Goal: Information Seeking & Learning: Learn about a topic

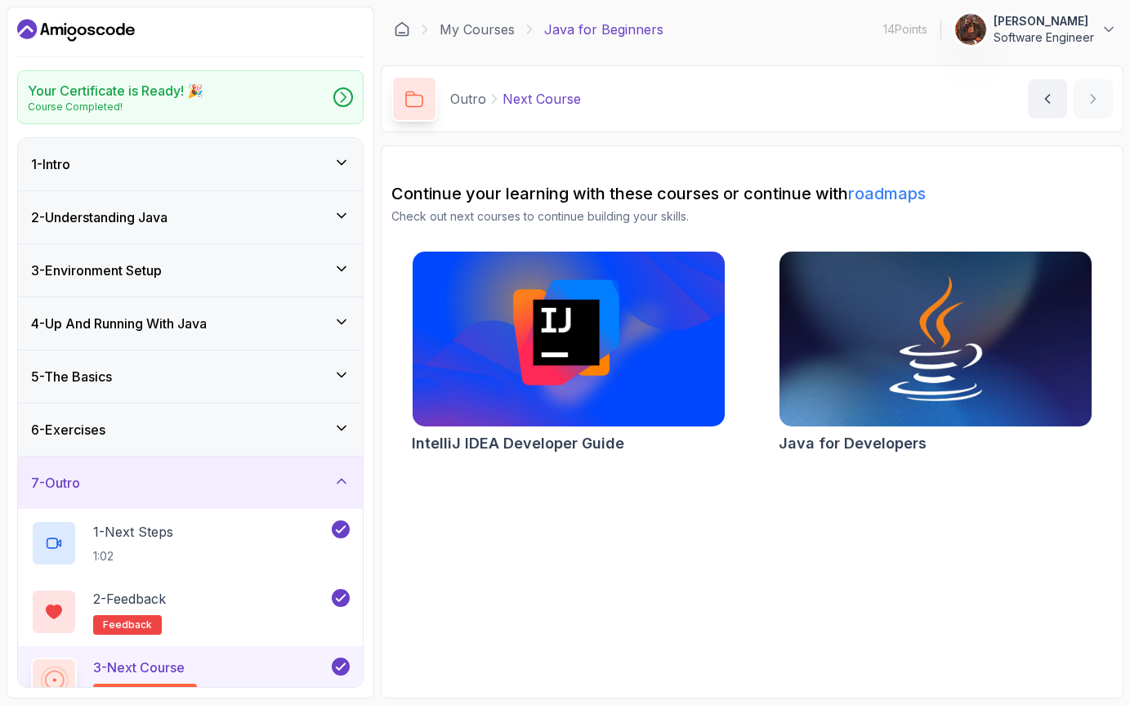
scroll to position [28, 0]
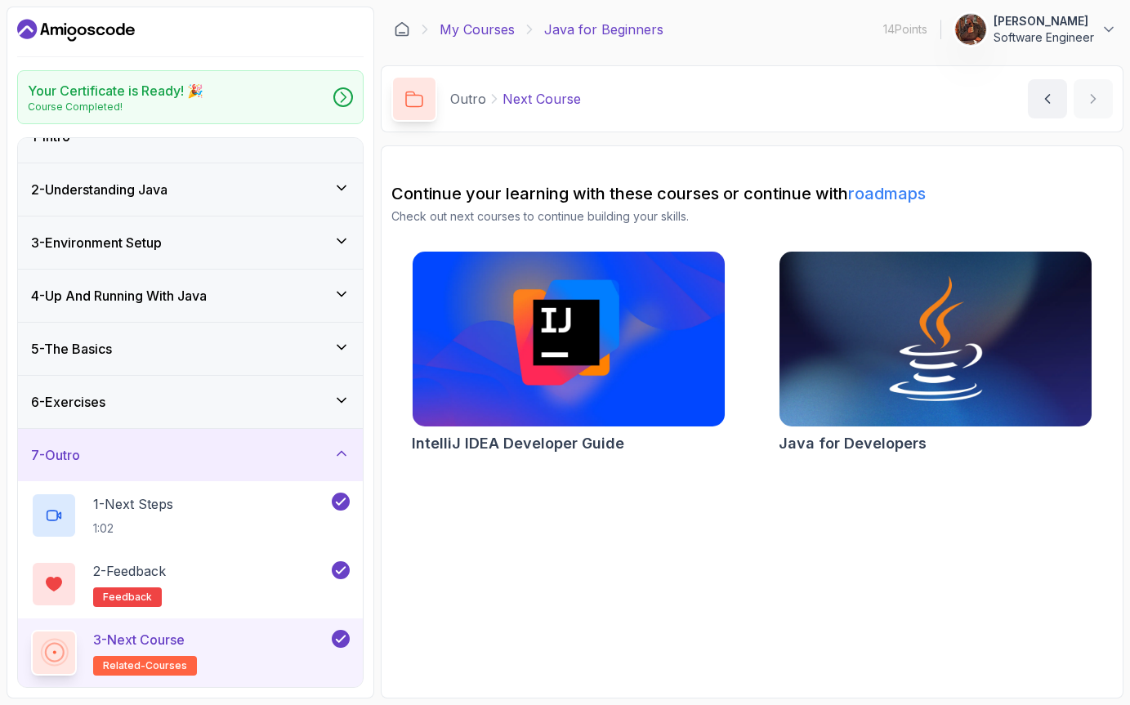
click at [460, 21] on link "My Courses" at bounding box center [477, 30] width 75 height 20
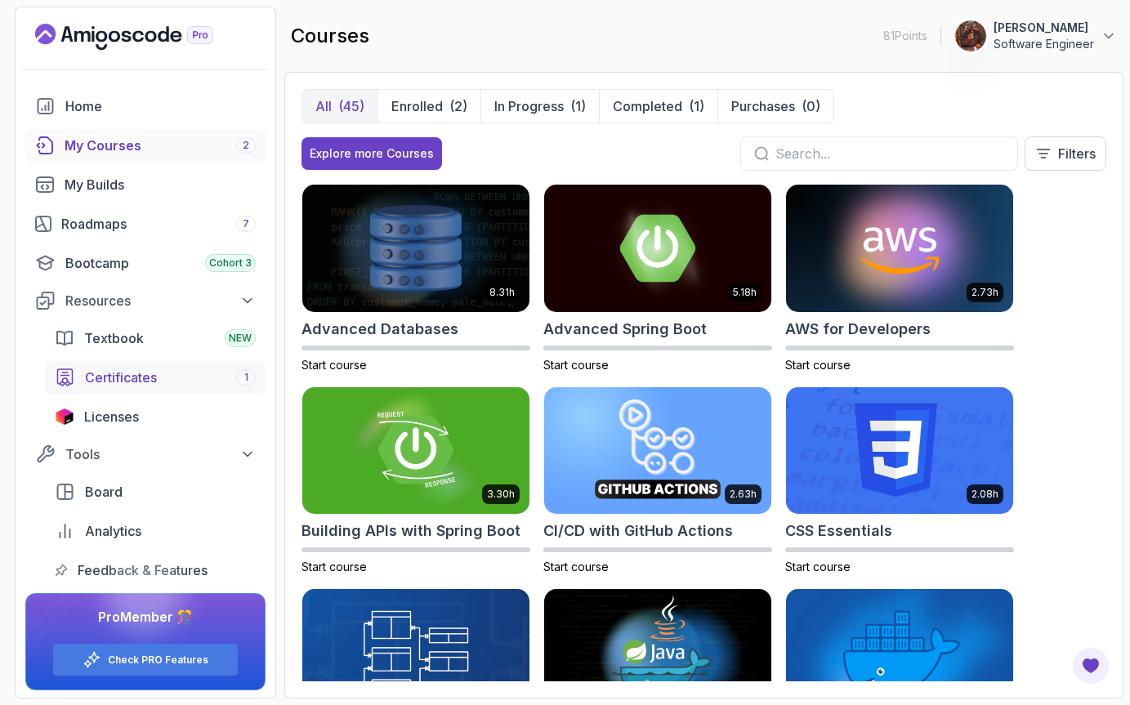
click at [118, 388] on link "Certificates 1" at bounding box center [155, 377] width 221 height 33
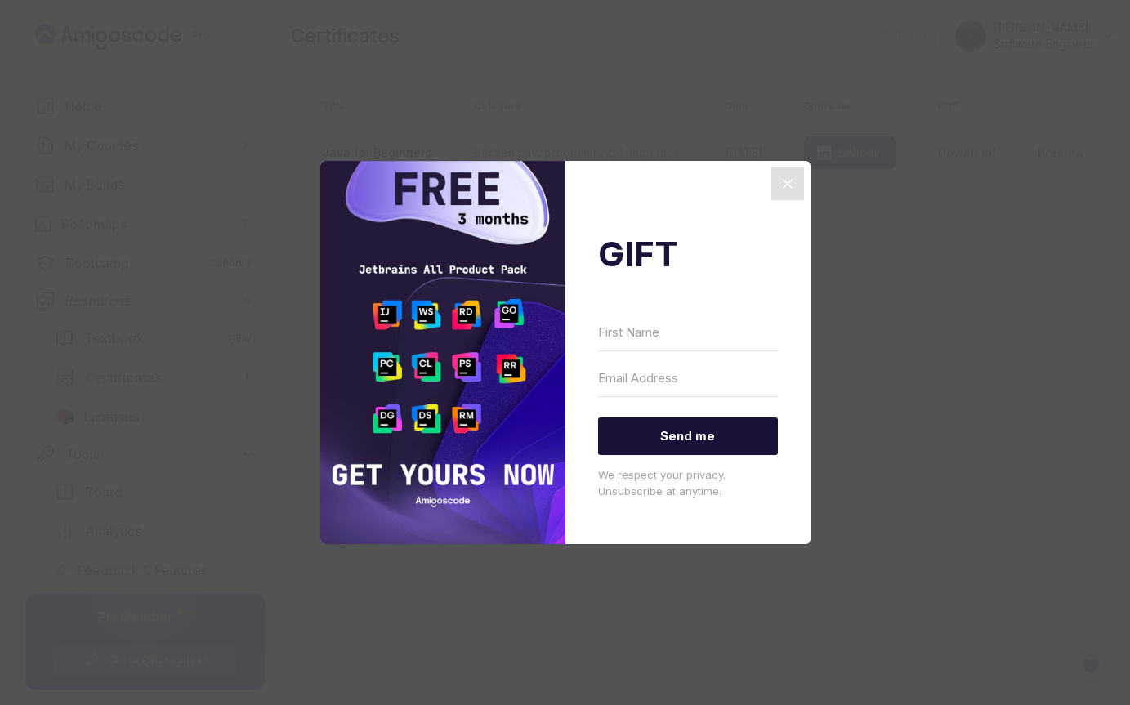
click at [797, 183] on icon "Close" at bounding box center [788, 184] width 20 height 20
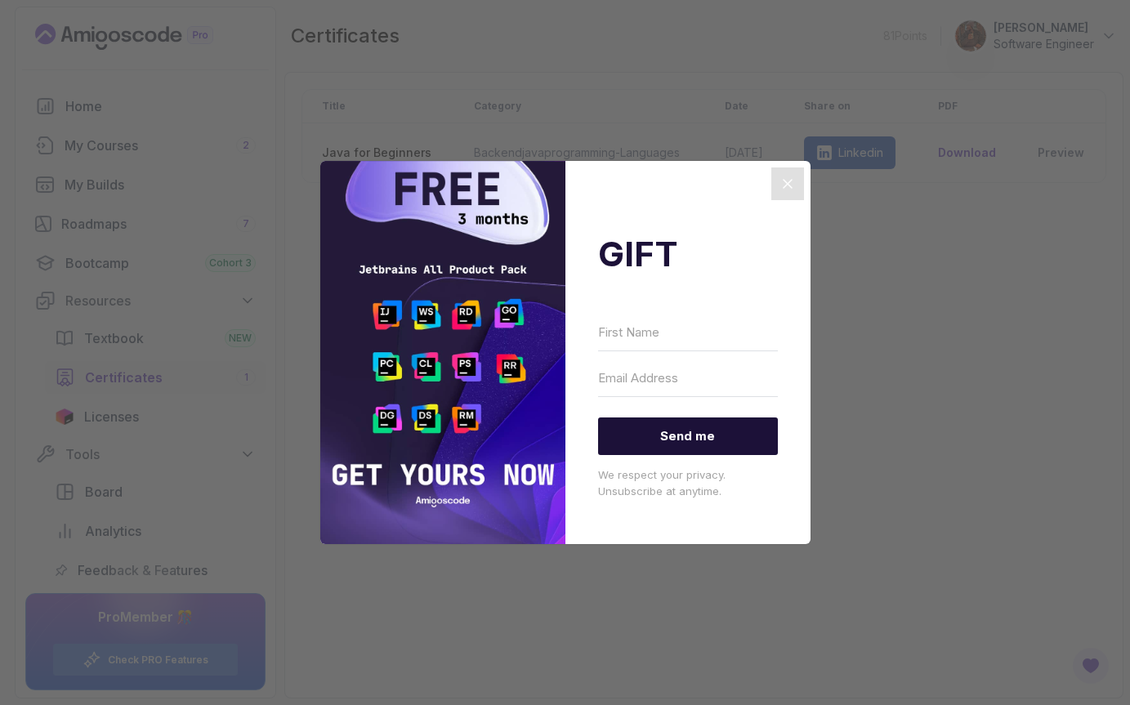
click at [796, 183] on icon "Close" at bounding box center [788, 184] width 20 height 20
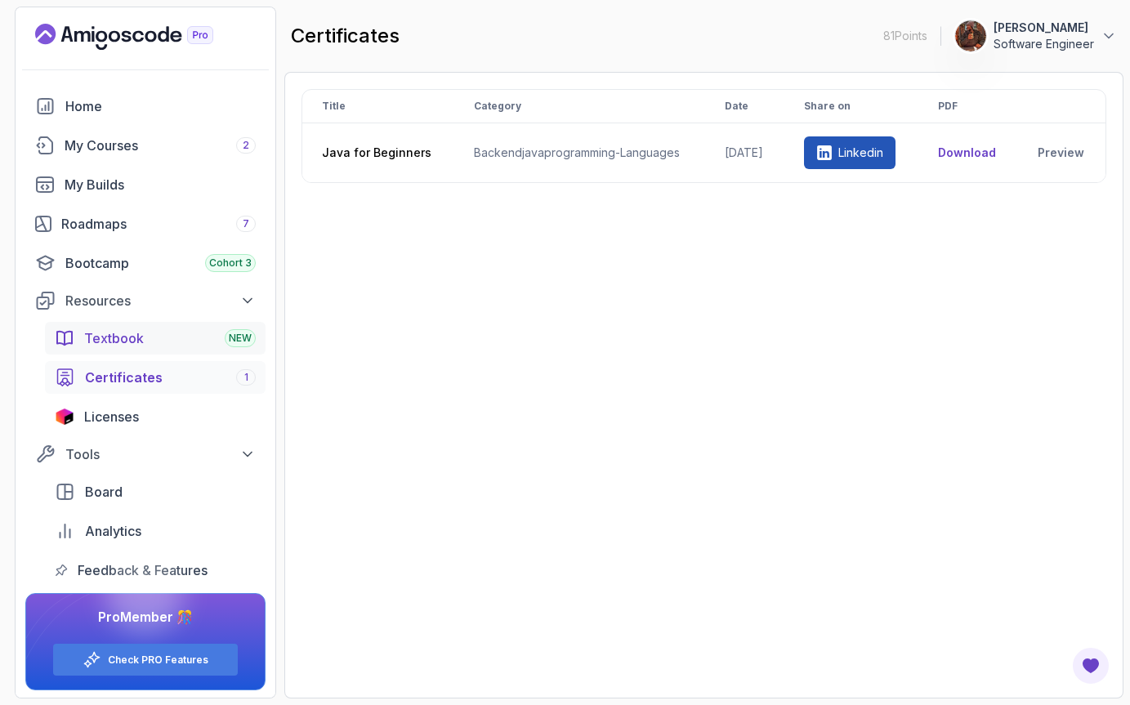
click at [141, 332] on span "Textbook" at bounding box center [114, 338] width 60 height 20
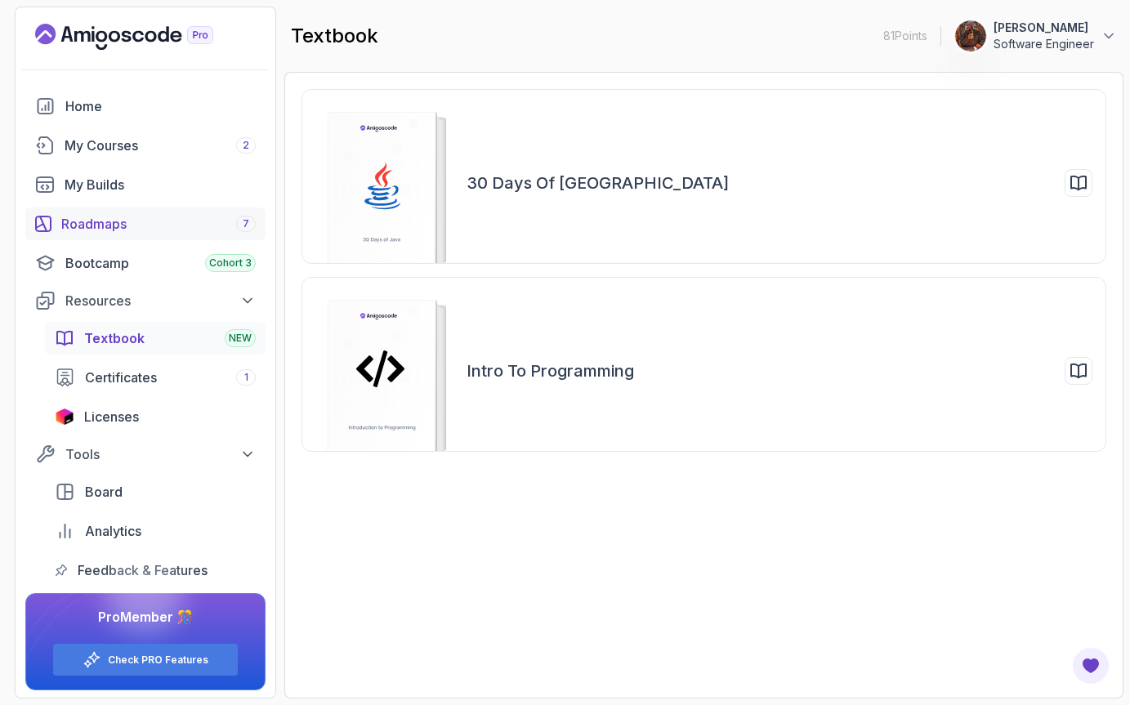
click at [136, 235] on link "Roadmaps 7" at bounding box center [145, 223] width 240 height 33
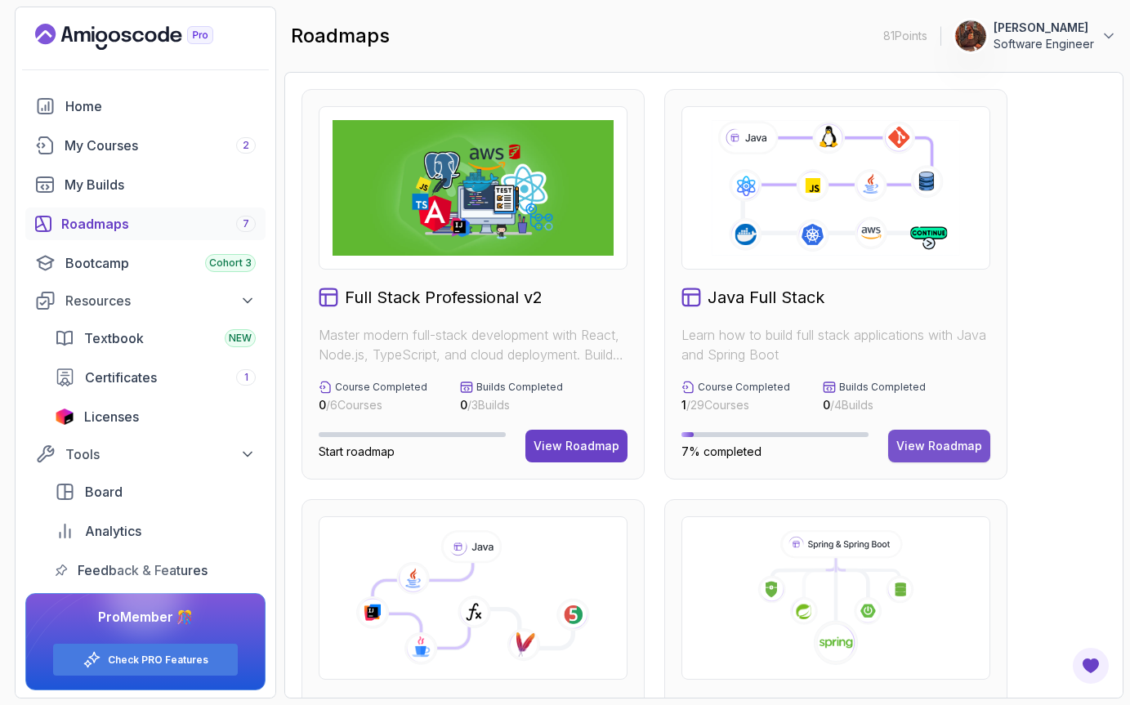
click at [935, 449] on div "View Roadmap" at bounding box center [939, 446] width 86 height 16
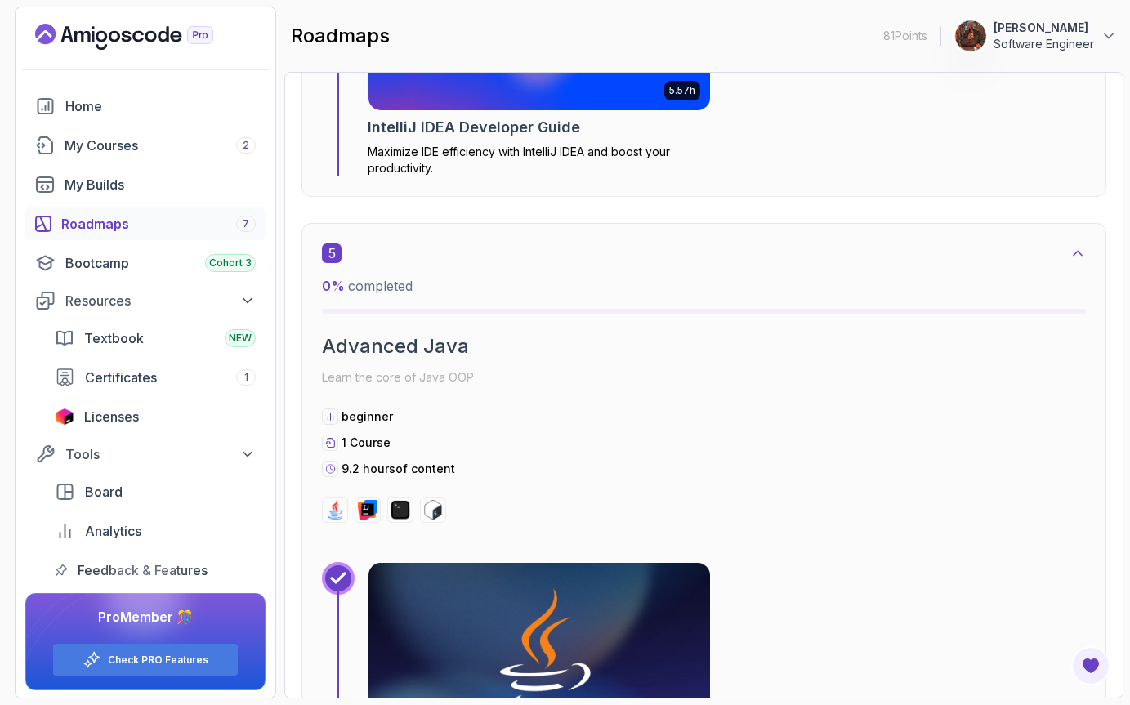
scroll to position [2731, 0]
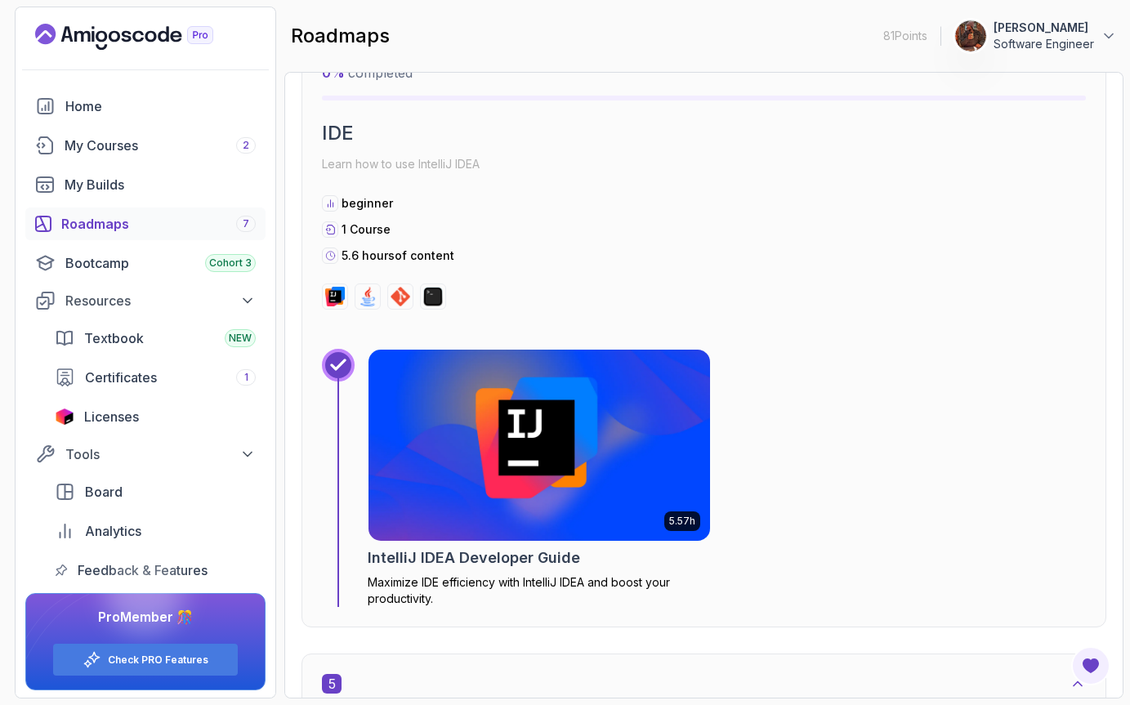
click at [560, 447] on img at bounding box center [539, 445] width 358 height 201
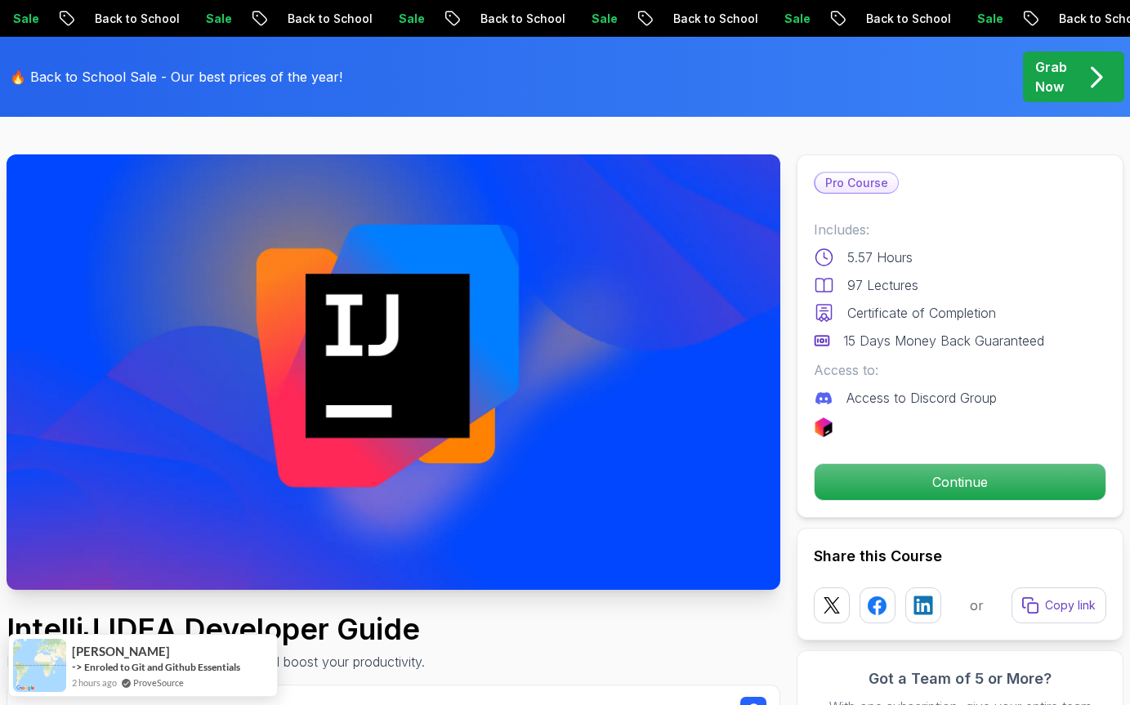
scroll to position [61, 0]
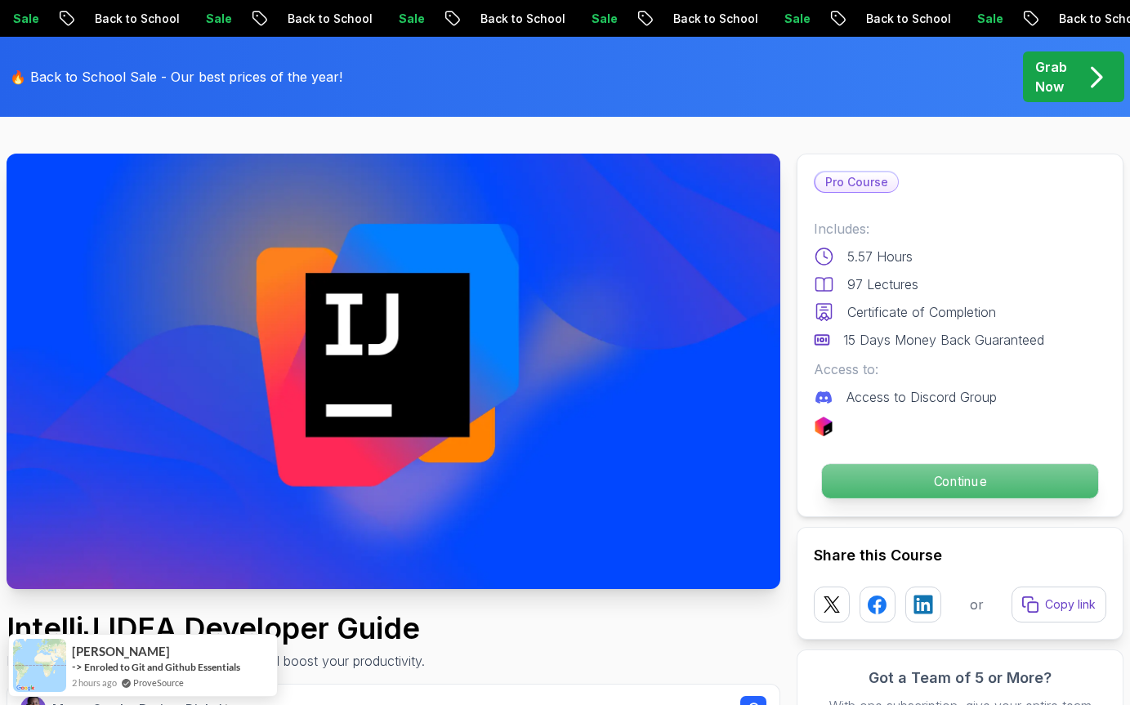
click at [878, 483] on p "Continue" at bounding box center [960, 481] width 276 height 34
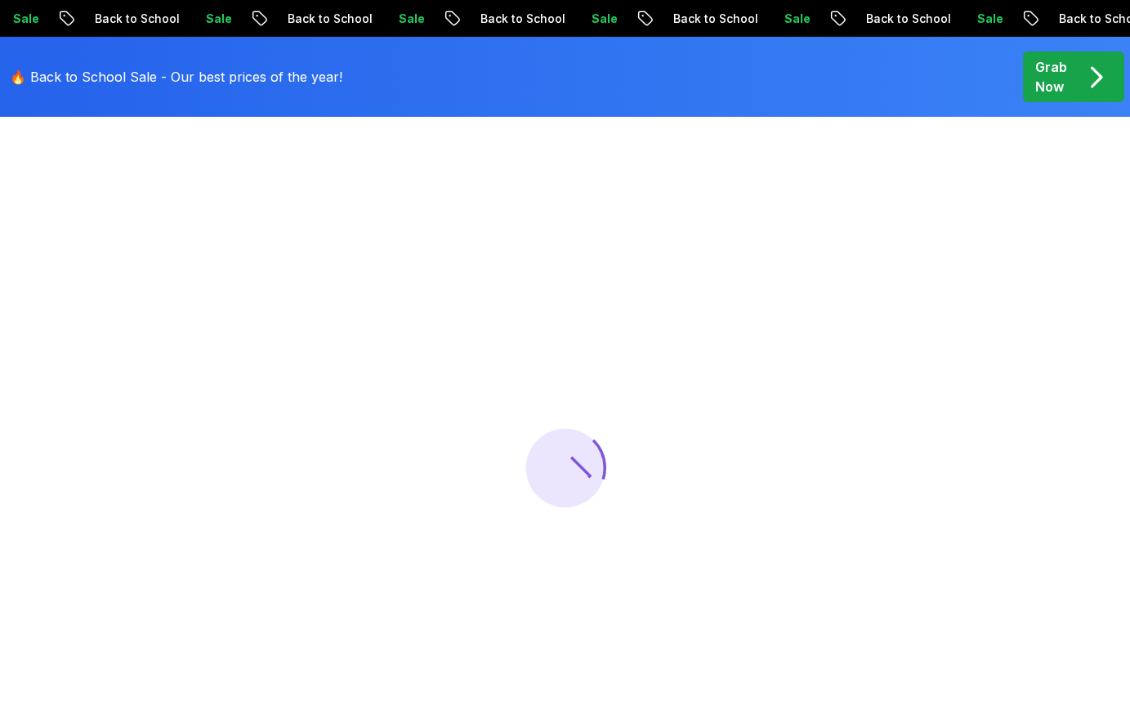
scroll to position [61, 0]
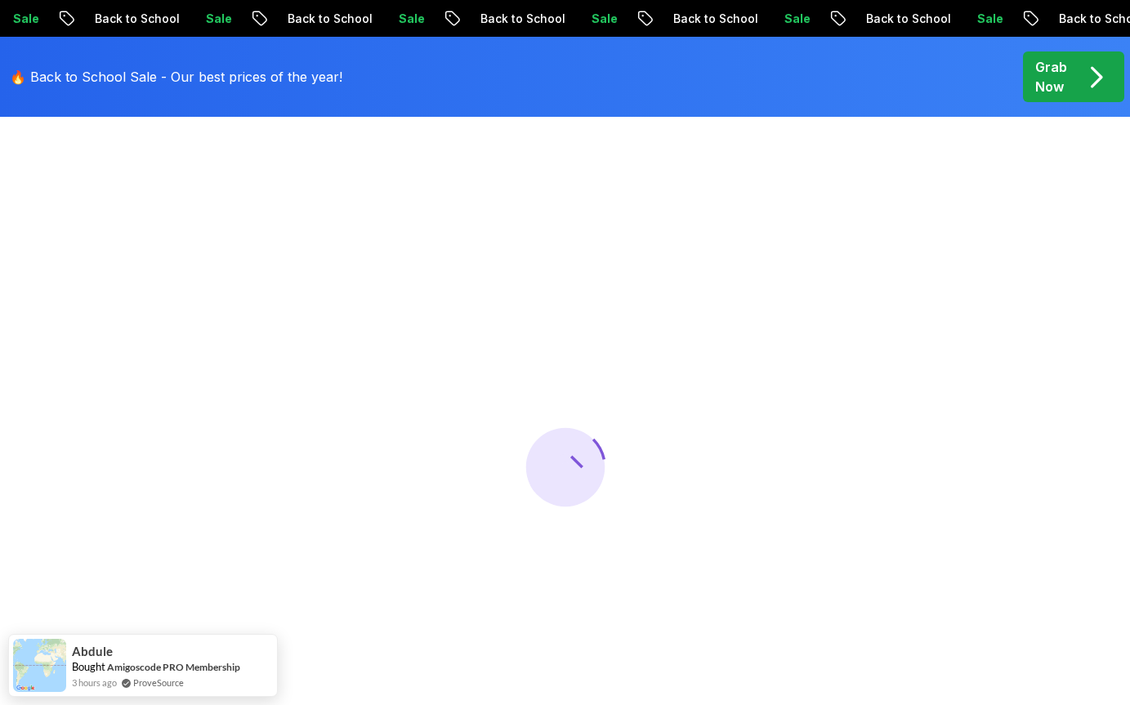
click at [460, 23] on p "Back to School" at bounding box center [515, 19] width 111 height 16
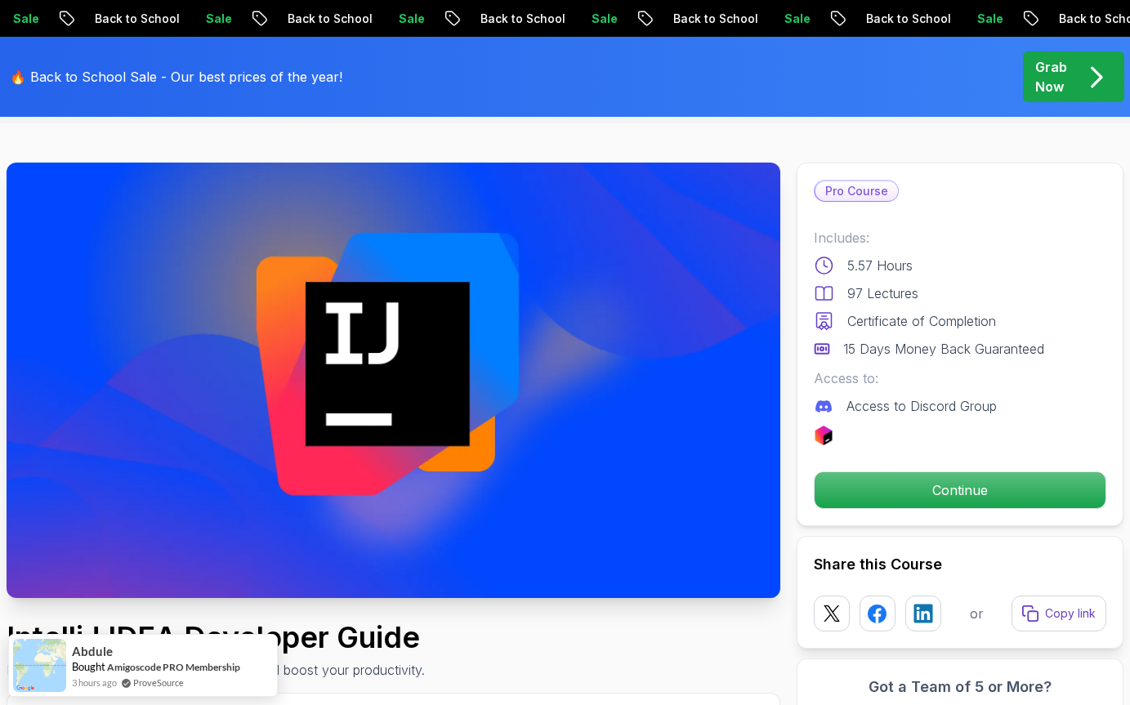
scroll to position [0, 0]
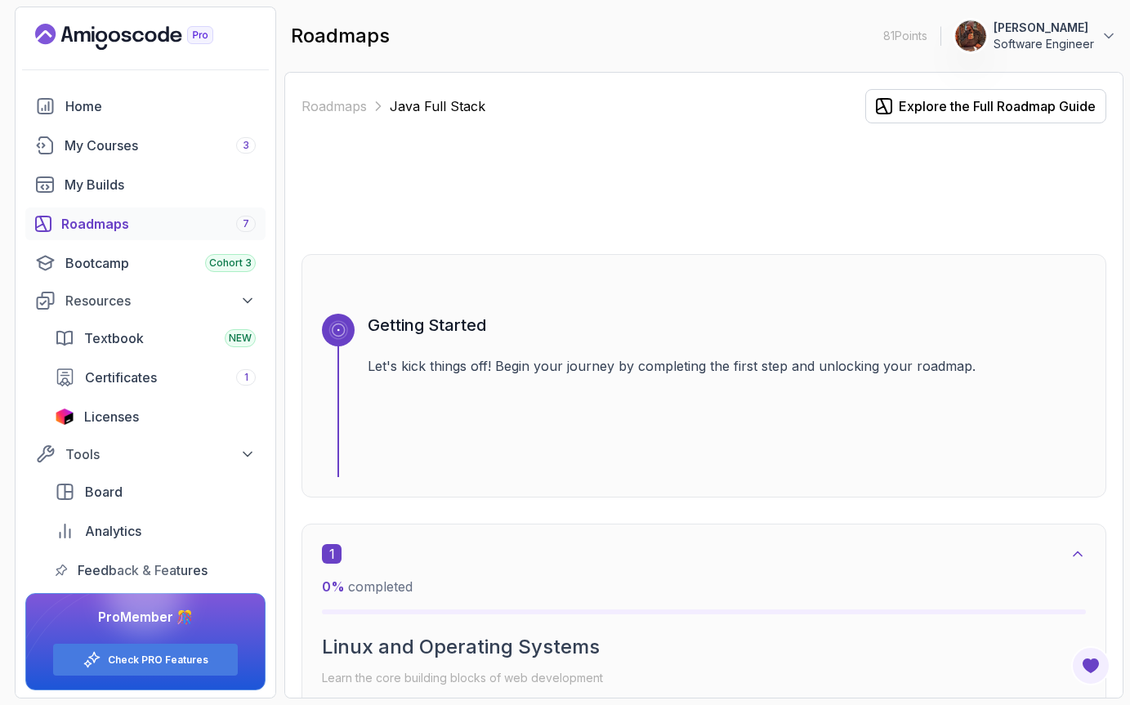
click at [116, 229] on div "Roadmaps 7" at bounding box center [158, 224] width 194 height 20
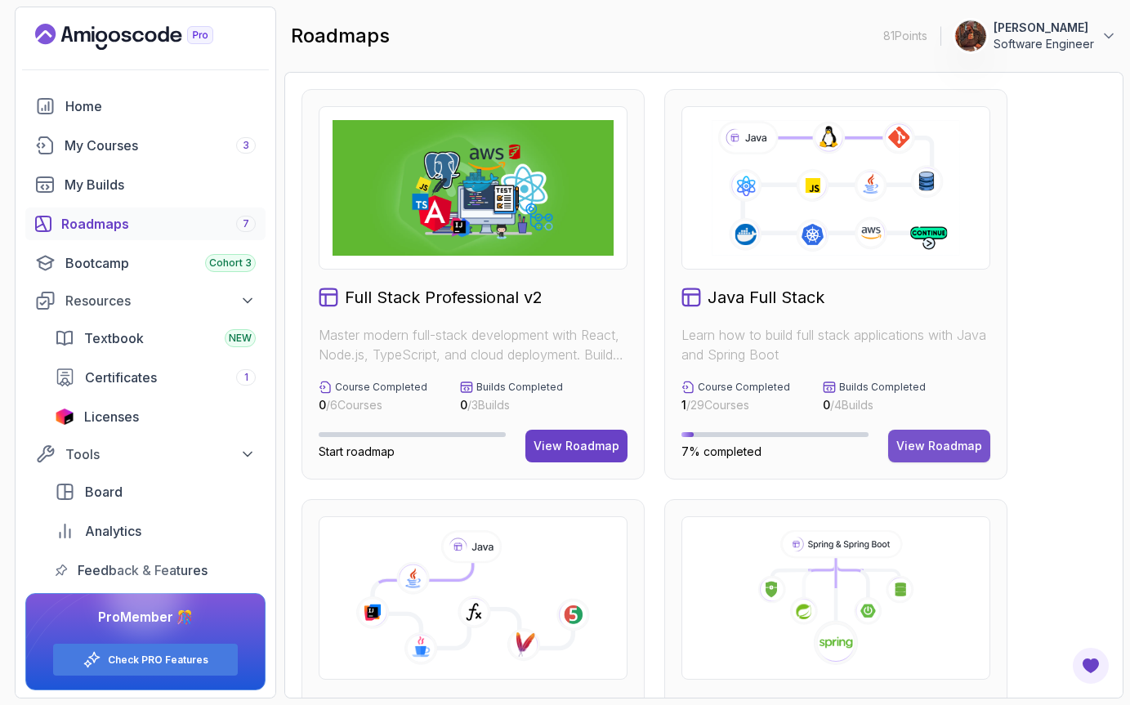
click at [910, 446] on div "View Roadmap" at bounding box center [939, 446] width 86 height 16
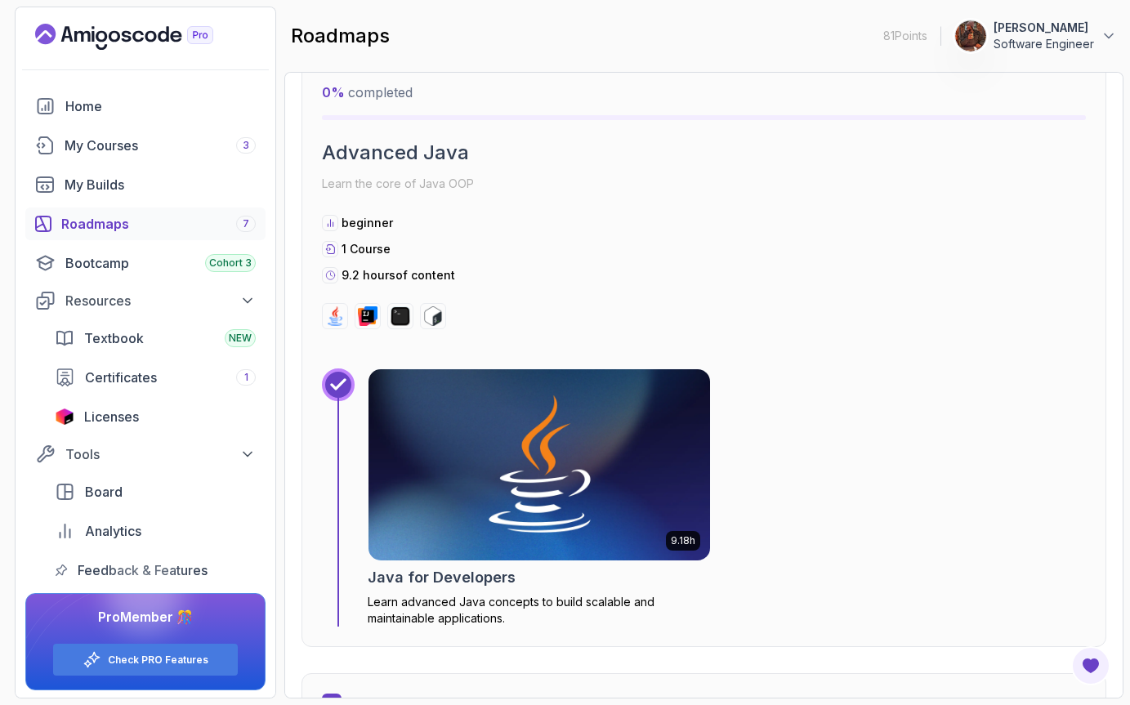
scroll to position [3351, 0]
click at [577, 427] on img at bounding box center [538, 463] width 341 height 191
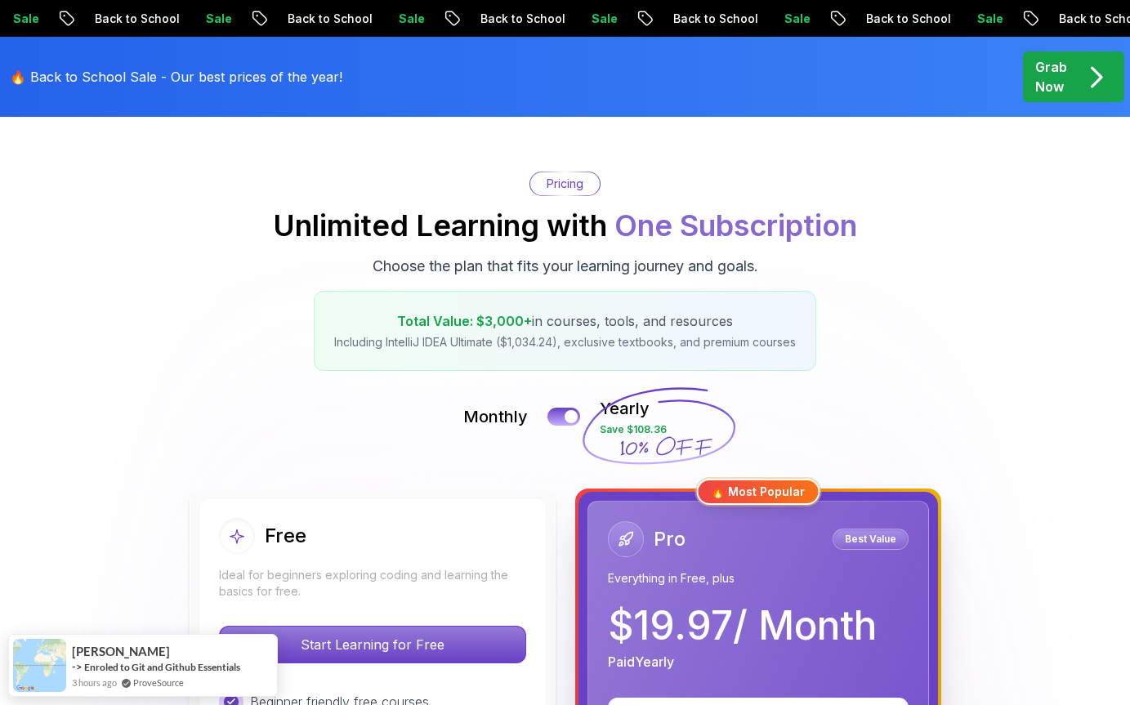
scroll to position [108, 0]
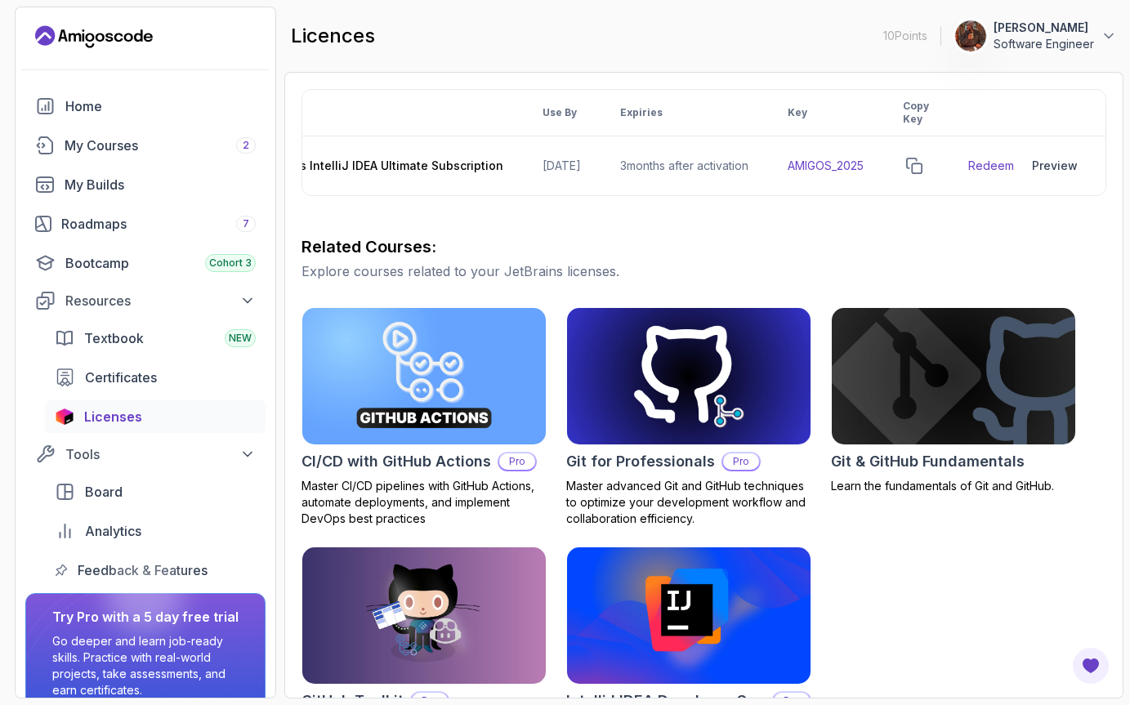
scroll to position [377, 0]
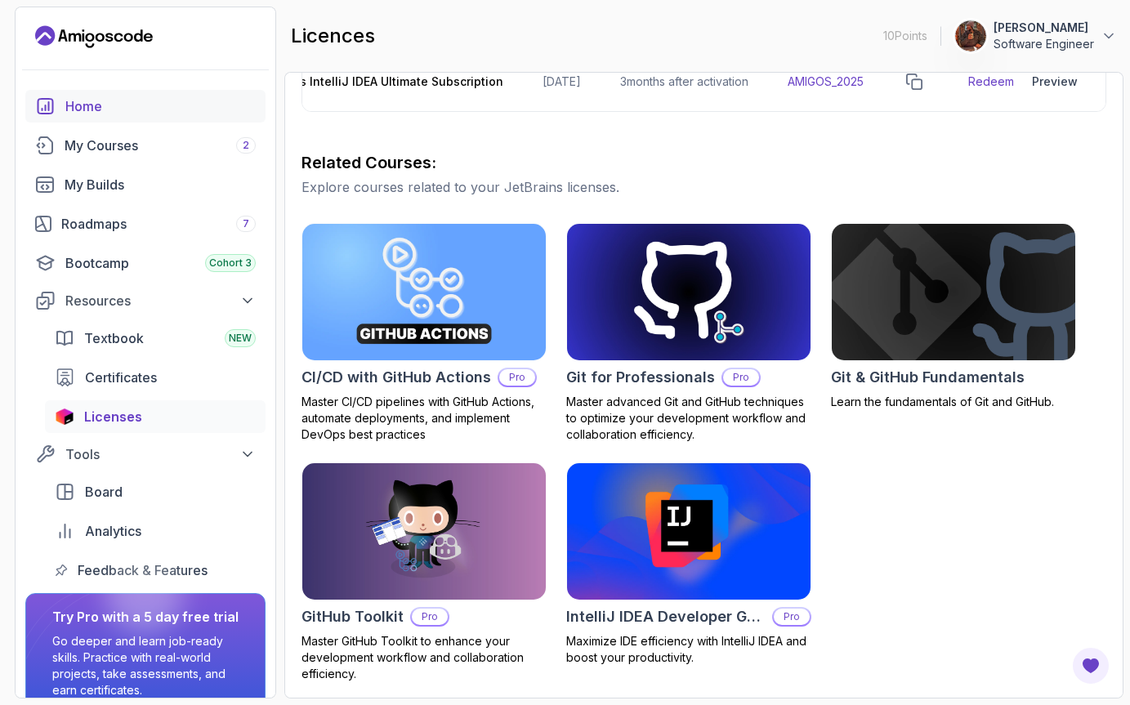
click at [116, 118] on link "Home" at bounding box center [145, 106] width 240 height 33
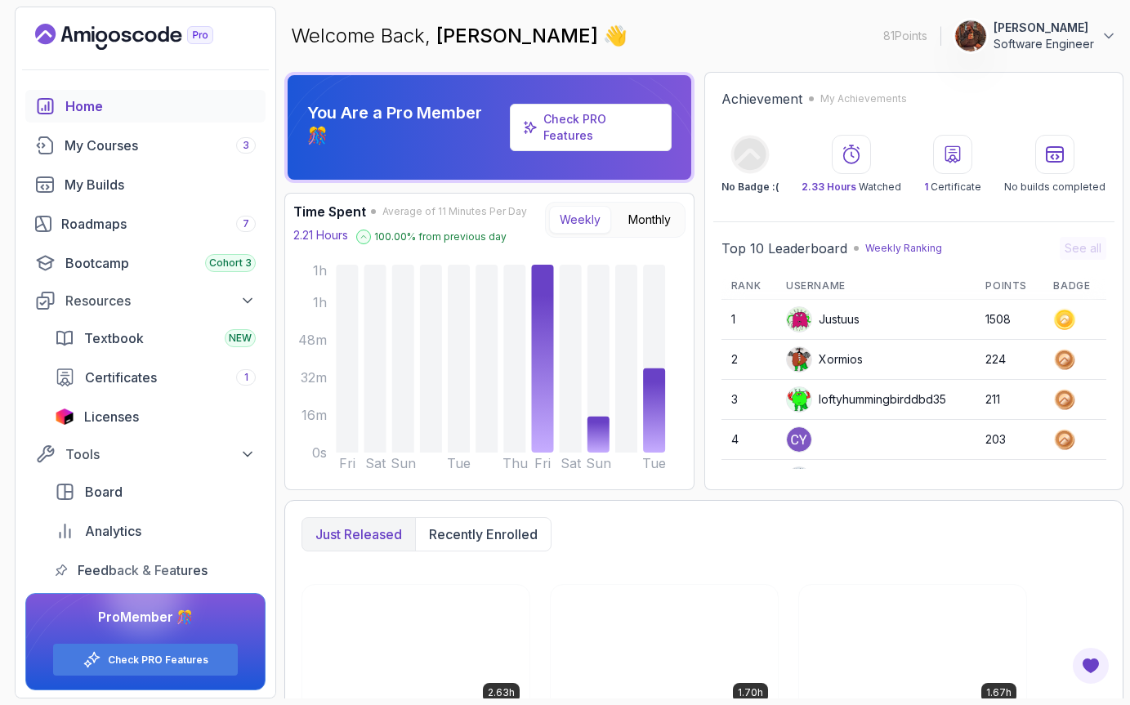
scroll to position [2, 0]
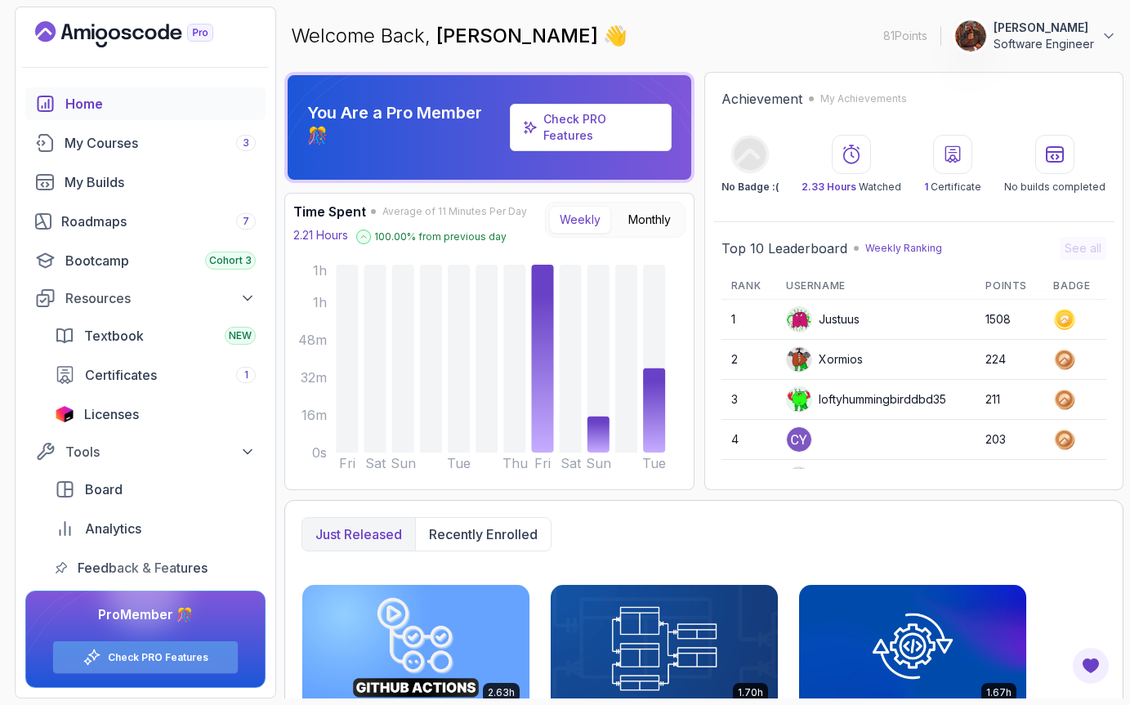
click at [178, 655] on link "Check PRO Features" at bounding box center [158, 657] width 100 height 13
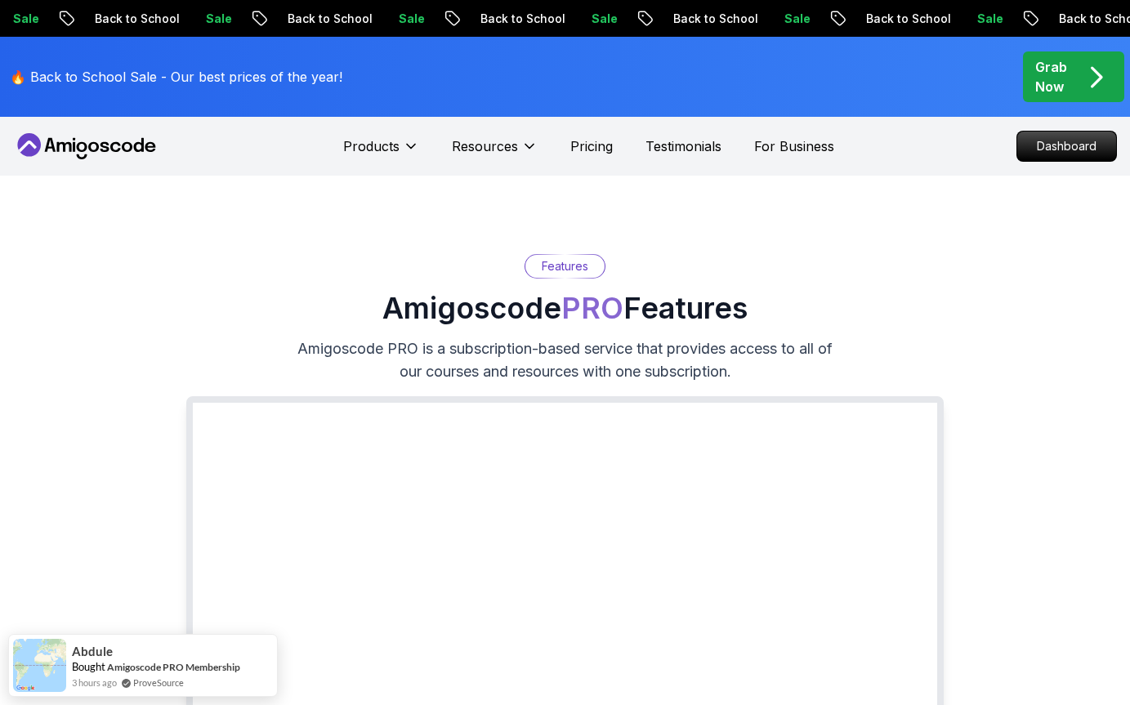
click at [109, 147] on icon at bounding box center [86, 146] width 147 height 26
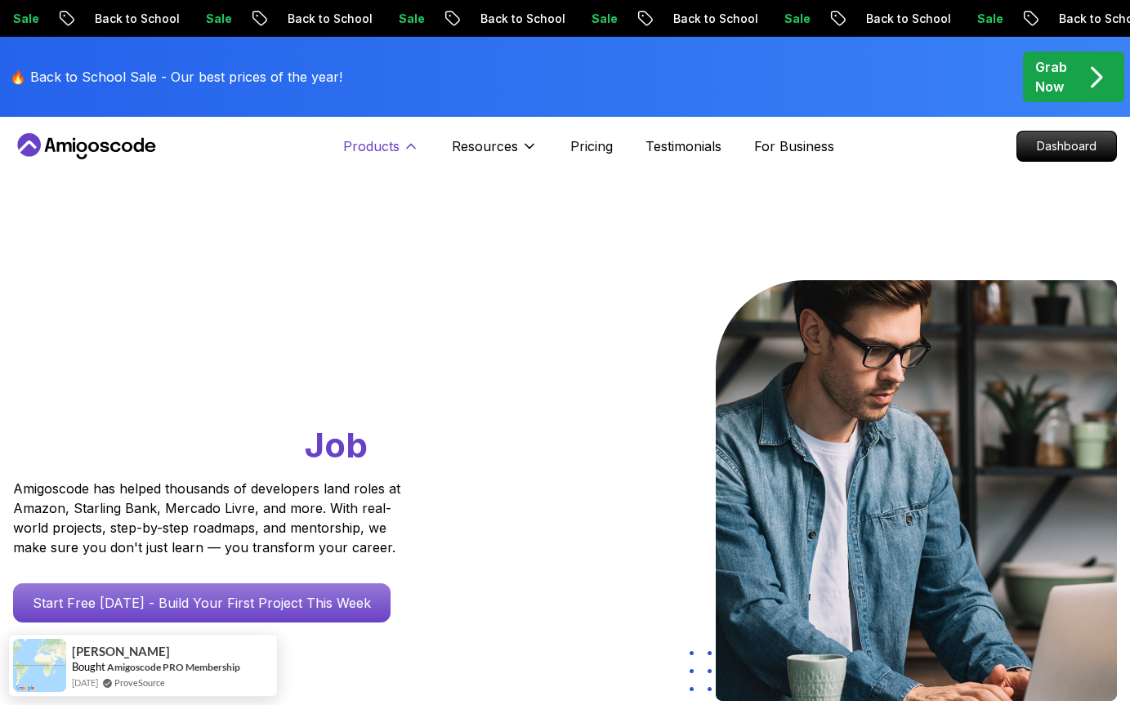
click at [365, 145] on p "Products" at bounding box center [371, 146] width 56 height 20
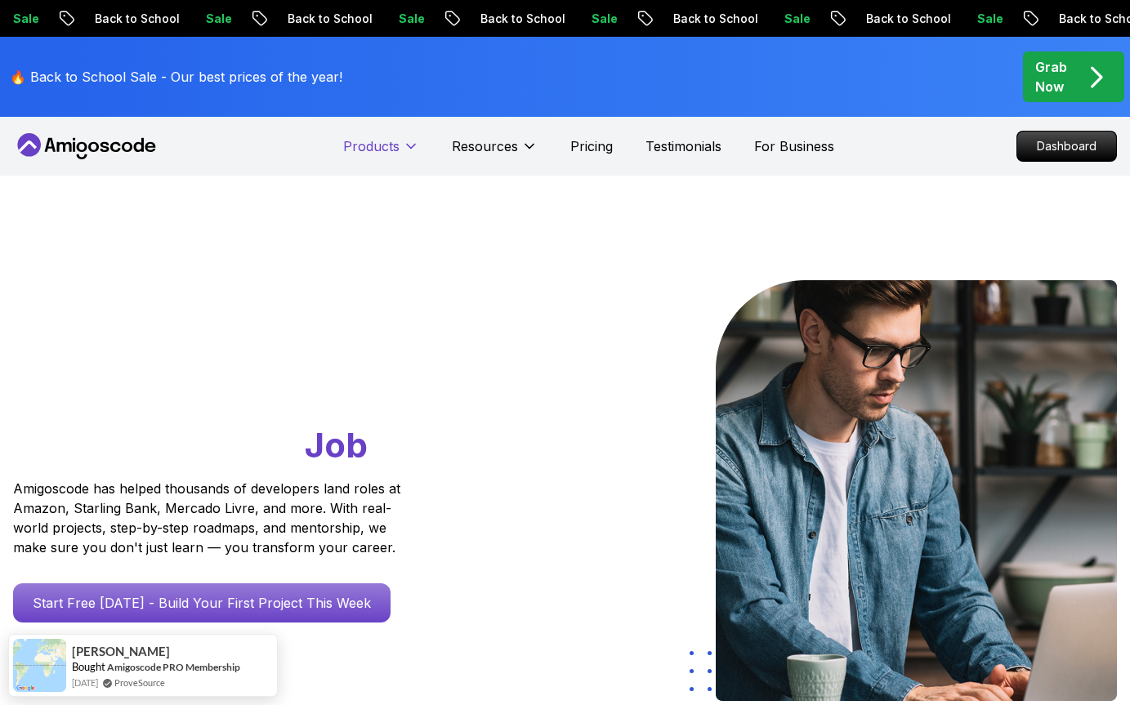
click at [365, 145] on p "Products" at bounding box center [371, 146] width 56 height 20
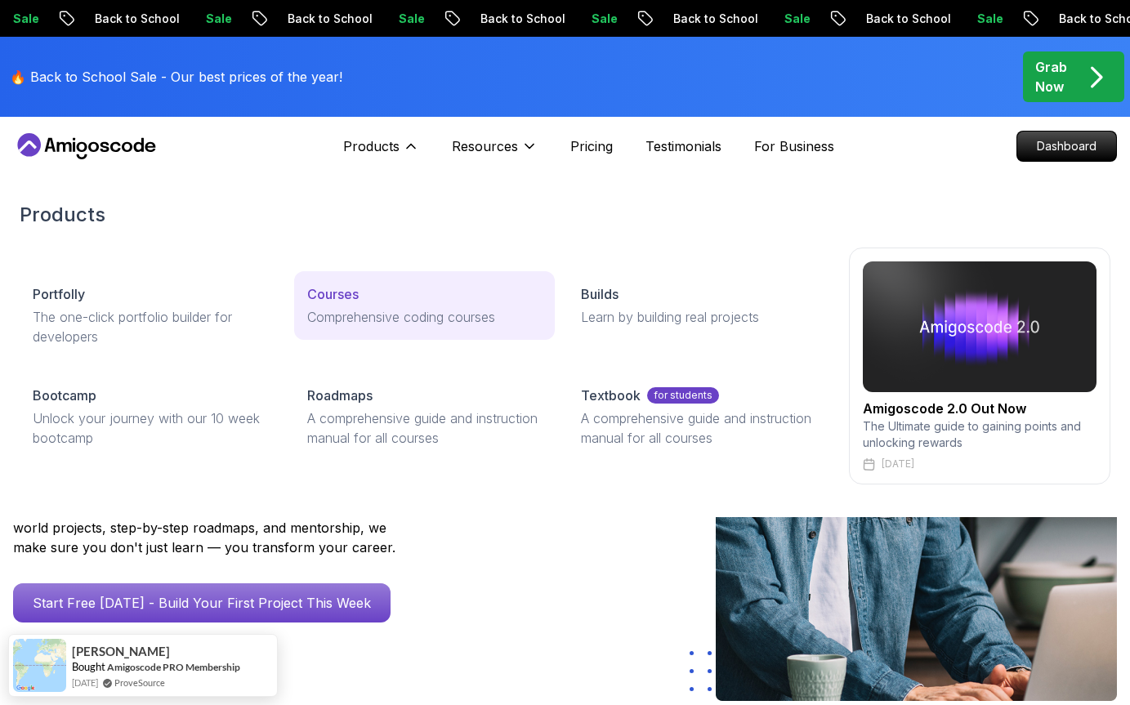
click at [351, 308] on p "Comprehensive coding courses" at bounding box center [424, 317] width 235 height 20
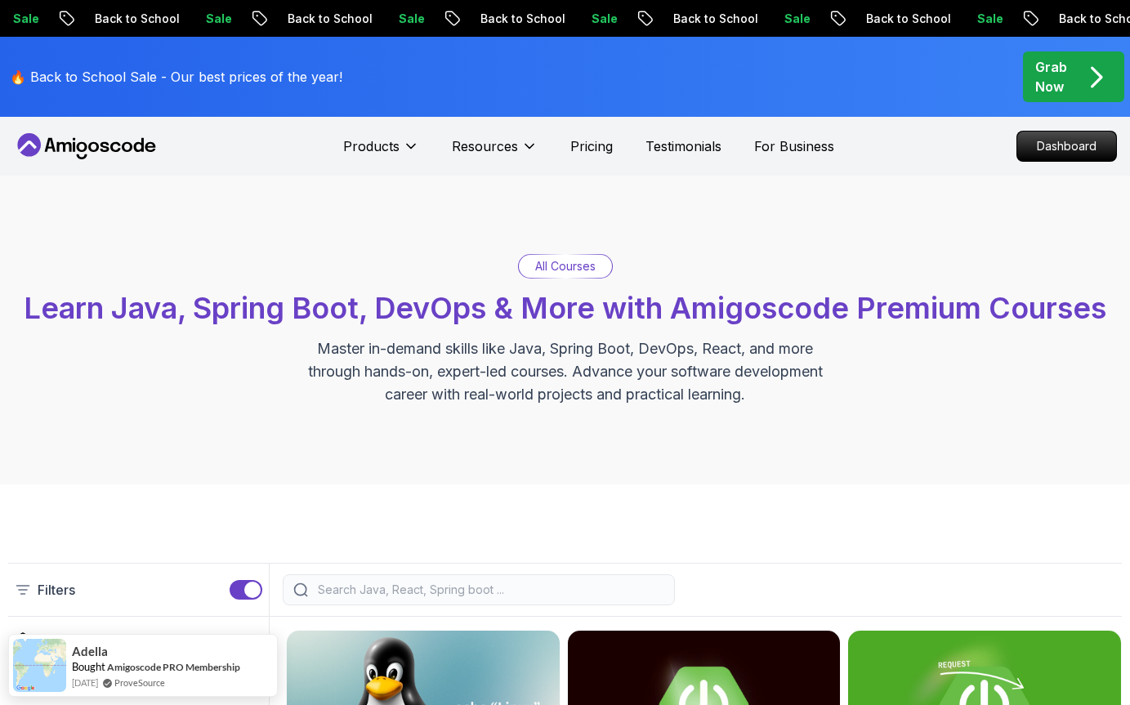
click at [89, 143] on icon at bounding box center [86, 146] width 147 height 26
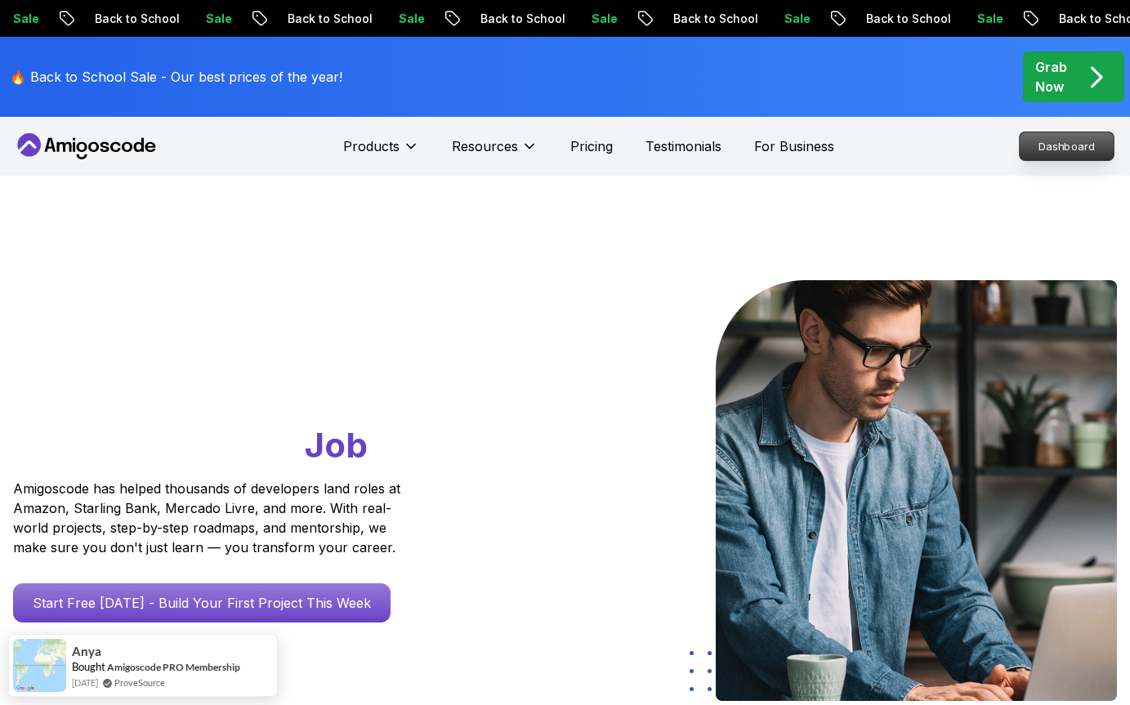
click at [1052, 154] on p "Dashboard" at bounding box center [1067, 146] width 94 height 28
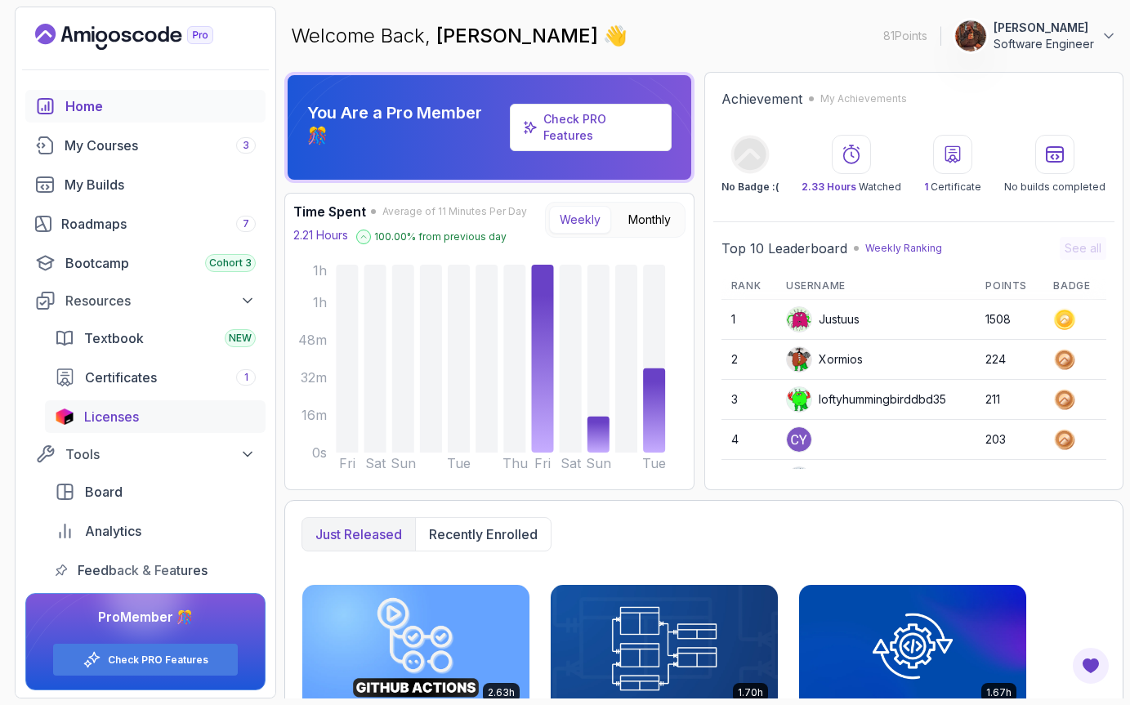
click at [124, 417] on span "Licenses" at bounding box center [111, 417] width 55 height 20
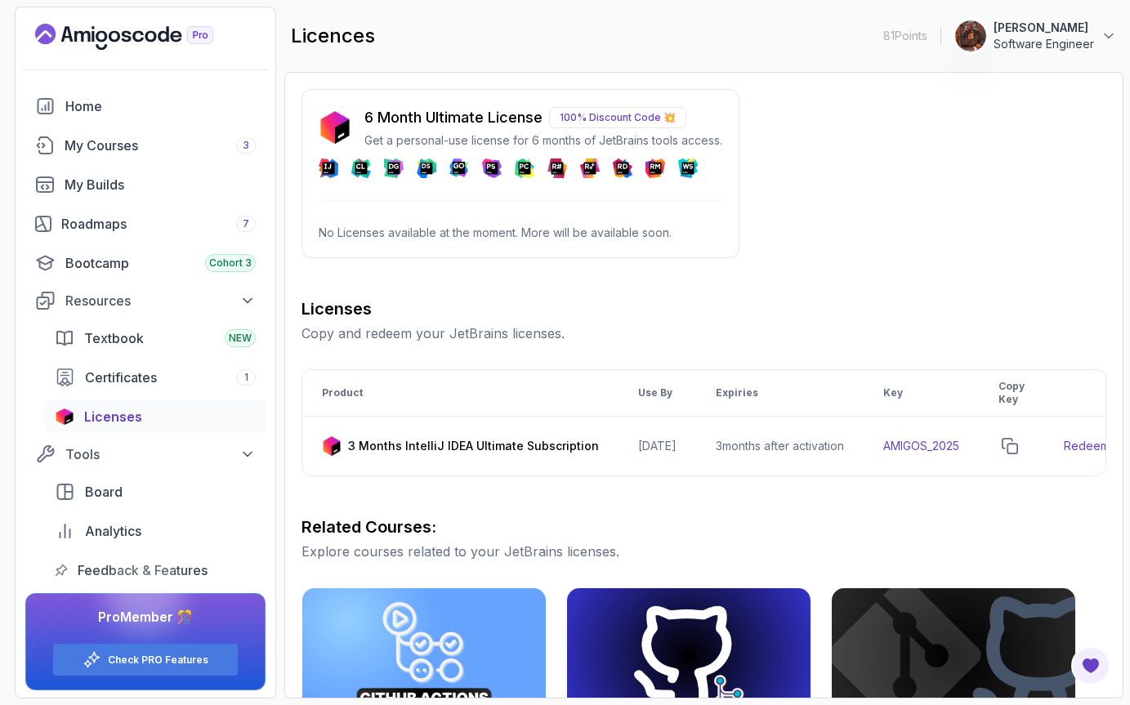
click at [636, 121] on p "100% Discount Code 💥" at bounding box center [617, 117] width 137 height 21
click at [529, 206] on div "6 Month Ultimate License 100% Discount Code 💥 Get a personal-use license for 6 …" at bounding box center [520, 173] width 438 height 169
click at [452, 141] on p "Get a personal-use license for 6 months of JetBrains tools access." at bounding box center [543, 140] width 358 height 16
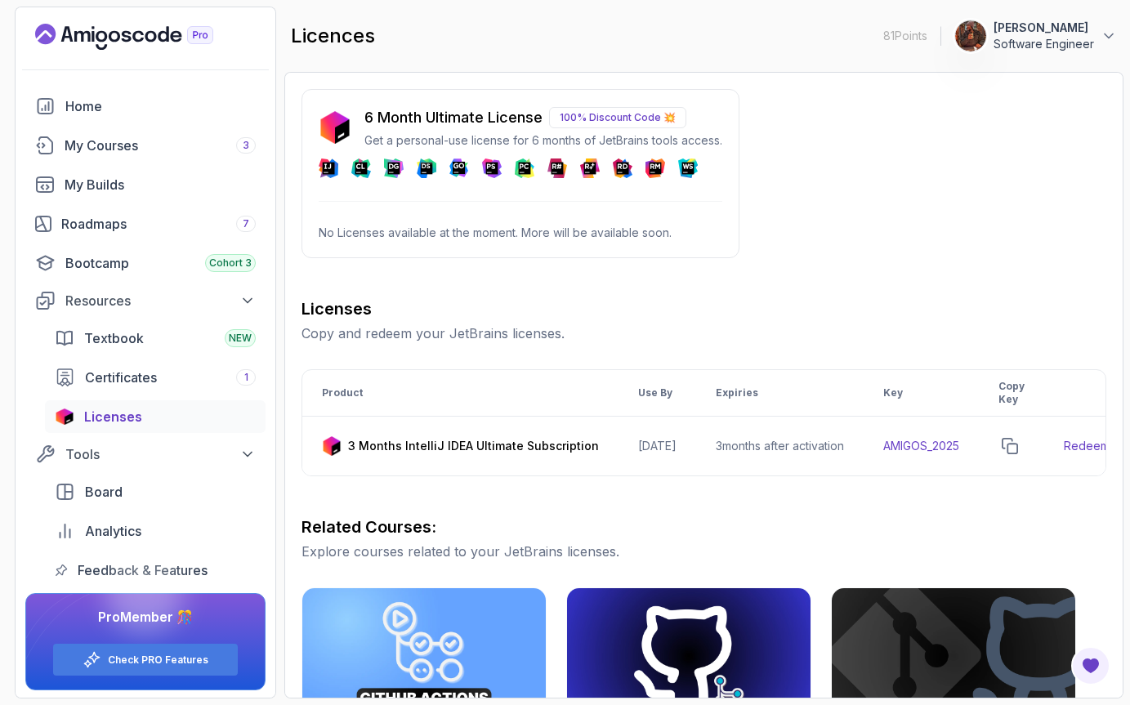
click at [454, 116] on p "6 Month Ultimate License" at bounding box center [453, 117] width 178 height 23
click at [332, 137] on img at bounding box center [335, 127] width 33 height 33
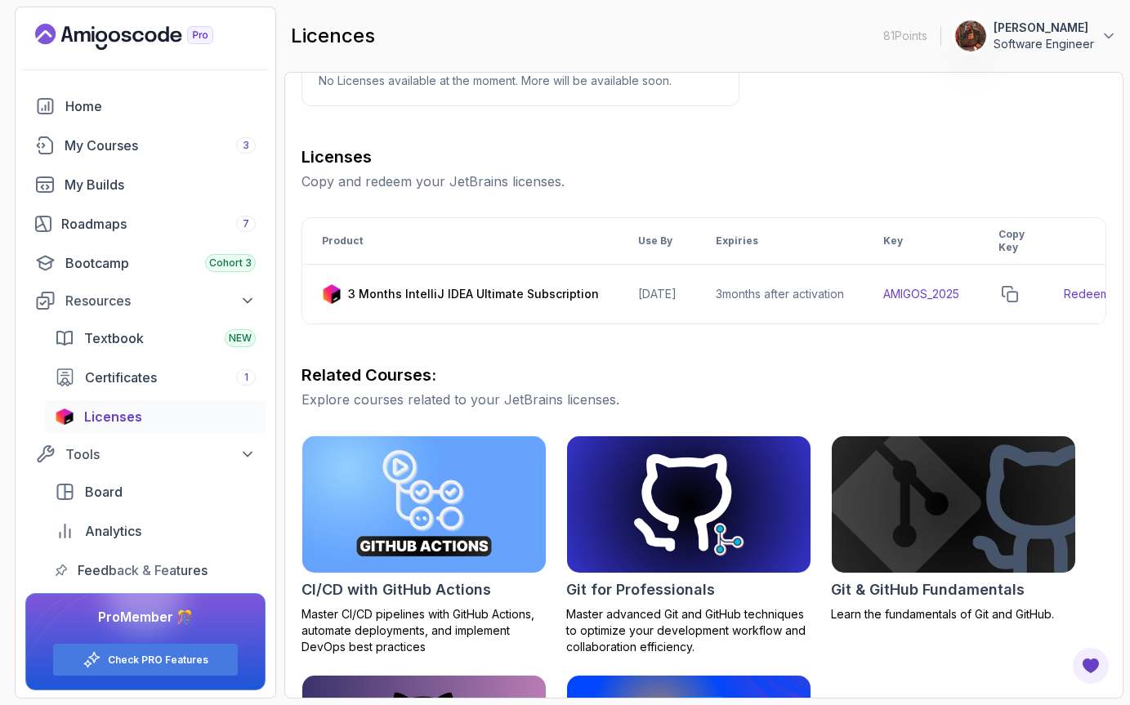
scroll to position [81, 0]
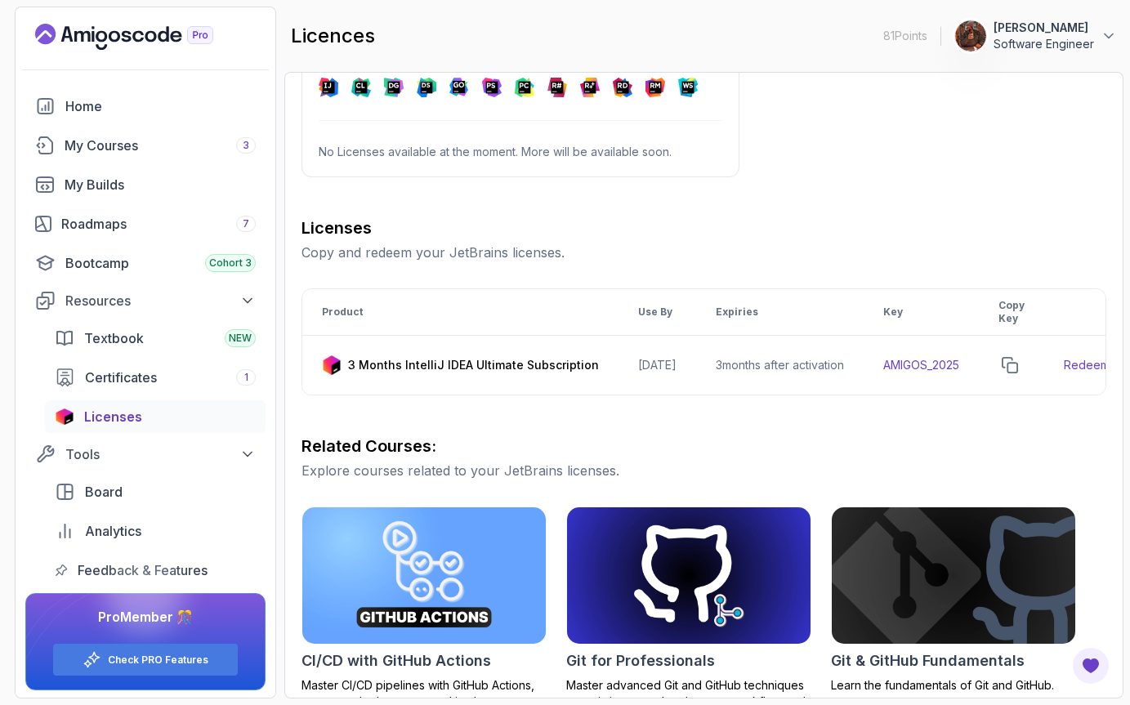
click at [1055, 25] on p "[PERSON_NAME]" at bounding box center [1043, 28] width 100 height 16
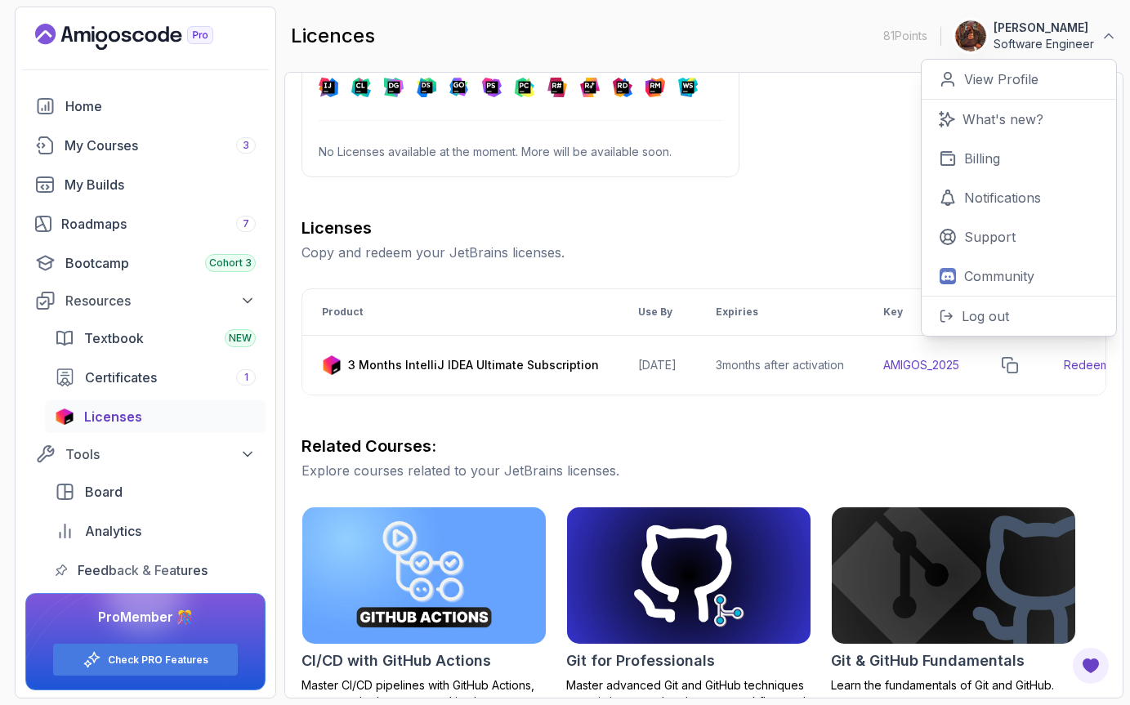
click at [1055, 25] on p "[PERSON_NAME]" at bounding box center [1043, 28] width 100 height 16
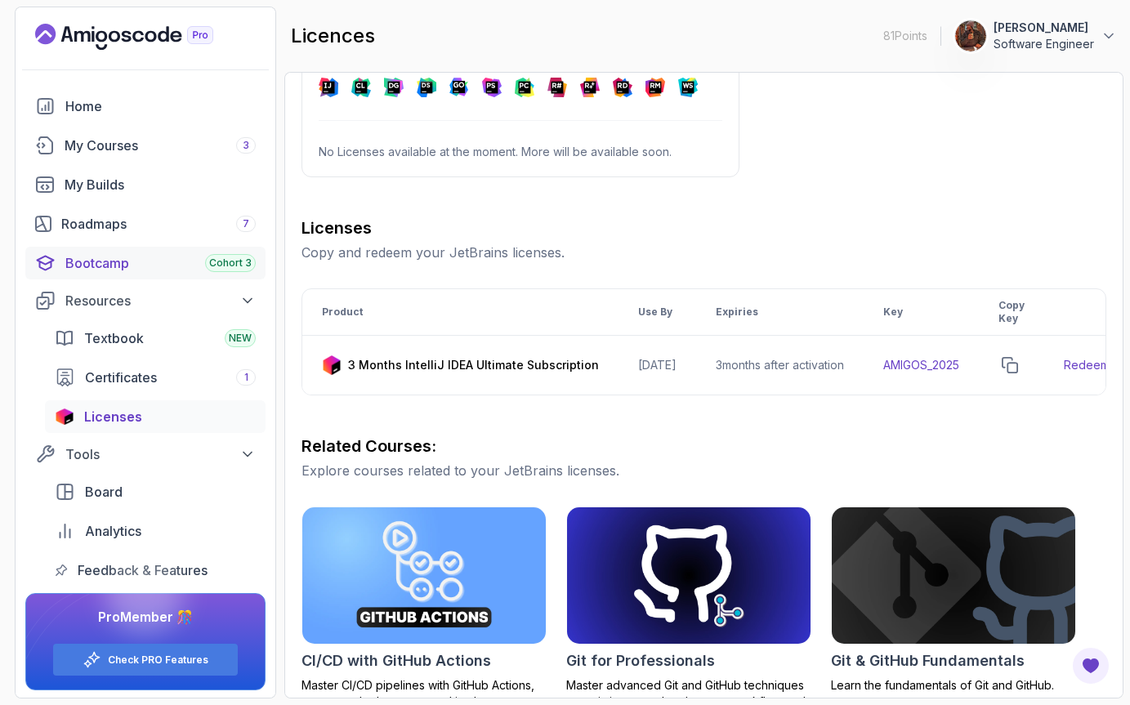
click at [132, 275] on link "Bootcamp Cohort 3" at bounding box center [145, 263] width 240 height 33
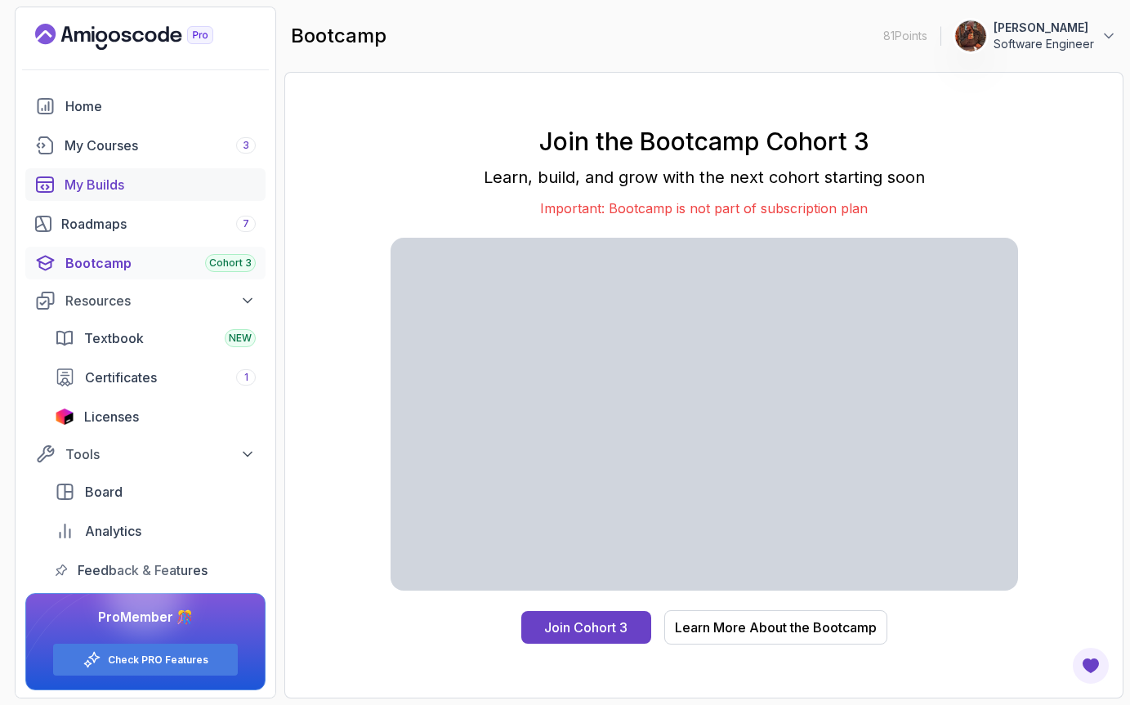
click at [141, 183] on div "My Builds" at bounding box center [160, 185] width 191 height 20
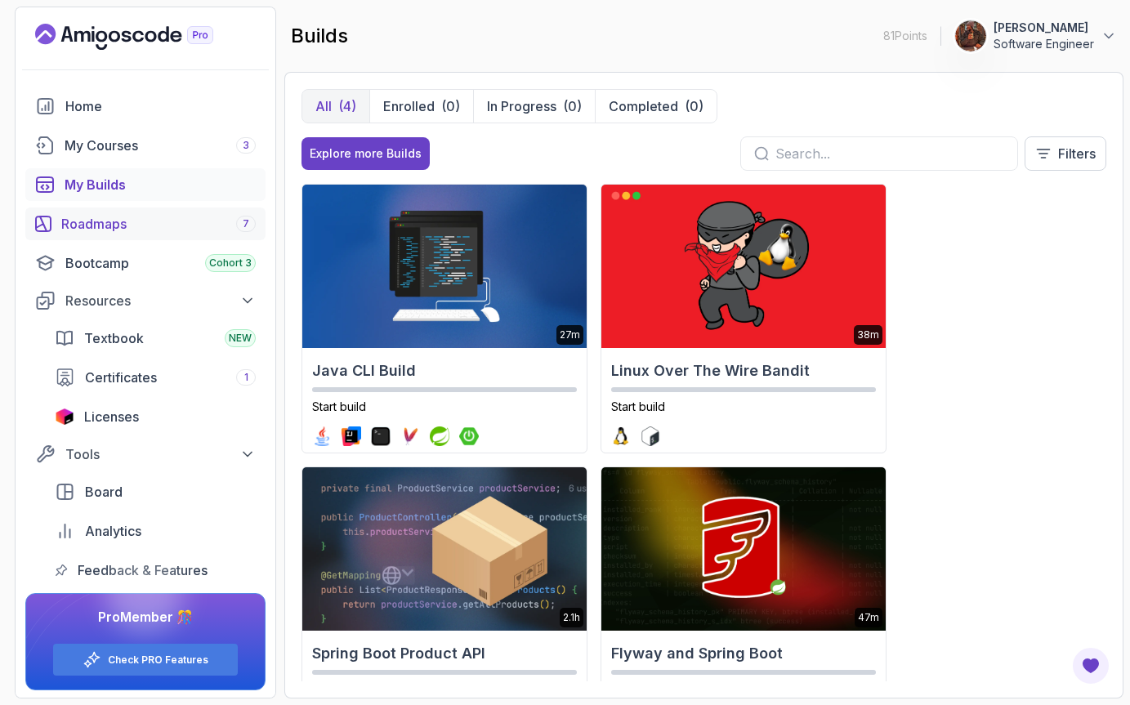
click at [107, 219] on div "Roadmaps 7" at bounding box center [158, 224] width 194 height 20
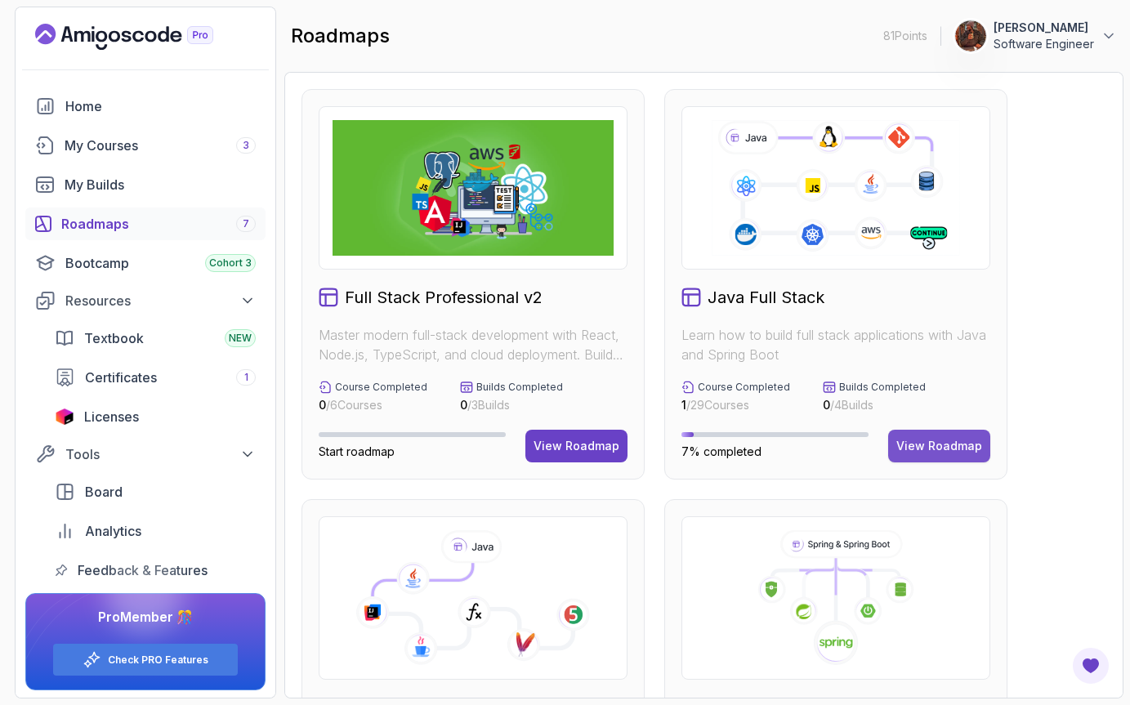
click at [921, 441] on div "View Roadmap" at bounding box center [939, 446] width 86 height 16
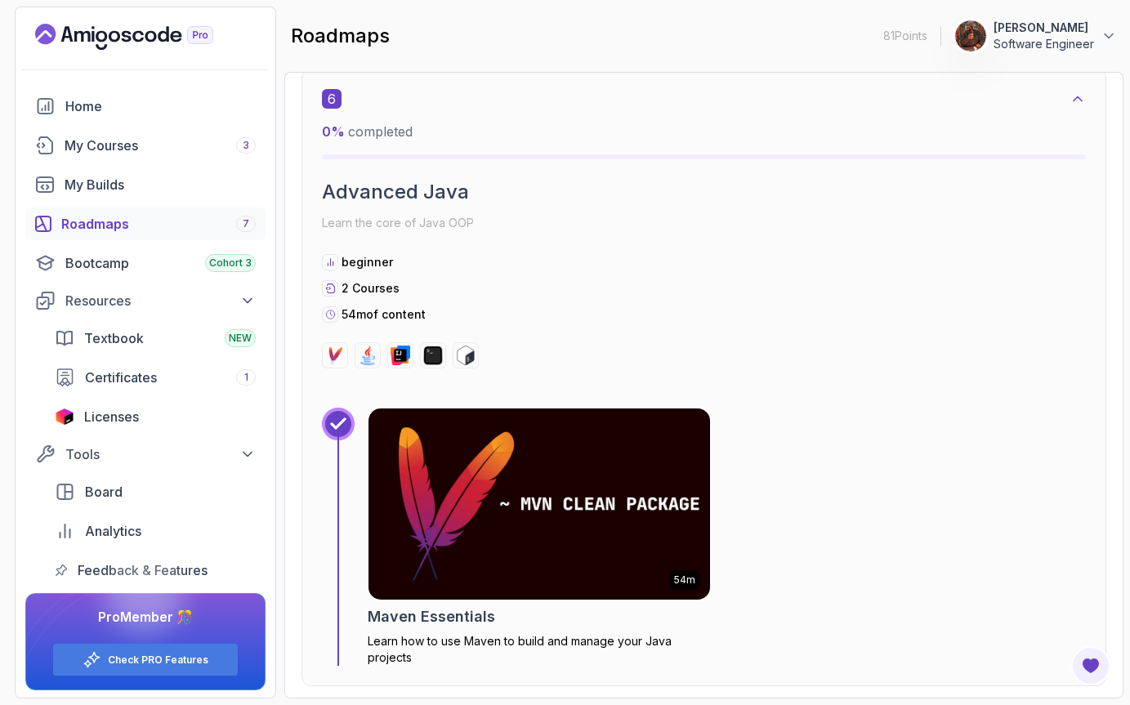
scroll to position [3929, 0]
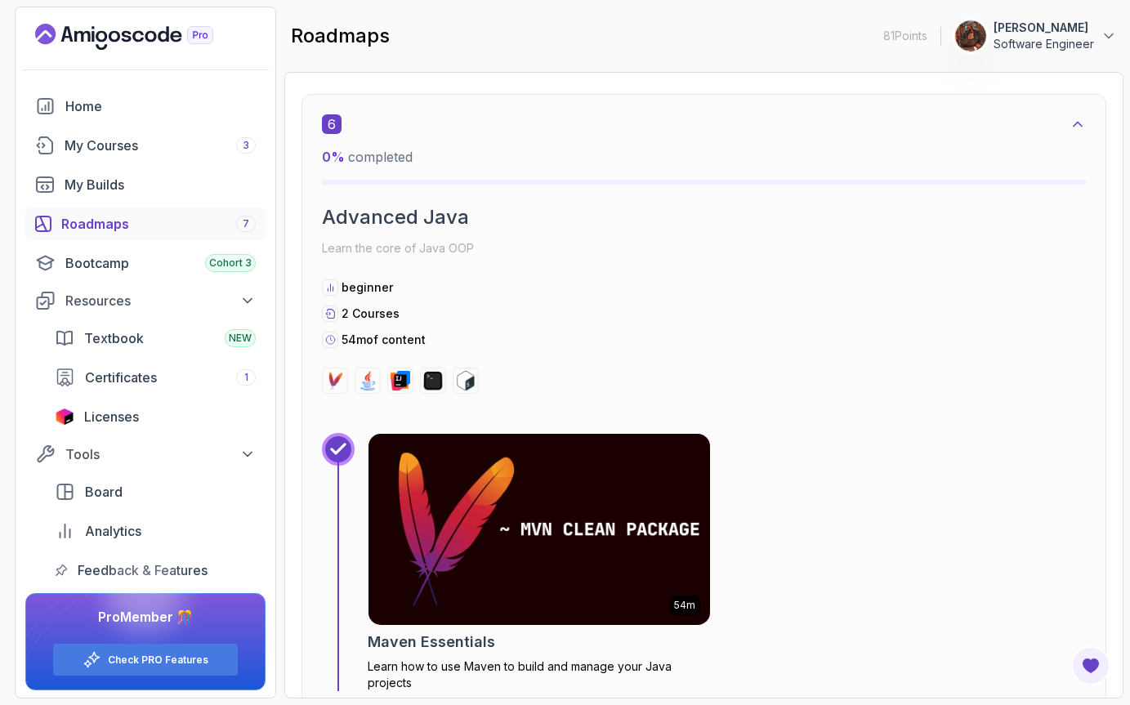
click at [480, 520] on img at bounding box center [539, 529] width 358 height 201
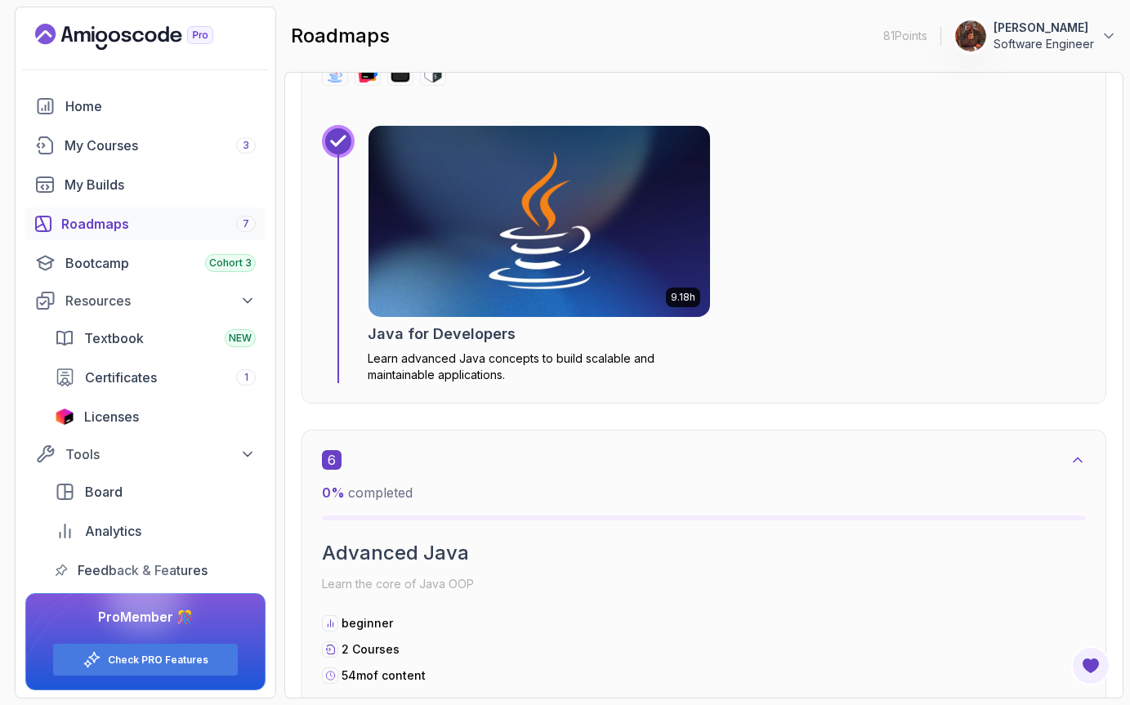
scroll to position [3581, 0]
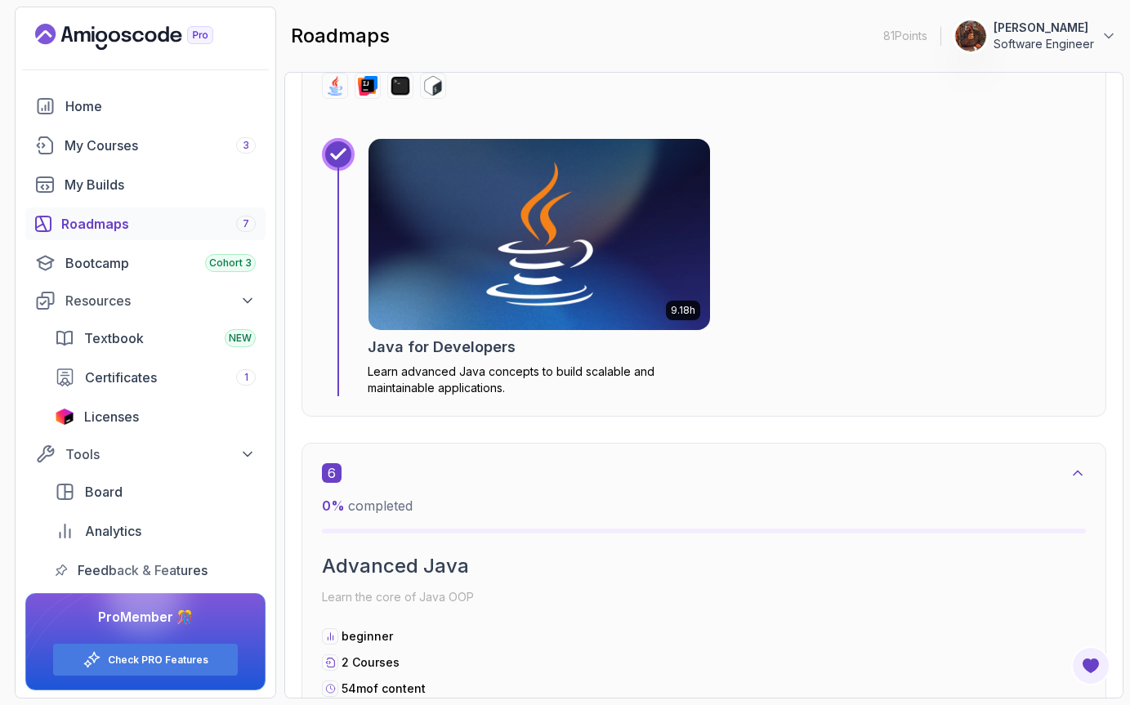
click at [556, 280] on img at bounding box center [539, 234] width 358 height 201
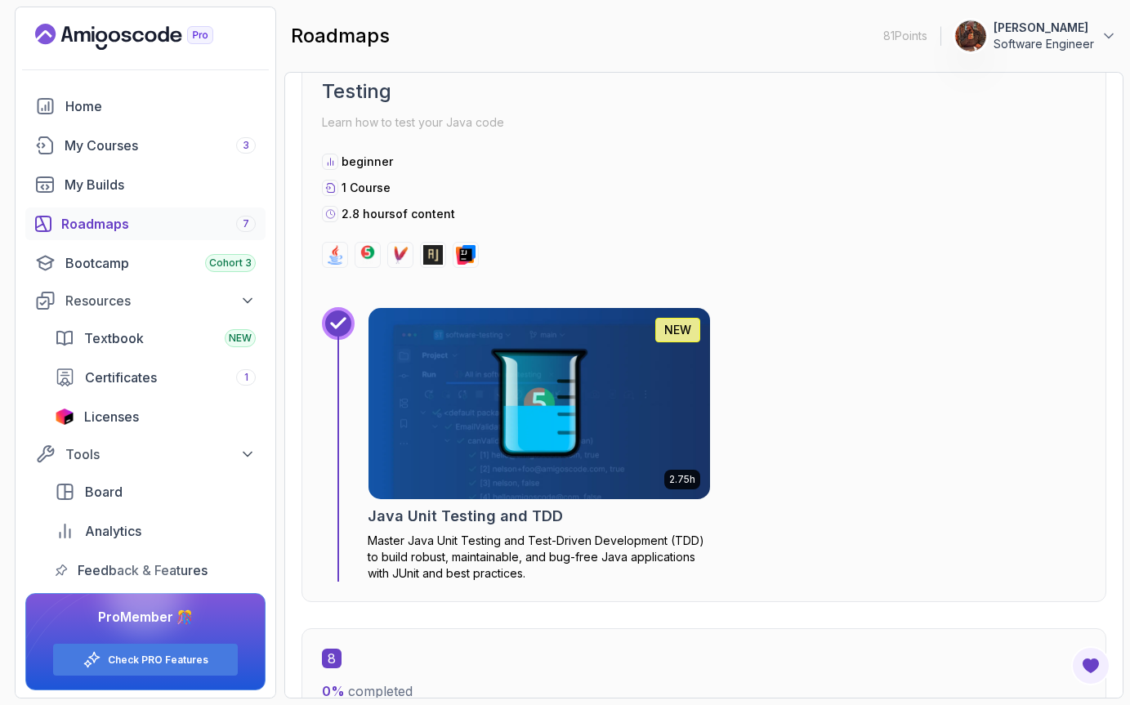
scroll to position [4700, 0]
click at [615, 400] on img at bounding box center [539, 402] width 358 height 201
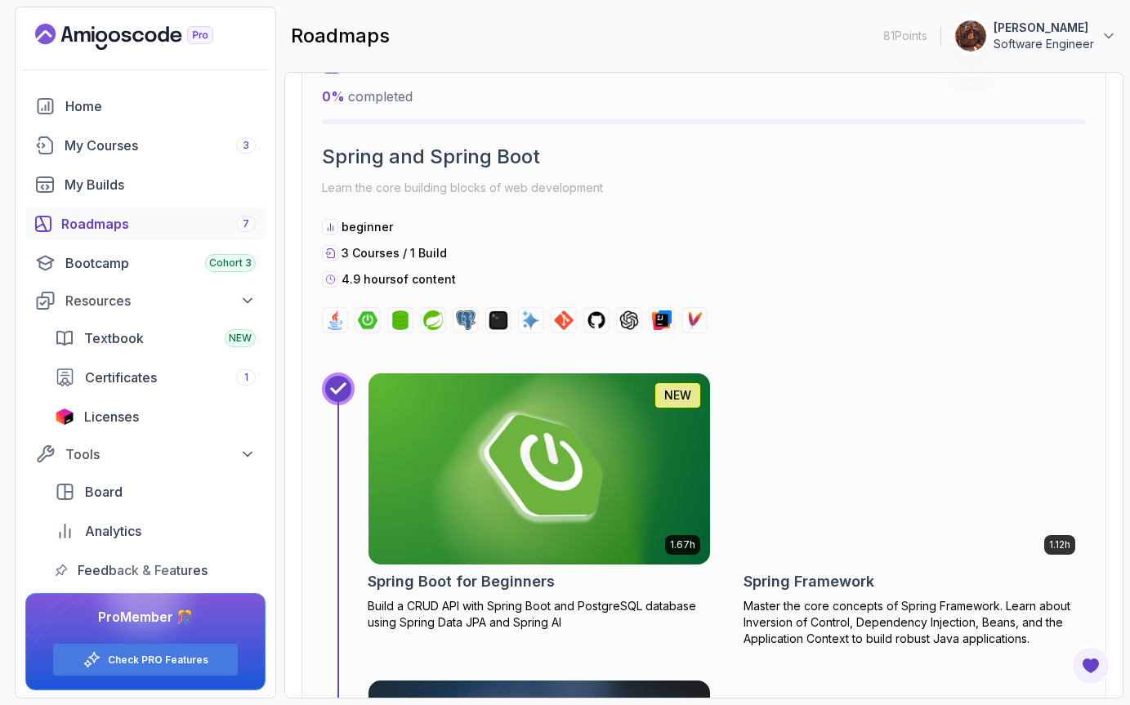
scroll to position [6101, 0]
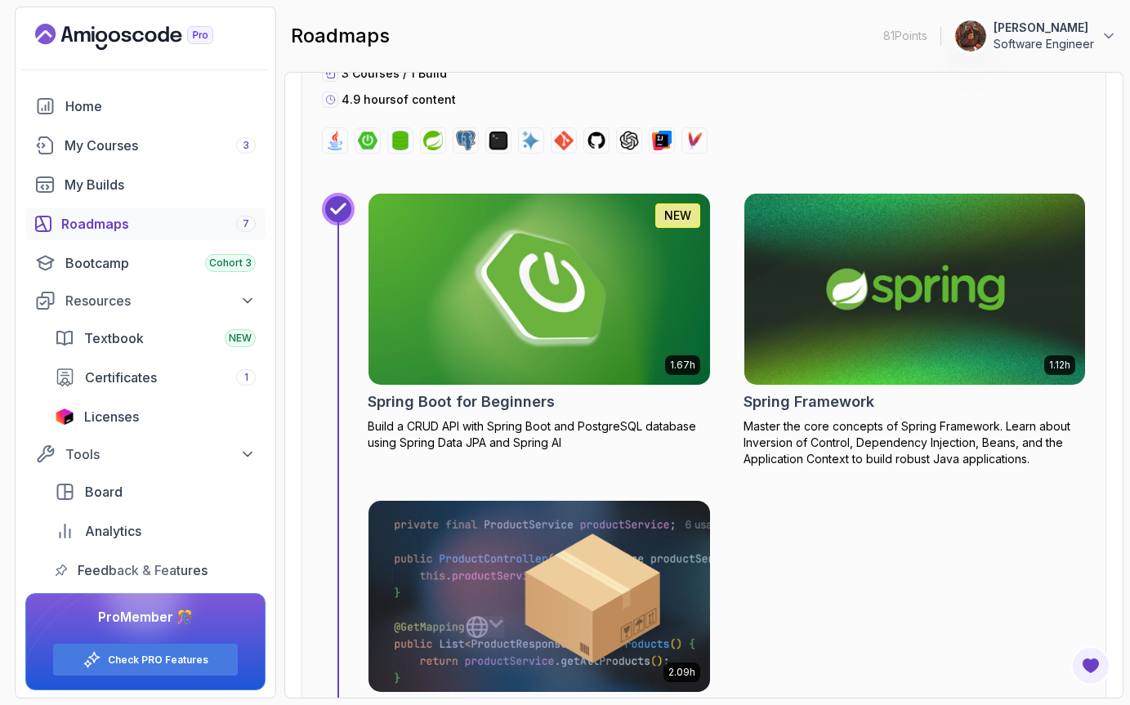
click at [573, 322] on img at bounding box center [539, 289] width 358 height 201
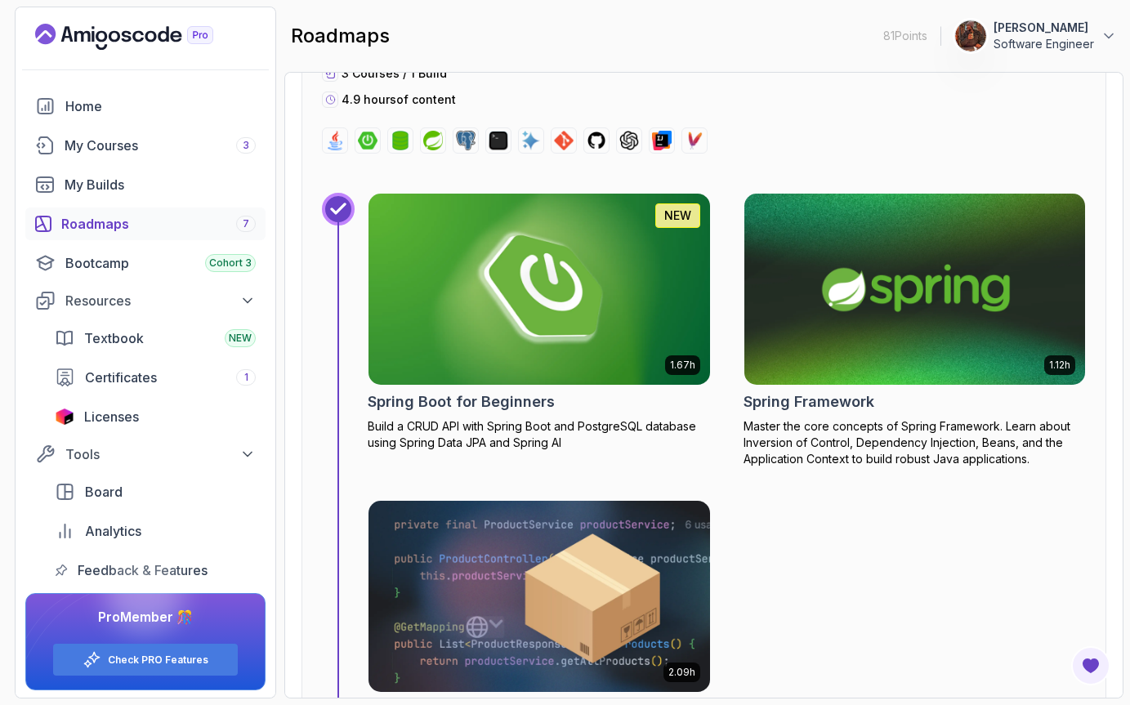
click at [841, 319] on img at bounding box center [914, 289] width 358 height 201
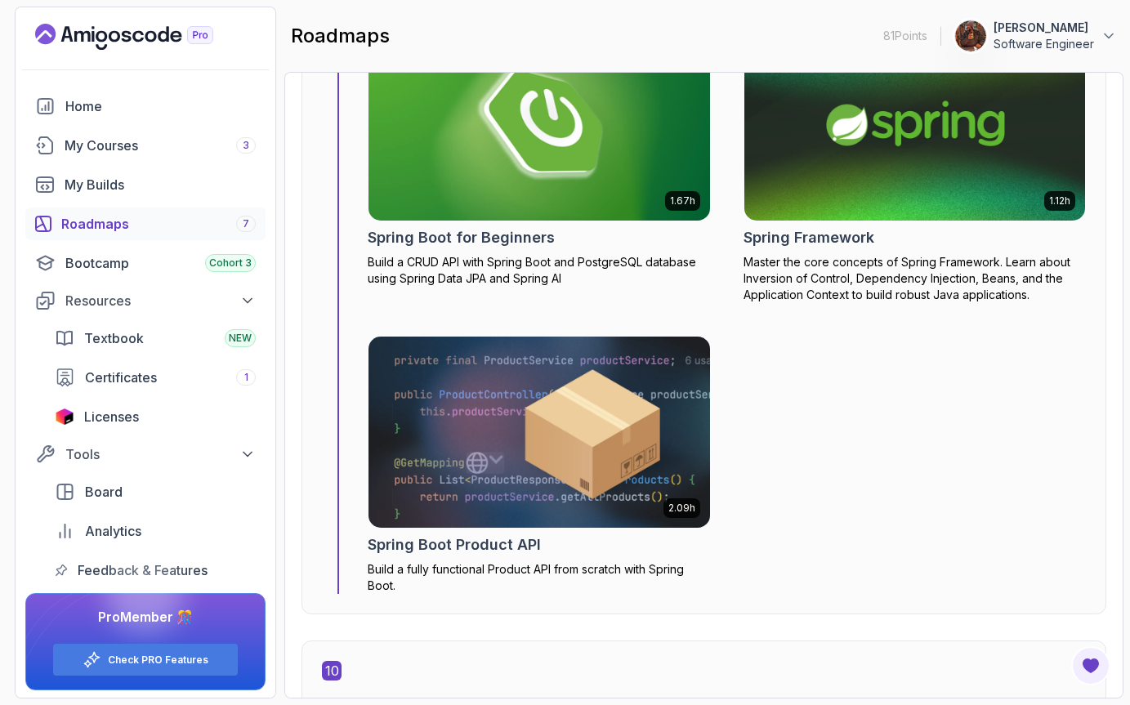
scroll to position [6277, 0]
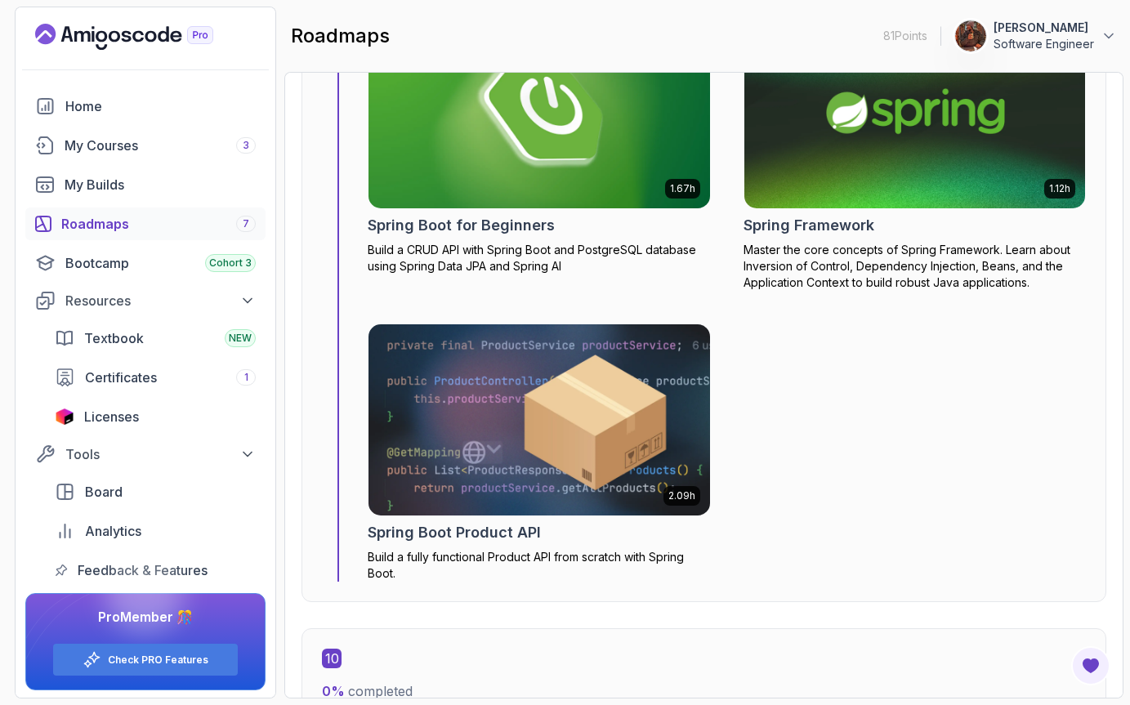
click at [520, 423] on img at bounding box center [539, 419] width 358 height 201
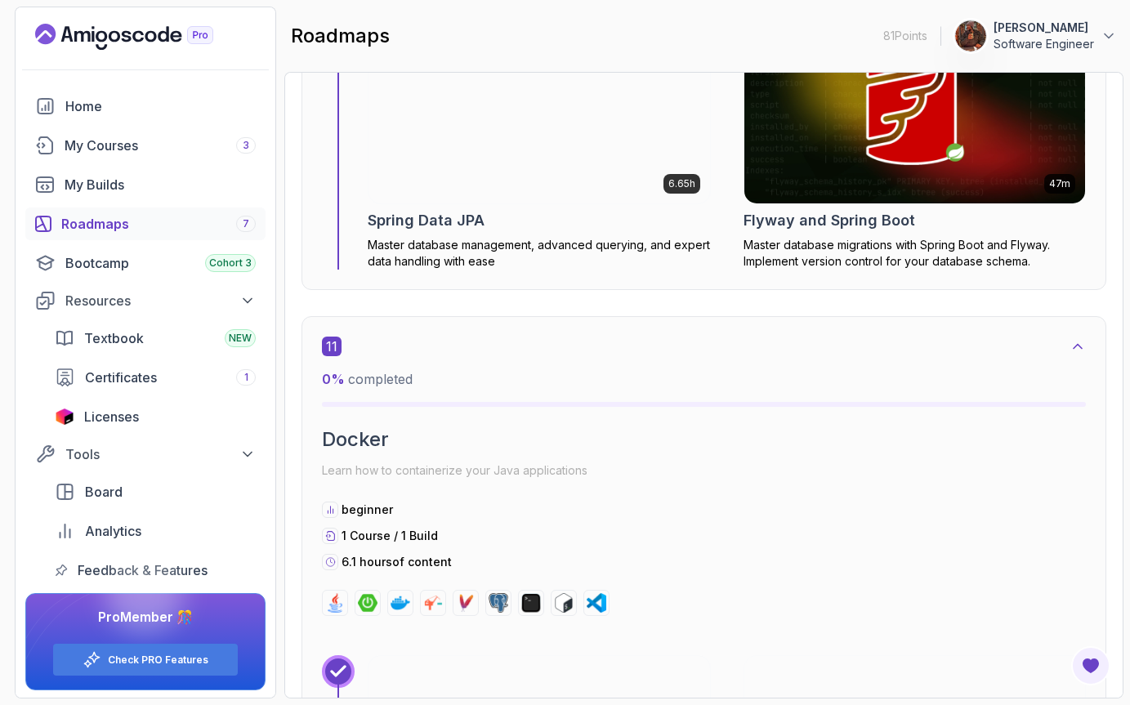
scroll to position [7816, 0]
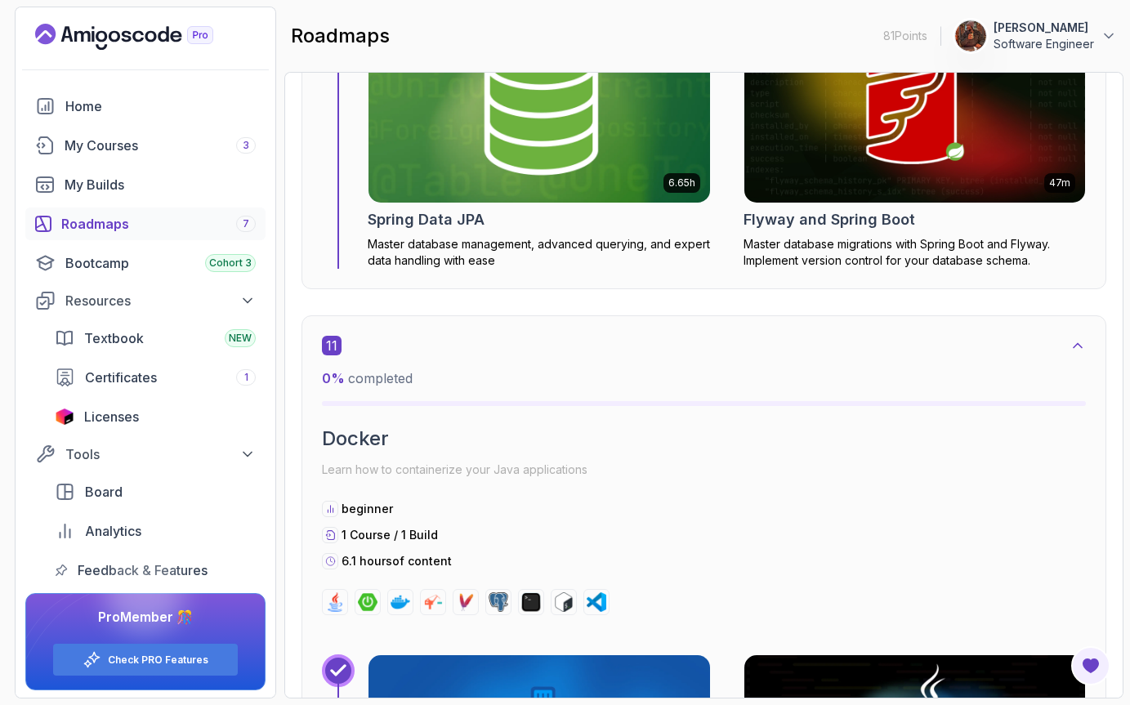
click at [510, 188] on img at bounding box center [539, 107] width 358 height 201
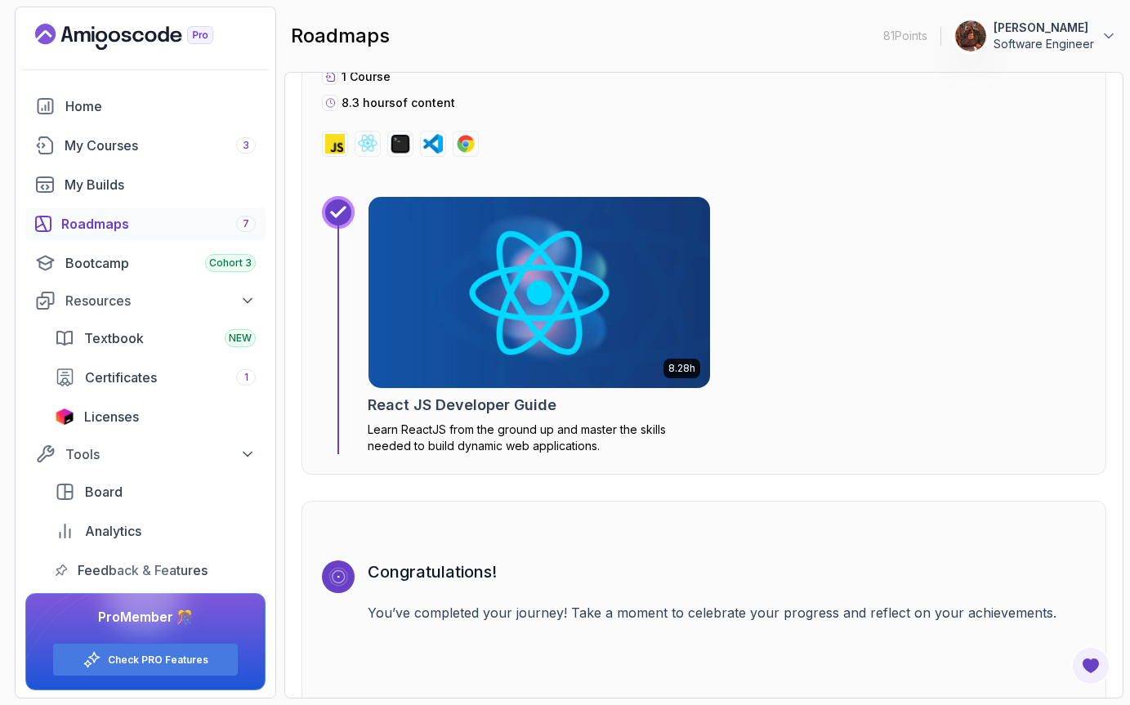
scroll to position [11664, 0]
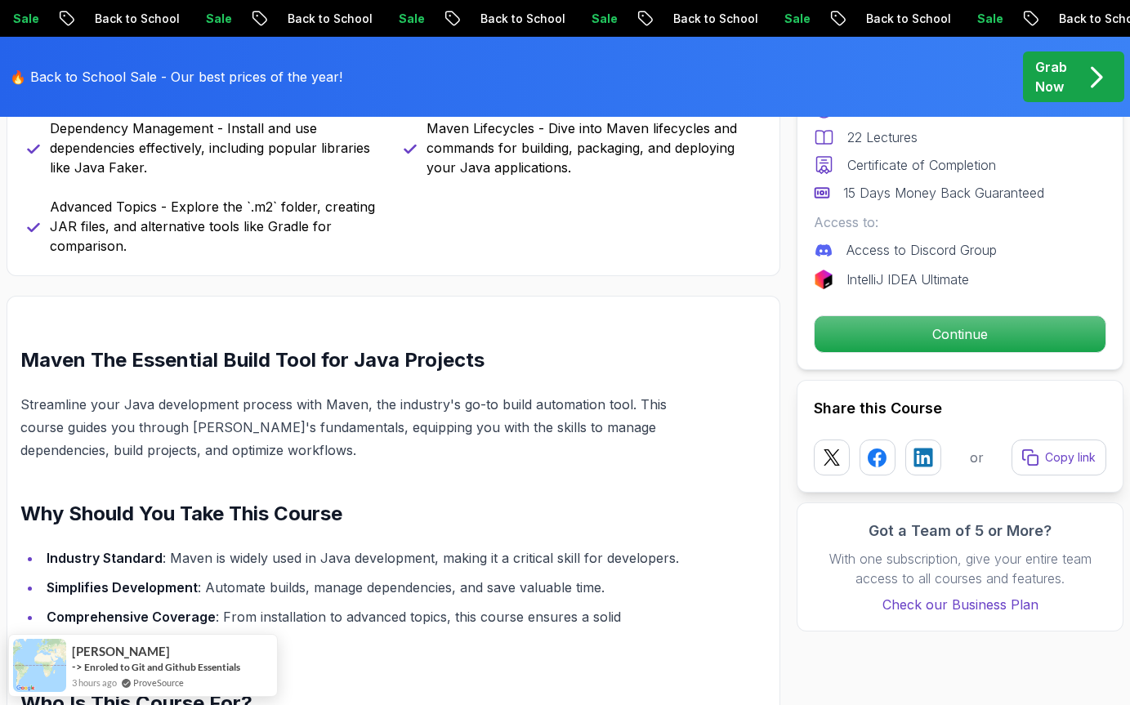
scroll to position [1294, 0]
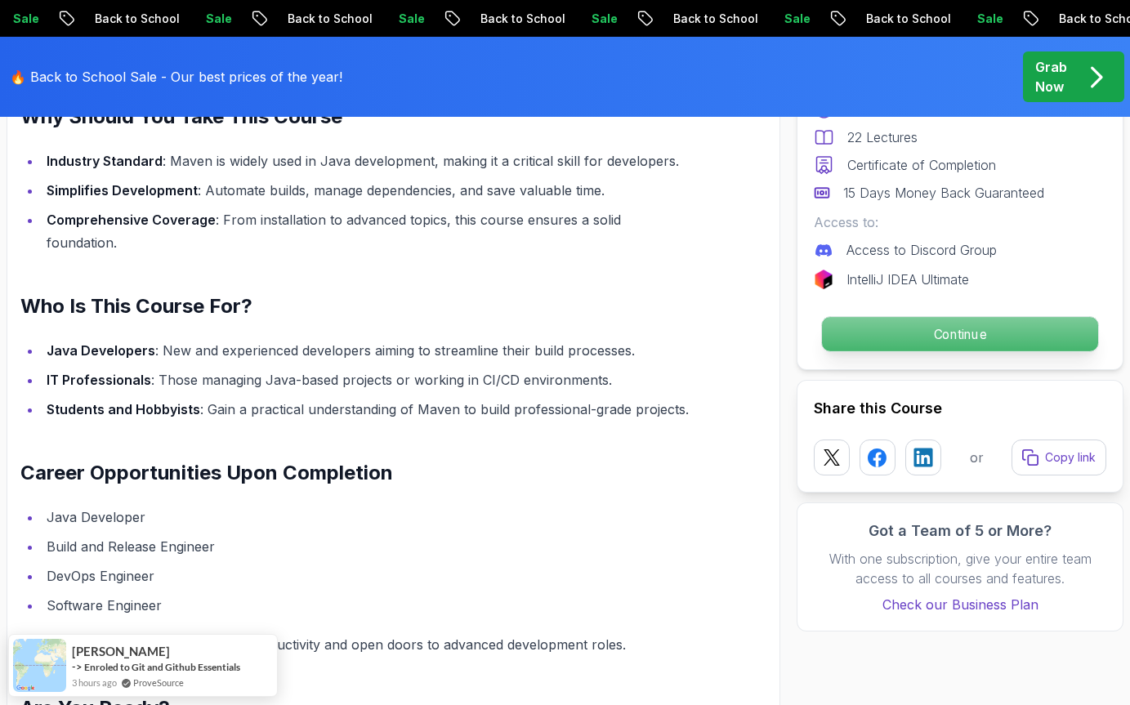
click at [881, 335] on p "Continue" at bounding box center [960, 334] width 276 height 34
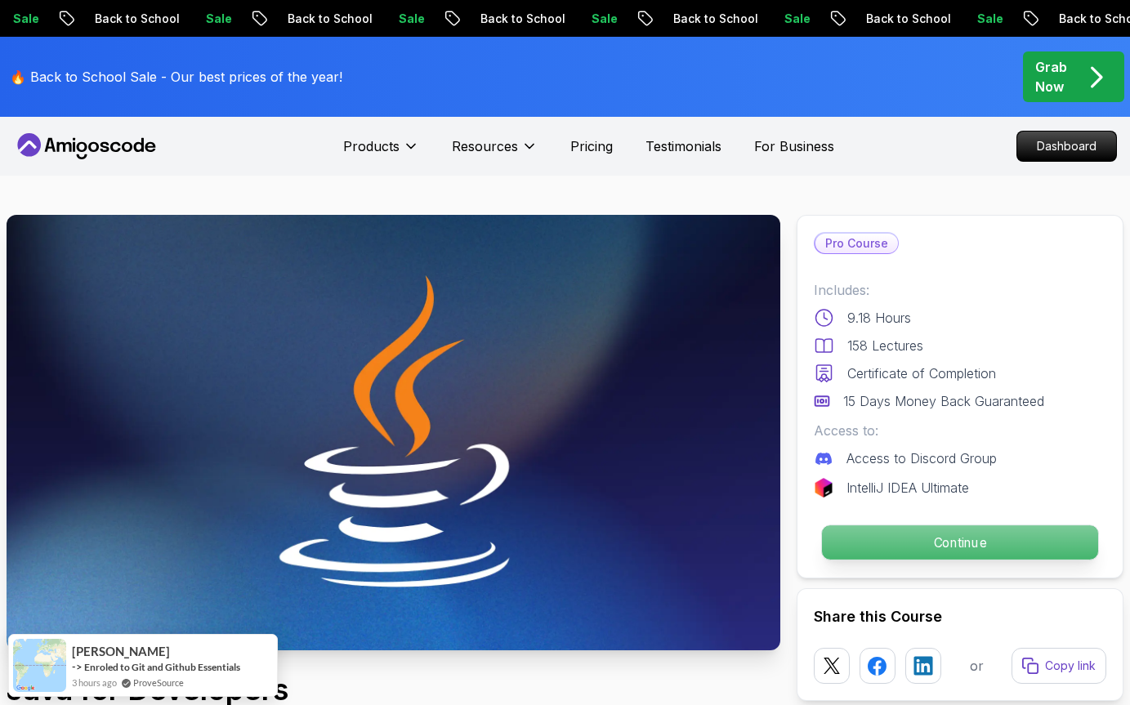
click at [983, 542] on p "Continue" at bounding box center [960, 542] width 276 height 34
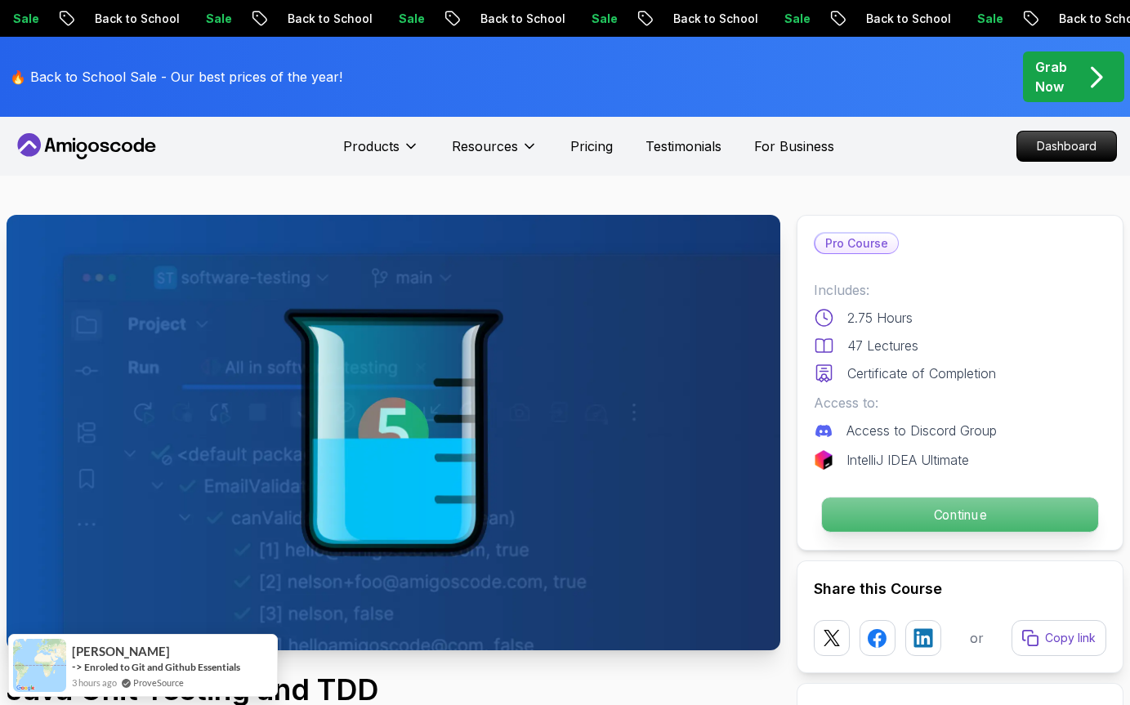
click at [933, 519] on p "Continue" at bounding box center [960, 515] width 276 height 34
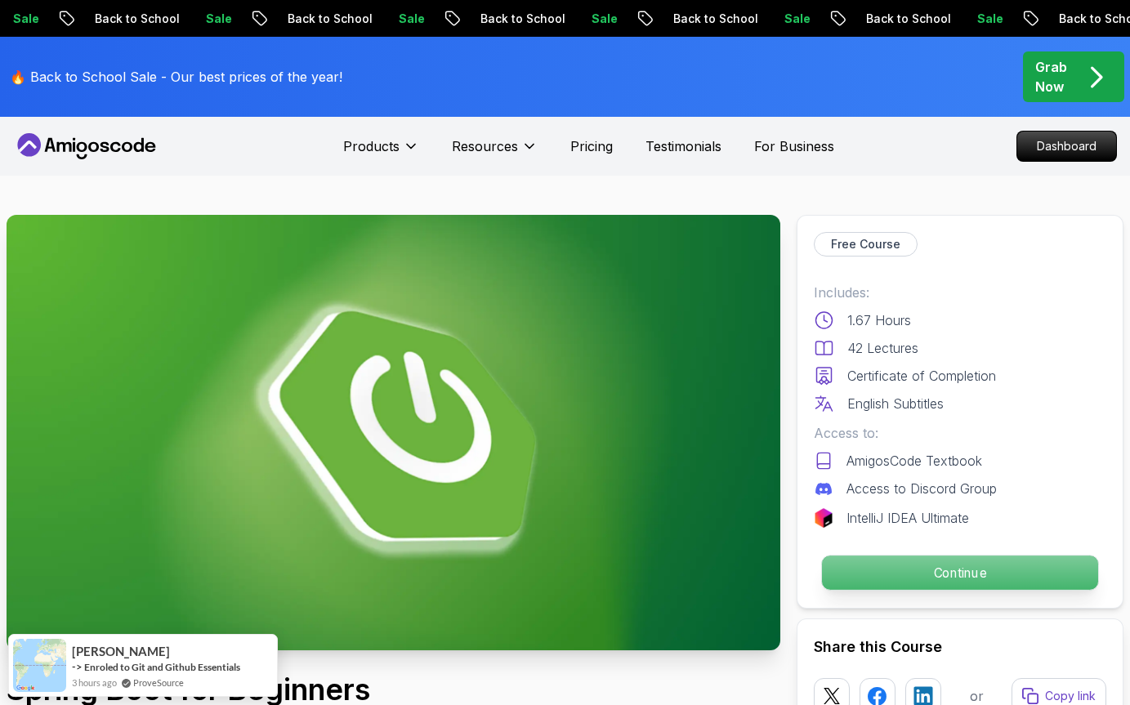
click at [922, 568] on p "Continue" at bounding box center [960, 573] width 276 height 34
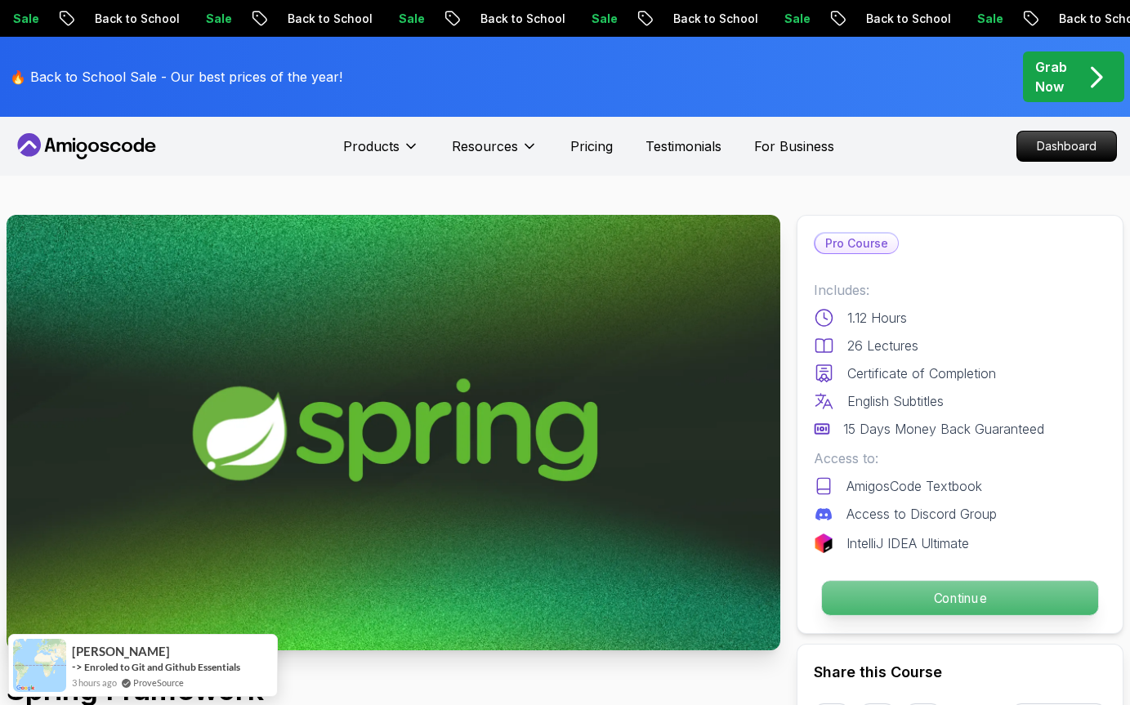
click at [887, 602] on p "Continue" at bounding box center [960, 598] width 276 height 34
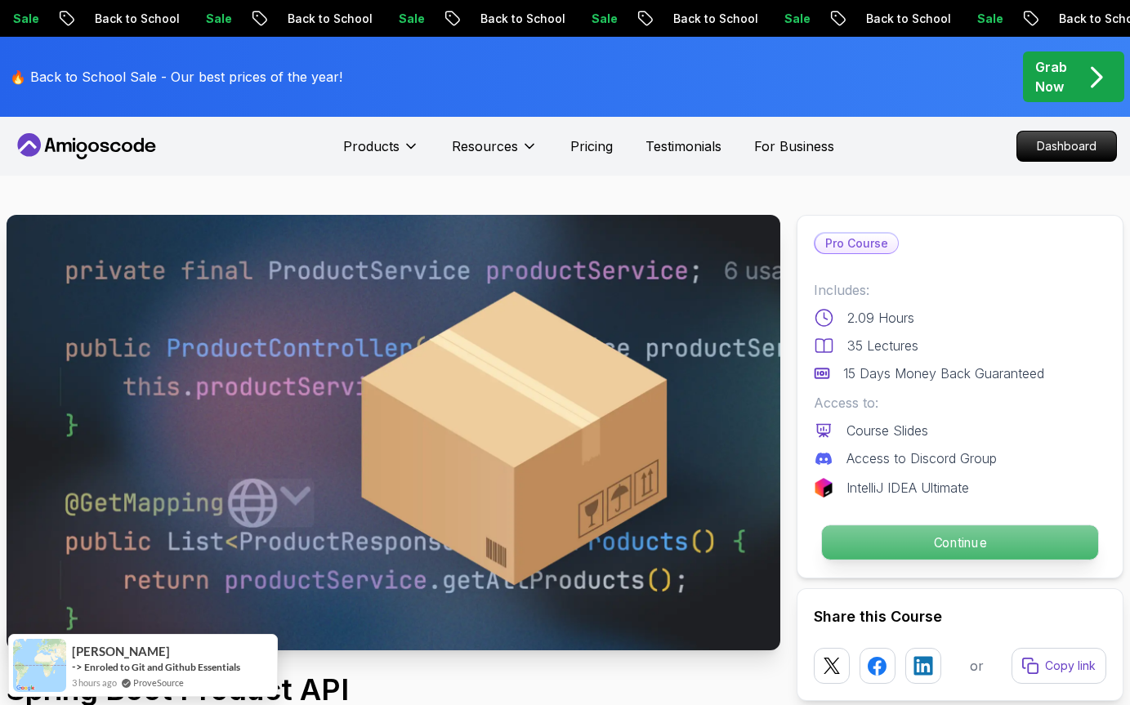
click at [948, 542] on p "Continue" at bounding box center [960, 542] width 276 height 34
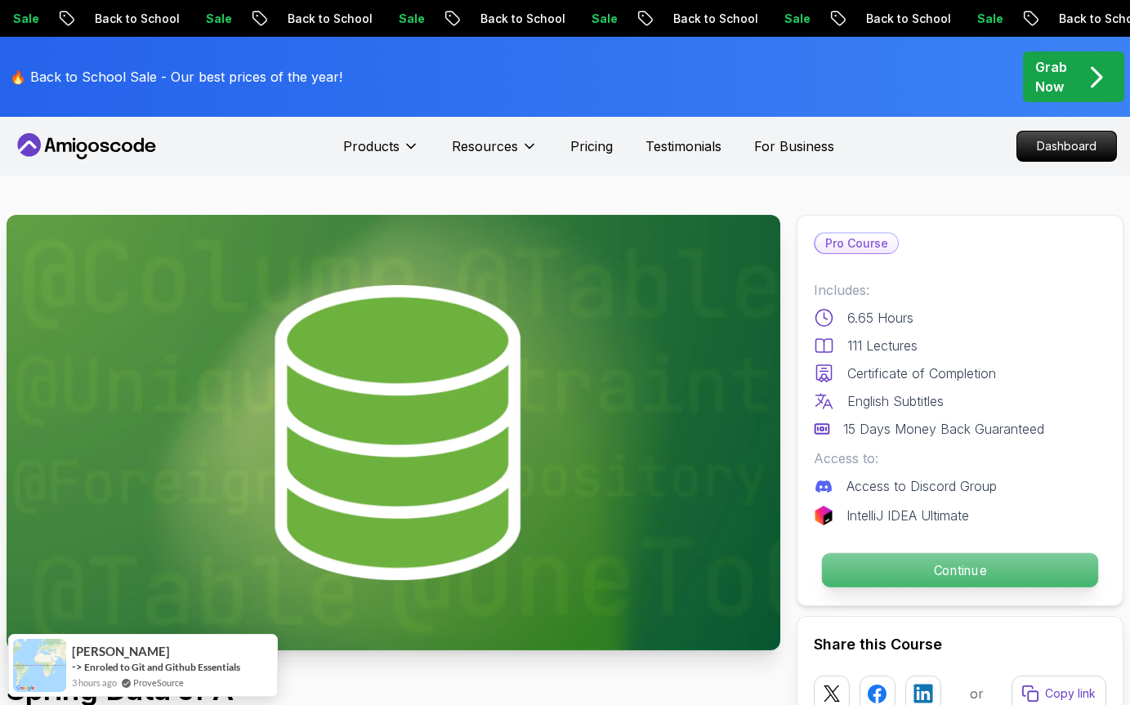
click at [906, 574] on p "Continue" at bounding box center [960, 570] width 276 height 34
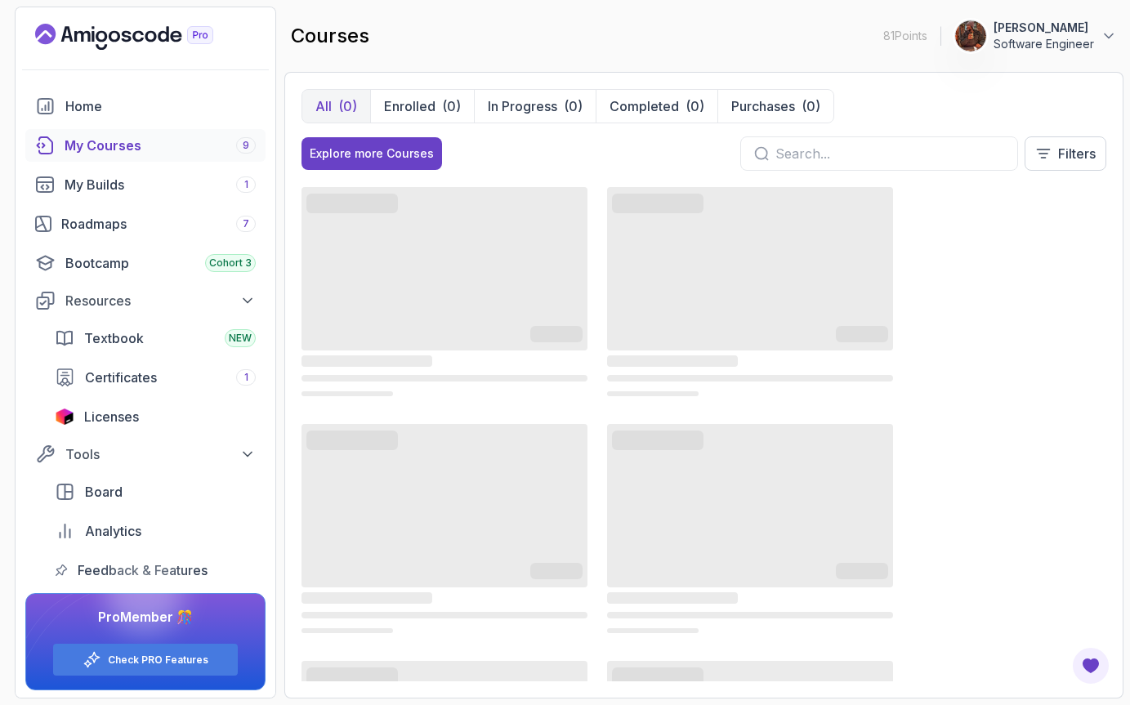
click at [139, 159] on link "My Courses 9" at bounding box center [145, 145] width 240 height 33
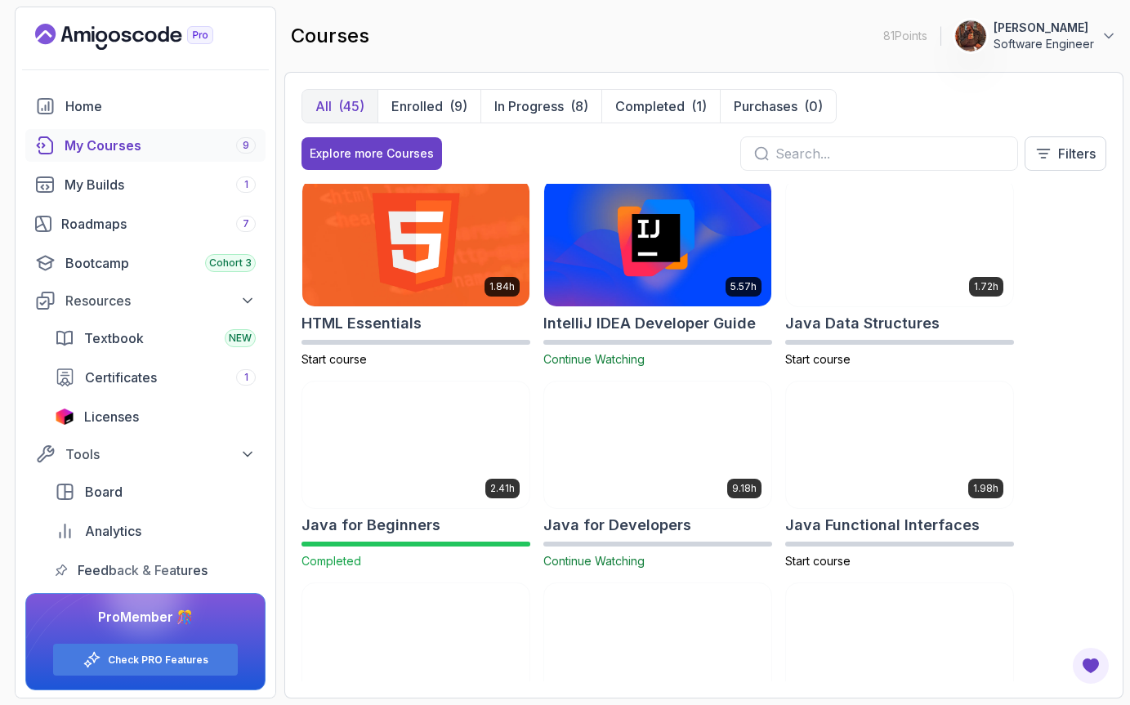
scroll to position [841, 0]
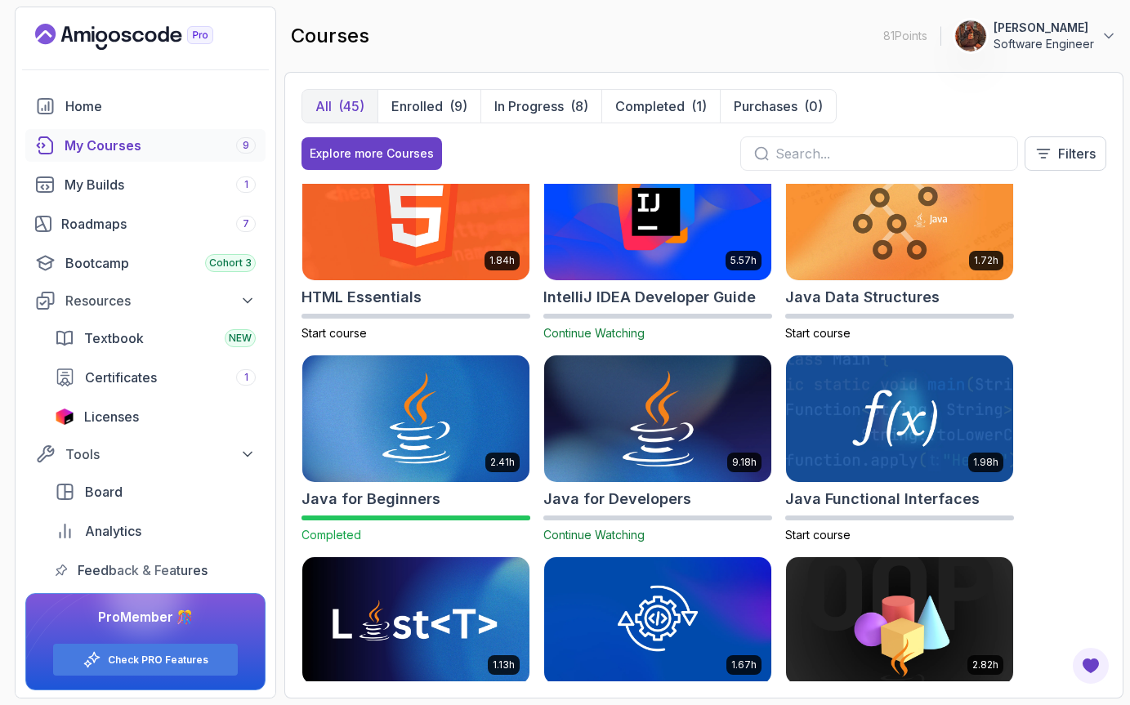
click at [649, 390] on img at bounding box center [657, 418] width 239 height 133
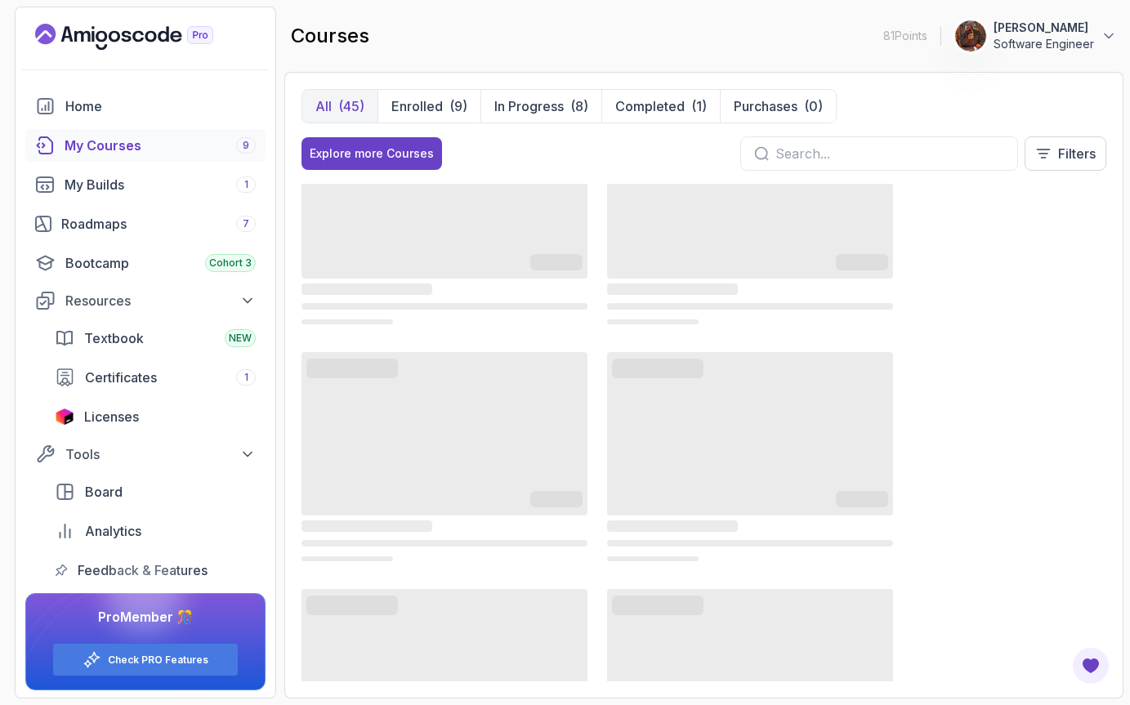
scroll to position [78, 0]
click at [1069, 162] on p "Filters" at bounding box center [1077, 154] width 38 height 20
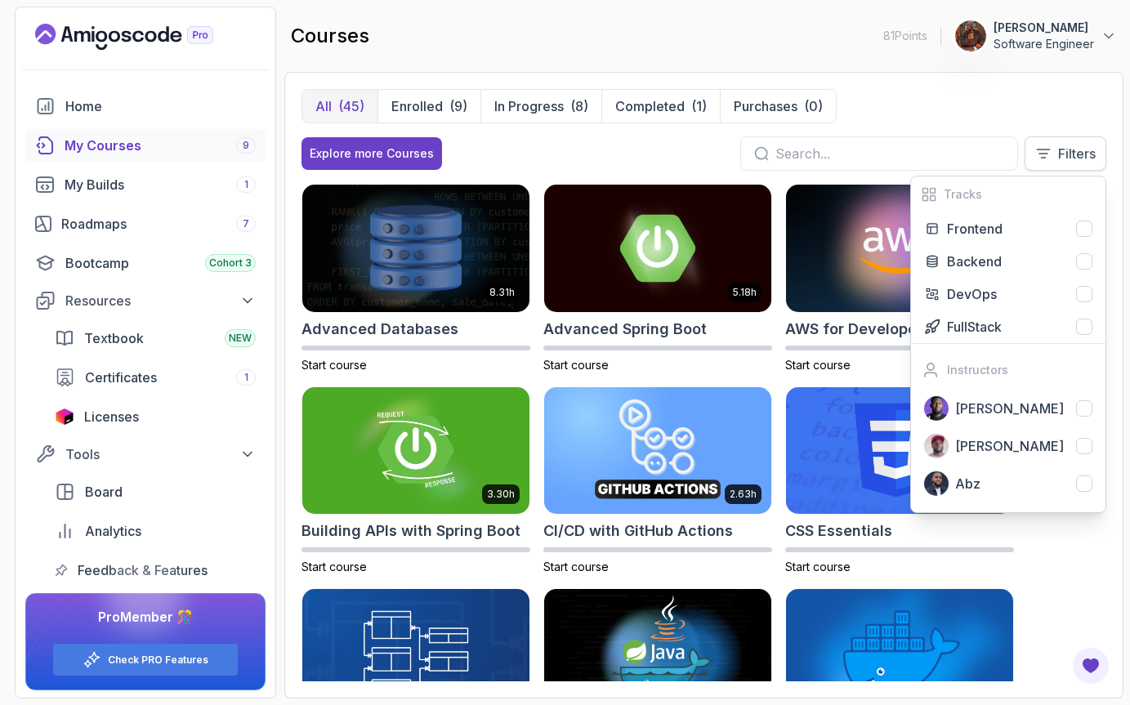
click at [1069, 162] on p "Filters" at bounding box center [1077, 154] width 38 height 20
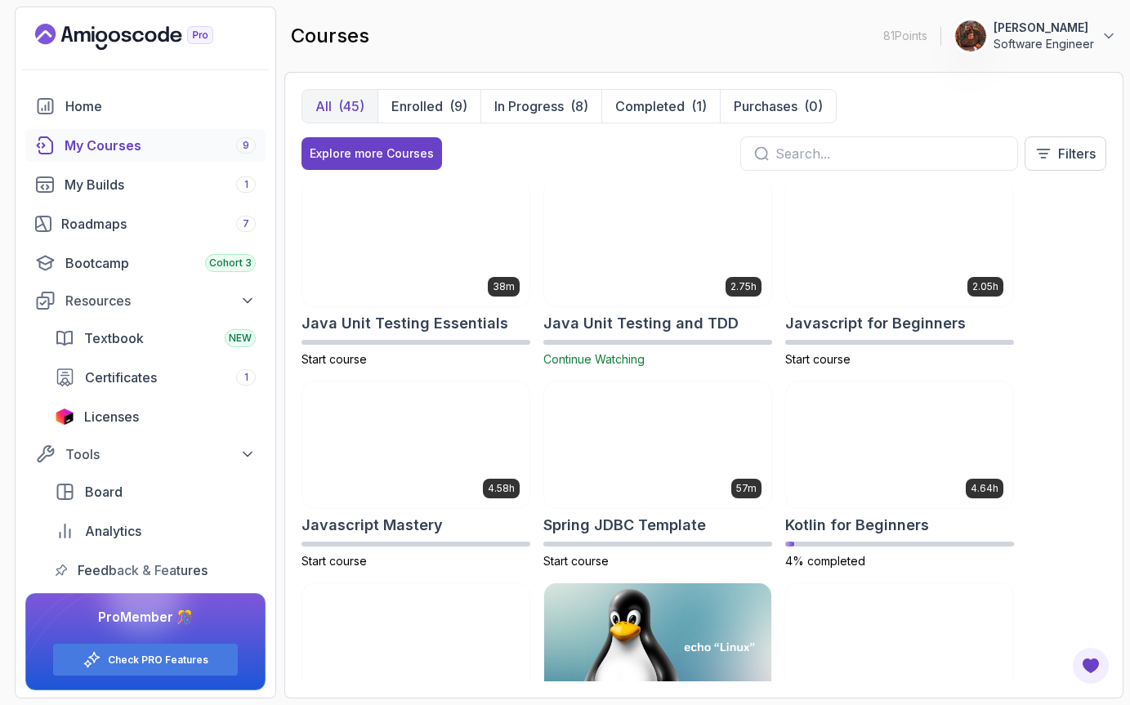
scroll to position [1755, 0]
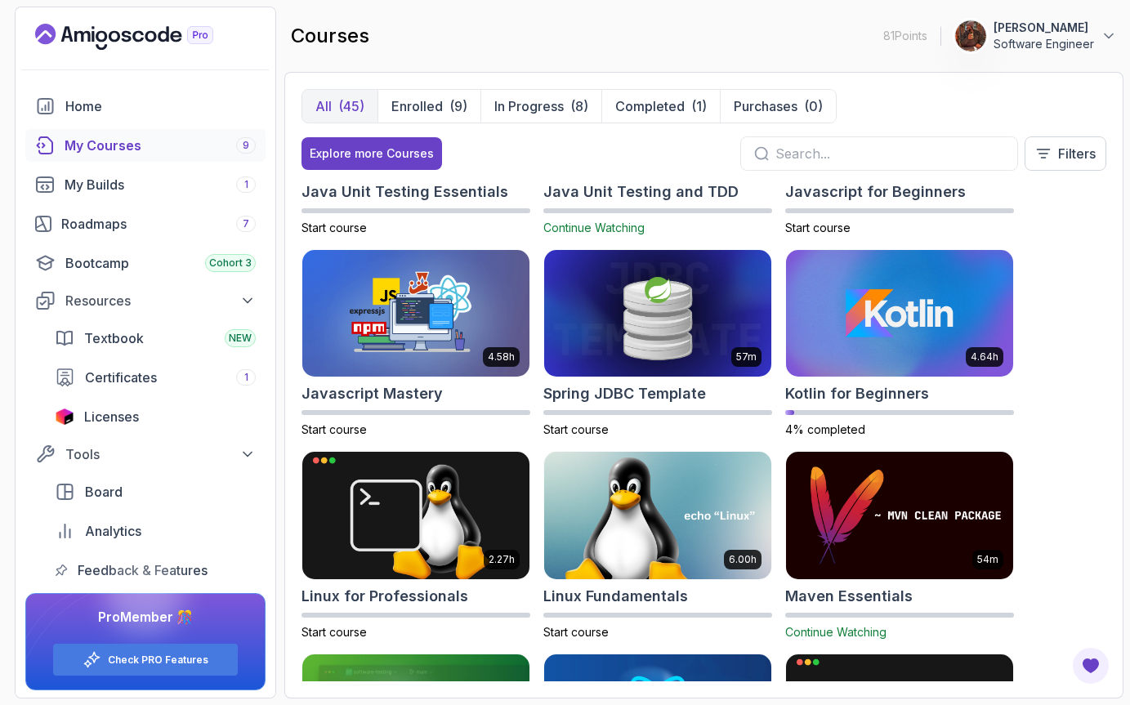
click at [1078, 183] on div "All (45) Enrolled (9) In Progress (8) Completed (1) Purchases (0) Explore more …" at bounding box center [703, 136] width 805 height 95
click at [1074, 156] on p "Filters" at bounding box center [1077, 154] width 38 height 20
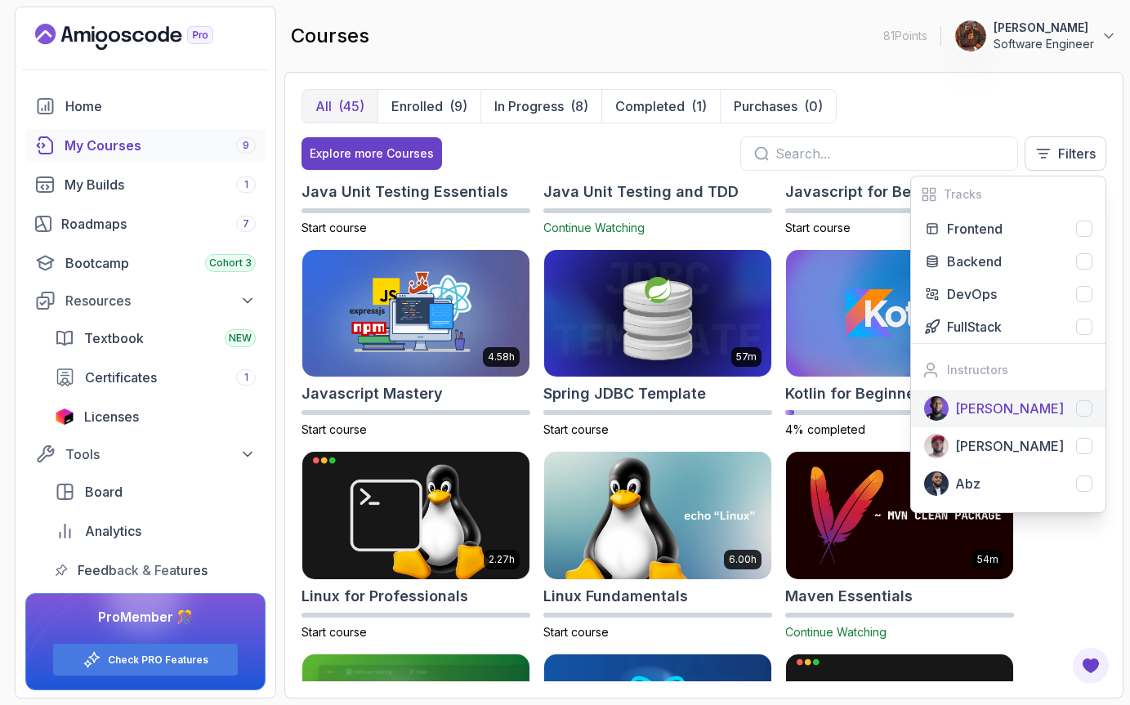
click at [991, 406] on p "Nelson Djalo" at bounding box center [1009, 409] width 109 height 20
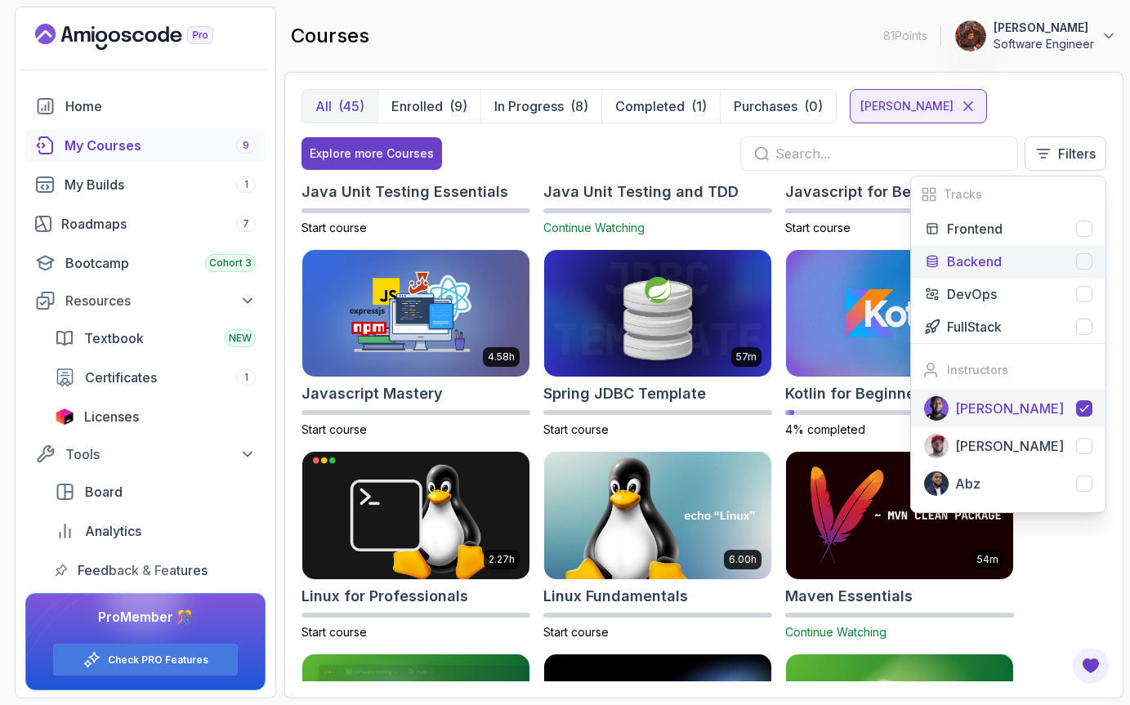
click at [1015, 263] on div "Backend" at bounding box center [1019, 262] width 145 height 20
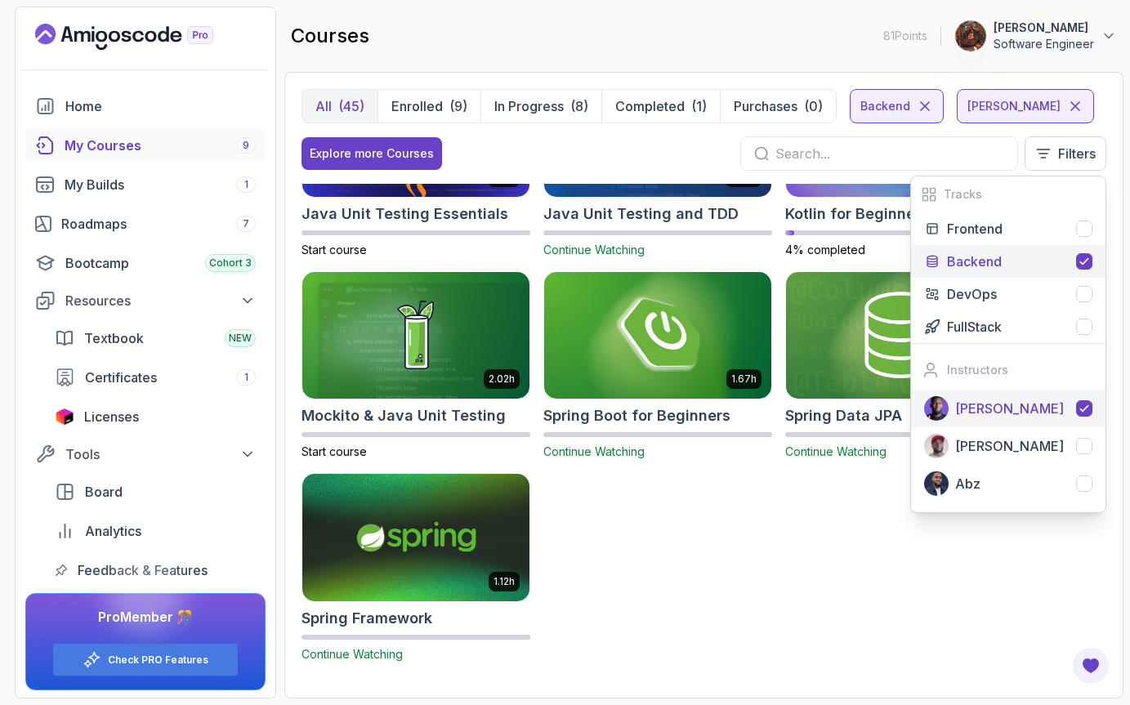
click at [822, 558] on div "5.18h Advanced Spring Boot Start course 3.30h Building APIs with Spring Boot St…" at bounding box center [703, 433] width 805 height 498
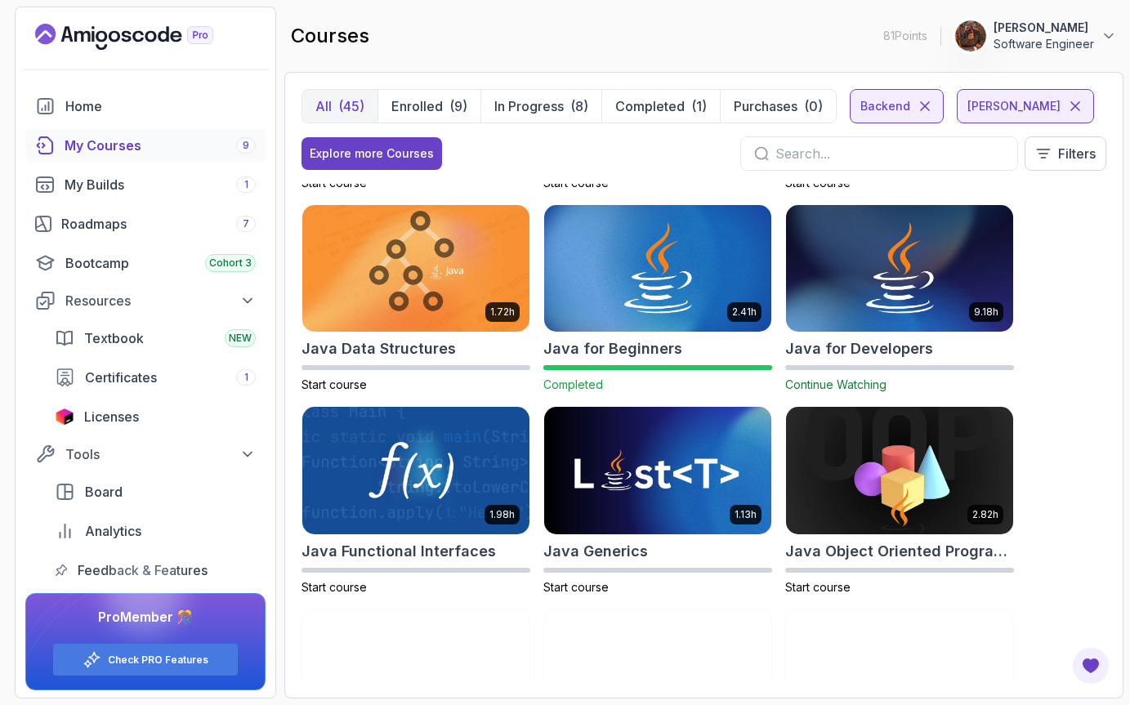
scroll to position [179, 0]
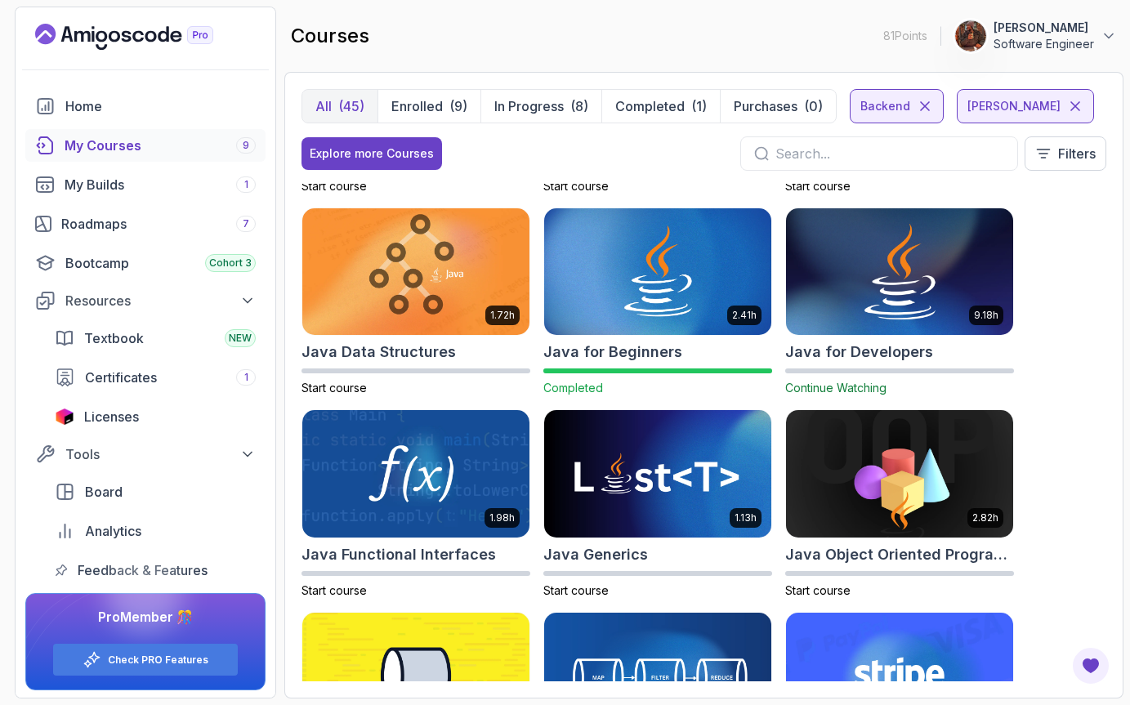
click at [917, 291] on img at bounding box center [899, 271] width 239 height 133
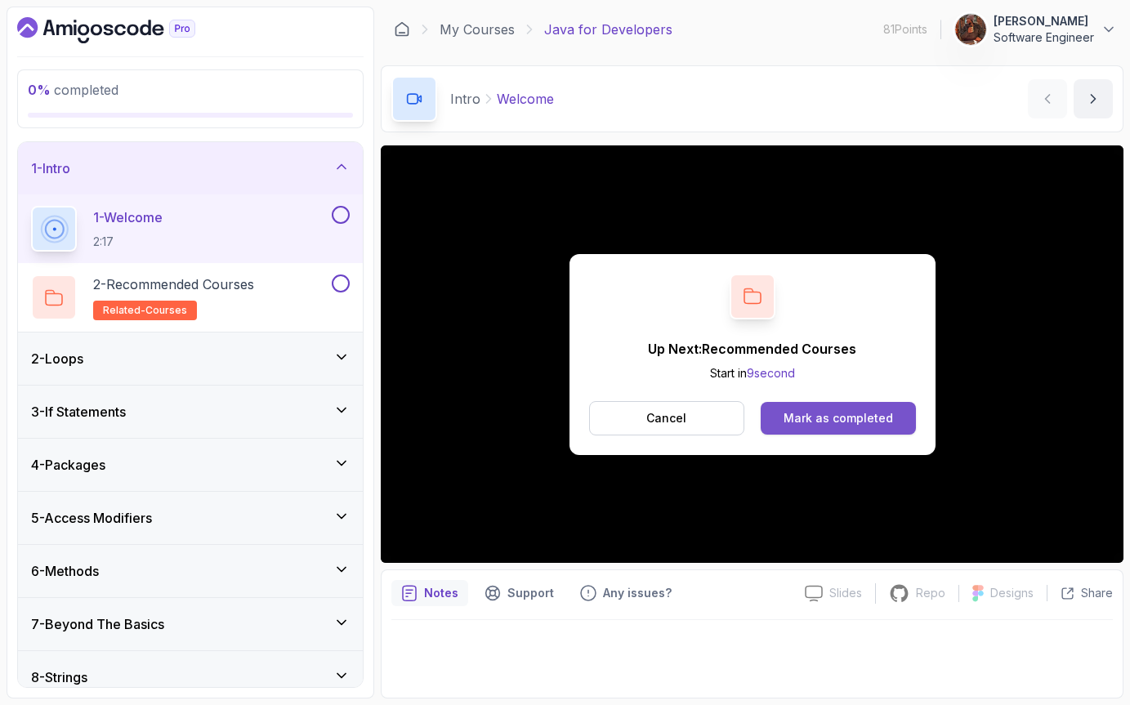
click at [843, 425] on div "Mark as completed" at bounding box center [837, 418] width 109 height 16
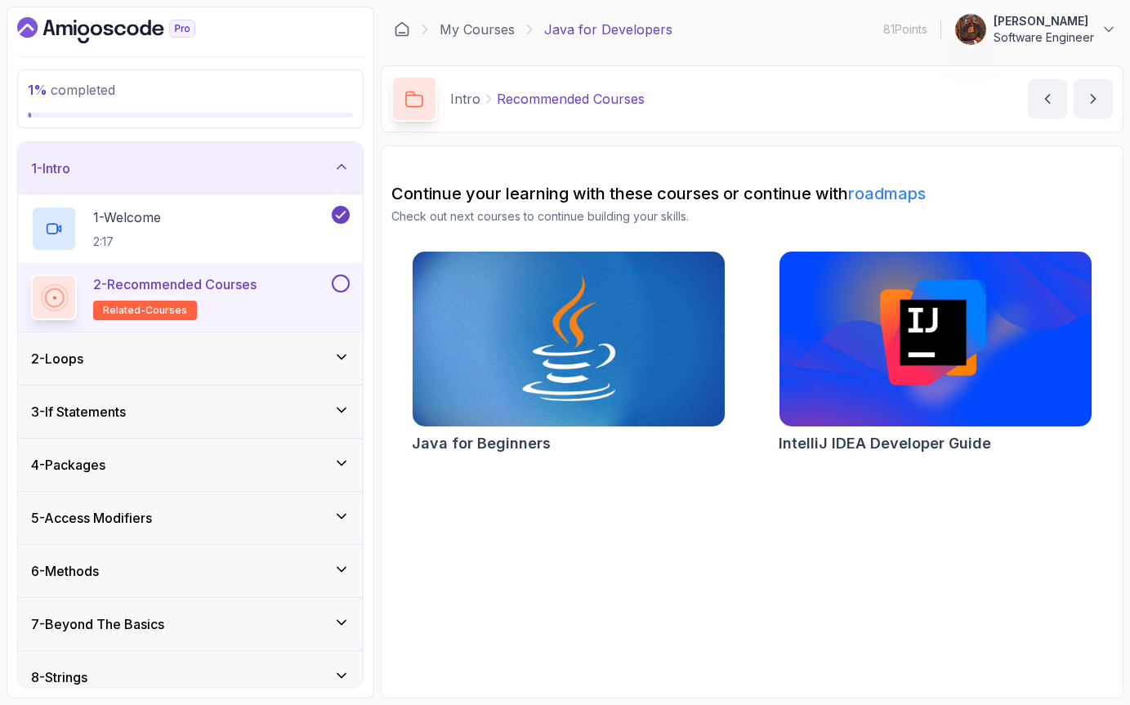
click at [287, 276] on div "2 - Recommended Courses related-courses" at bounding box center [179, 297] width 297 height 46
click at [215, 293] on p "2 - Recommended Courses" at bounding box center [174, 284] width 163 height 20
click at [349, 291] on div at bounding box center [338, 283] width 21 height 18
click at [331, 285] on div at bounding box center [338, 283] width 21 height 18
click at [273, 295] on div "2 - Recommended Courses related-courses" at bounding box center [179, 297] width 297 height 46
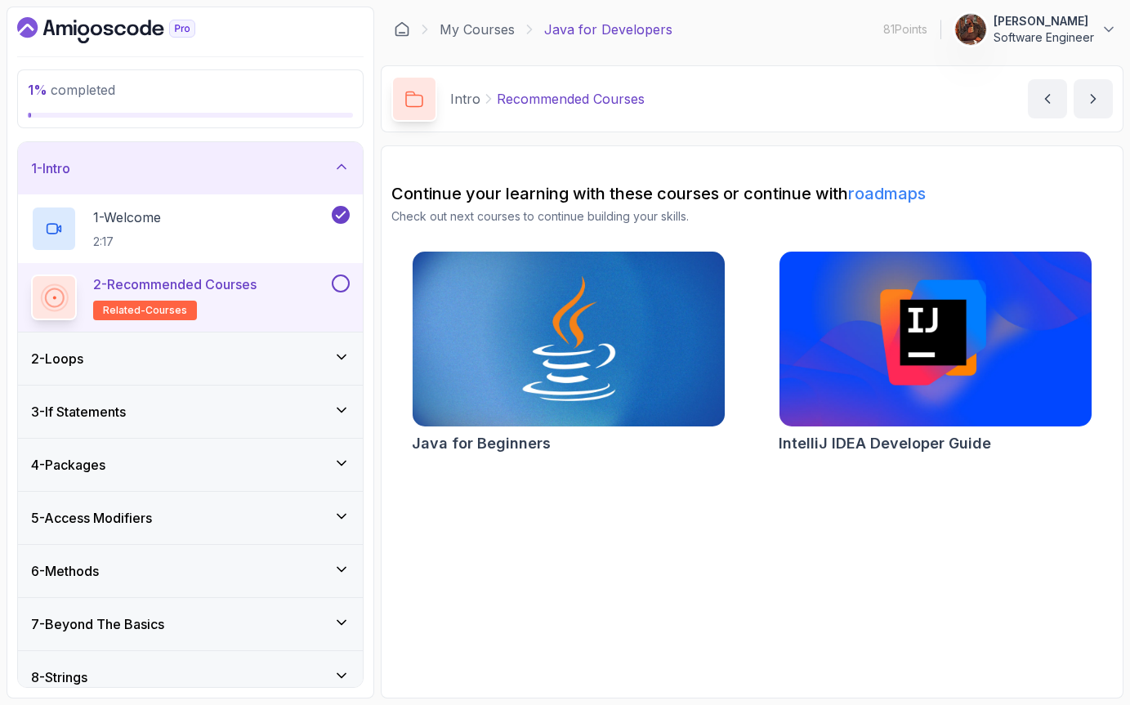
click at [904, 195] on link "roadmaps" at bounding box center [887, 194] width 78 height 20
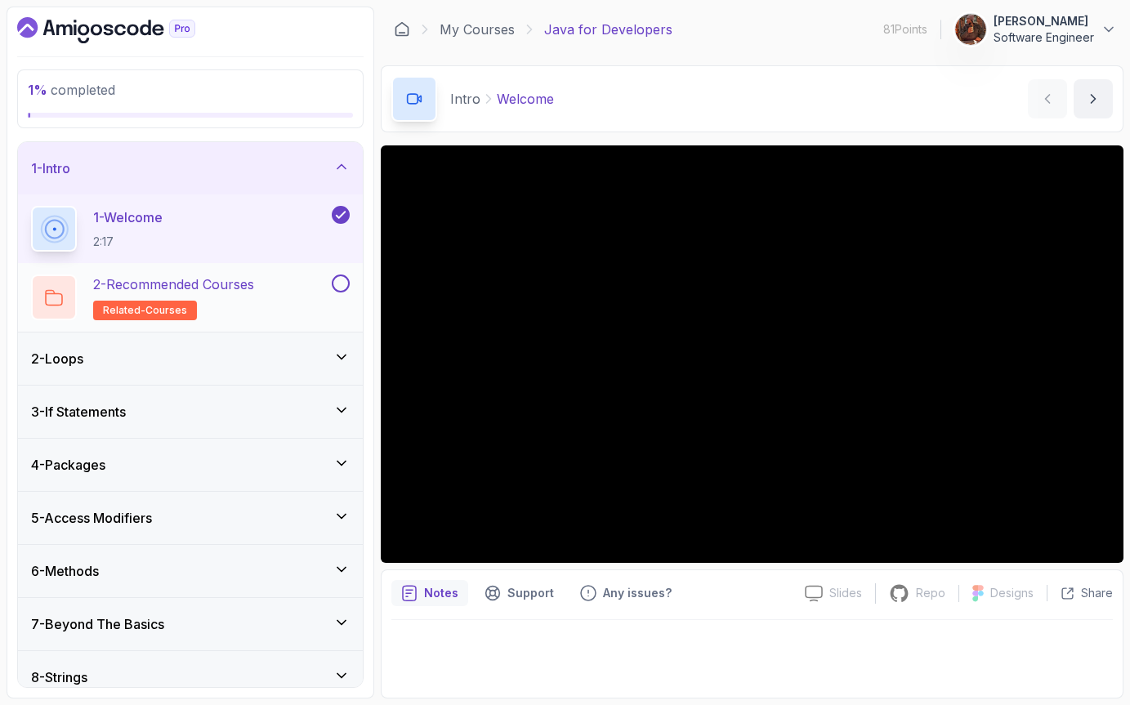
click at [339, 285] on button at bounding box center [341, 283] width 18 height 18
click at [145, 368] on div "2 - Loops" at bounding box center [190, 359] width 319 height 20
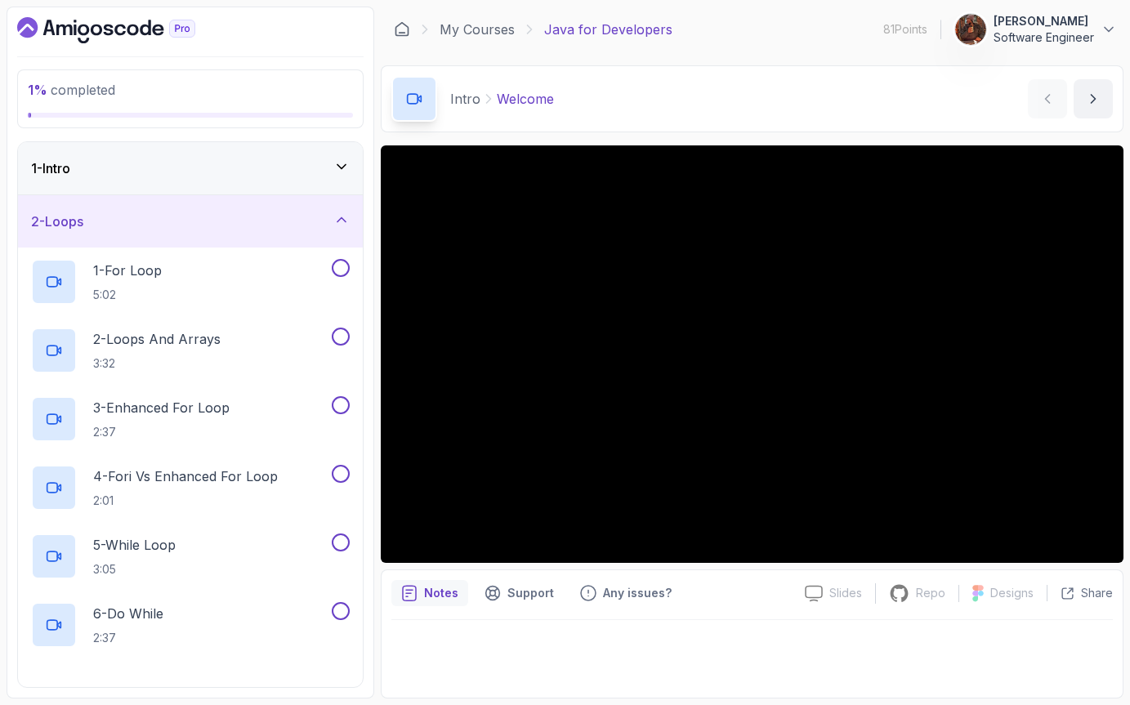
click at [188, 246] on div "2 - Loops" at bounding box center [190, 221] width 345 height 52
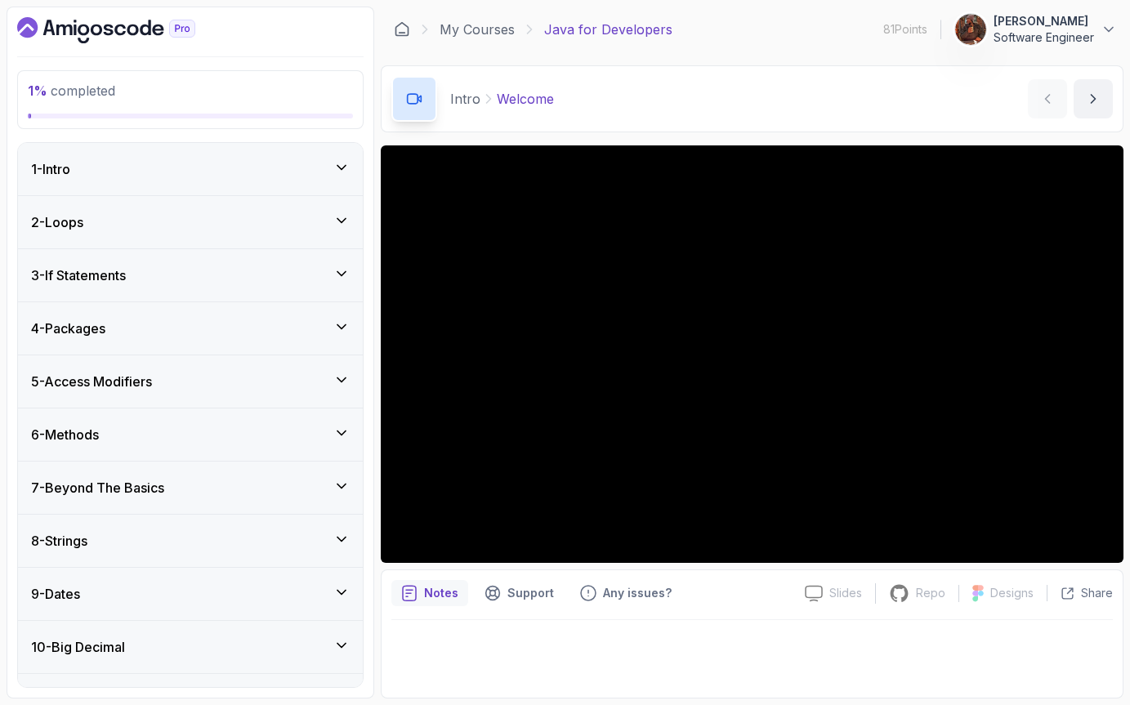
click at [188, 279] on div "3 - If Statements" at bounding box center [190, 276] width 319 height 20
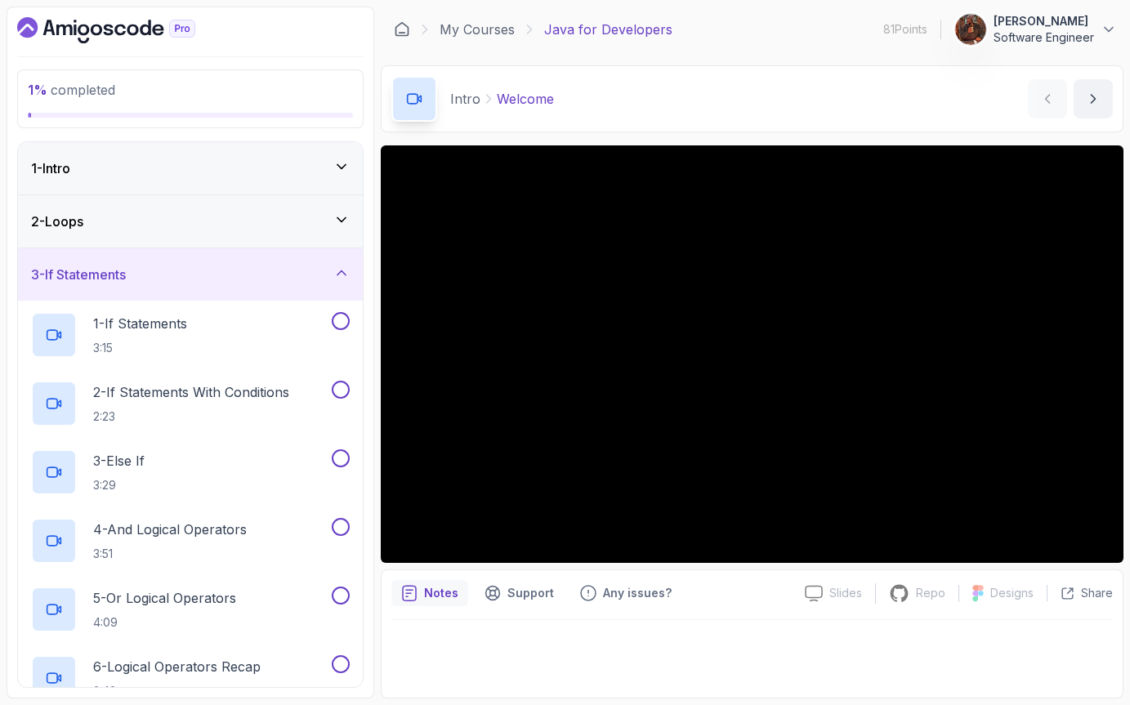
click at [180, 225] on div "2 - Loops" at bounding box center [190, 222] width 319 height 20
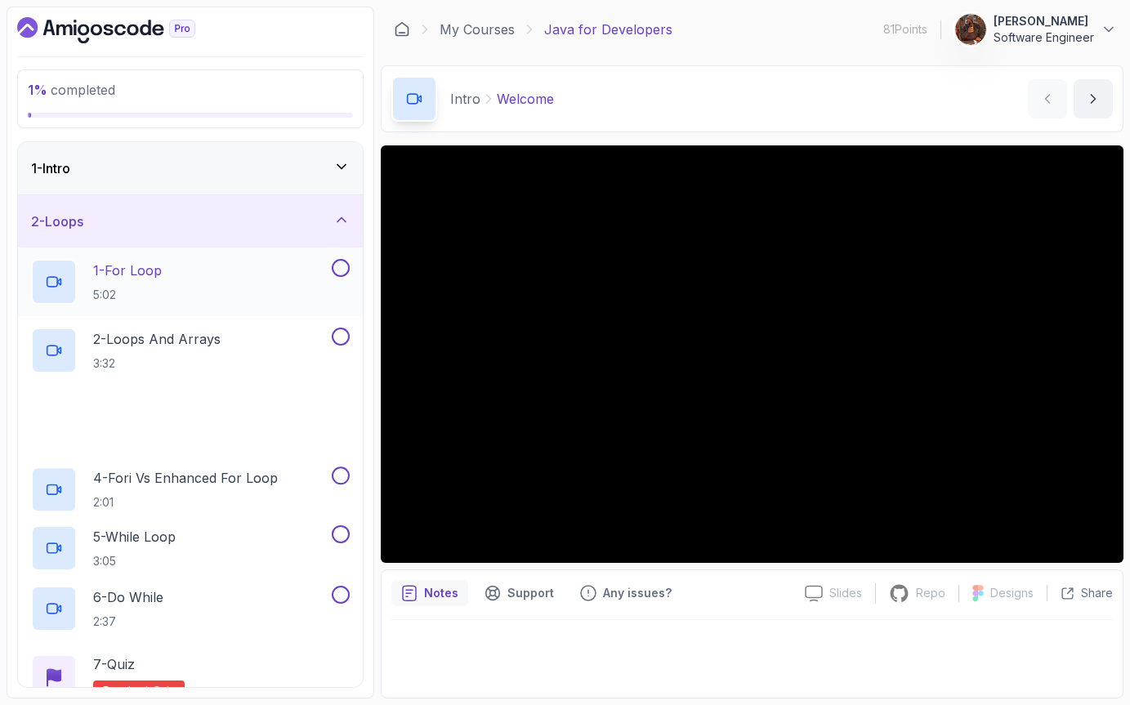
click at [181, 260] on div "1 - For Loop 5:02" at bounding box center [179, 282] width 297 height 46
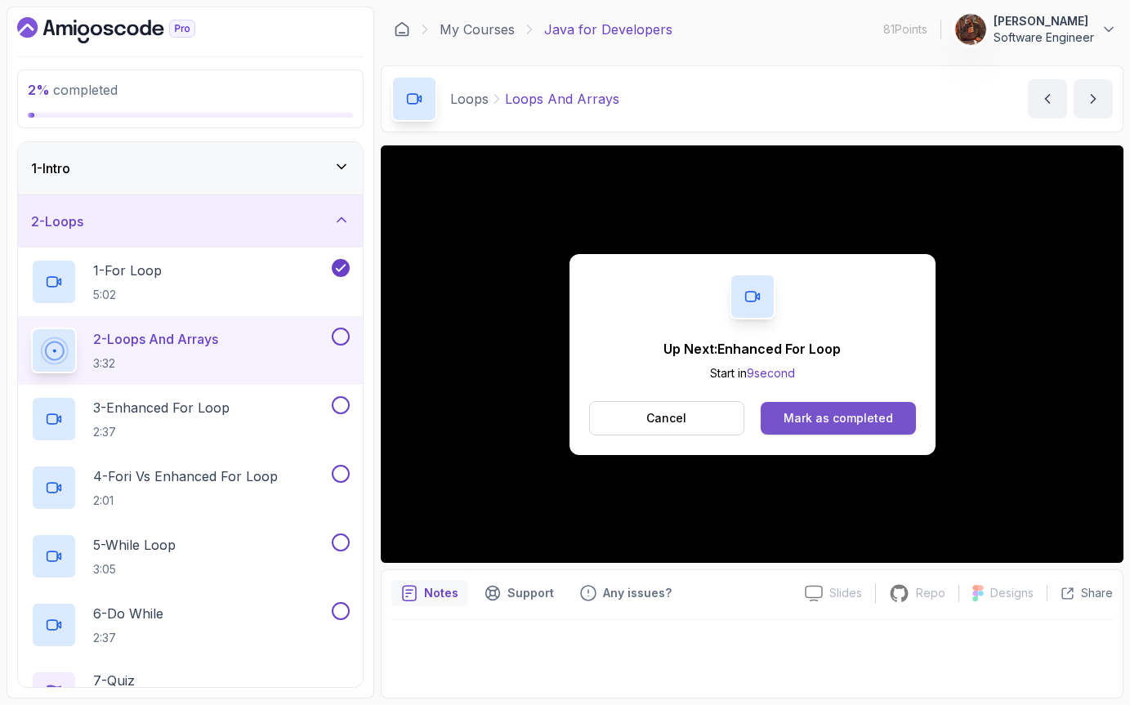
click at [846, 402] on button "Mark as completed" at bounding box center [838, 418] width 154 height 33
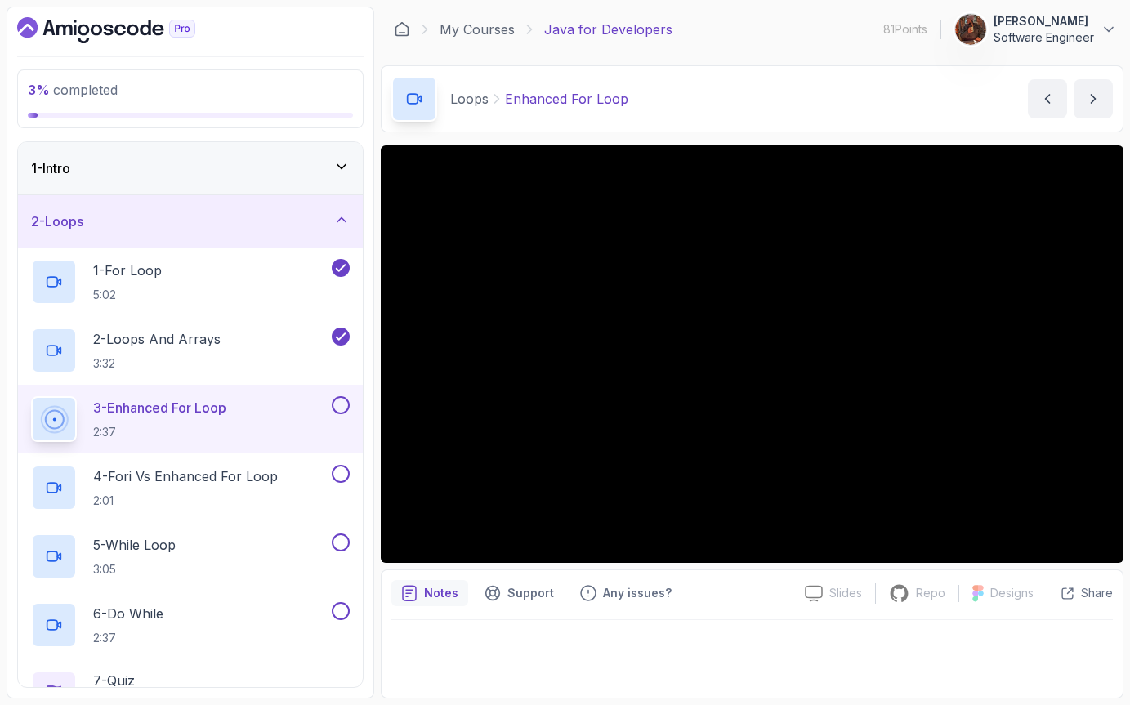
click at [255, 409] on div "3 - Enhanced For Loop 2:37" at bounding box center [179, 419] width 297 height 46
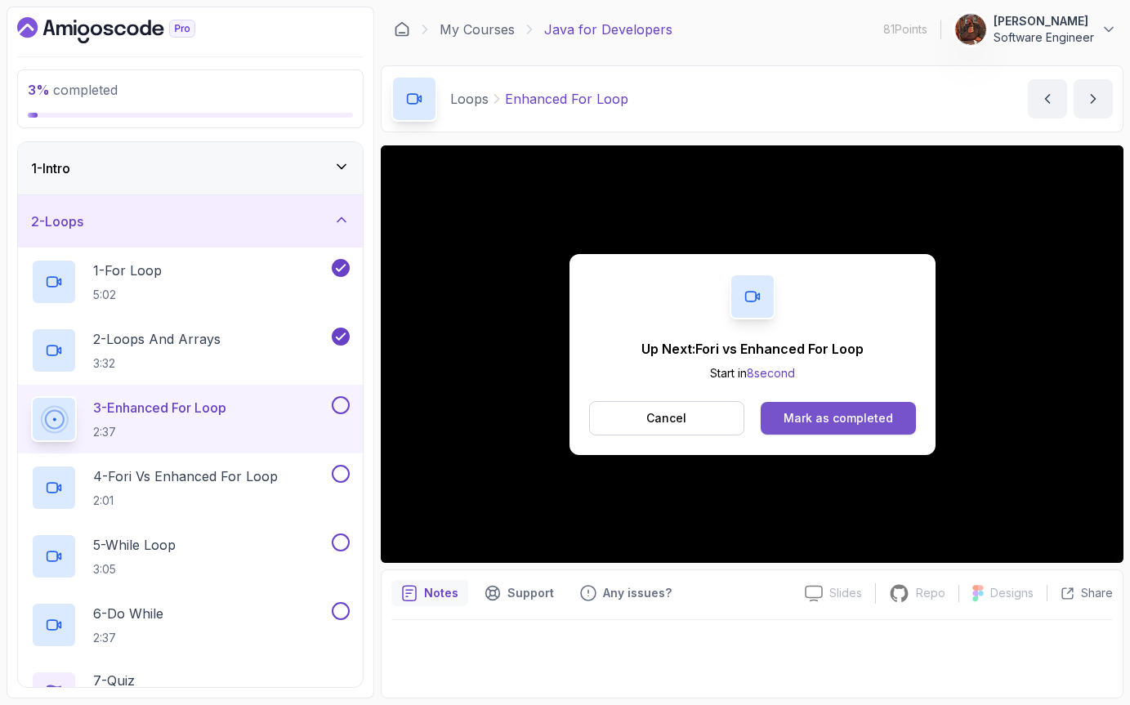
click at [805, 417] on div "Mark as completed" at bounding box center [837, 418] width 109 height 16
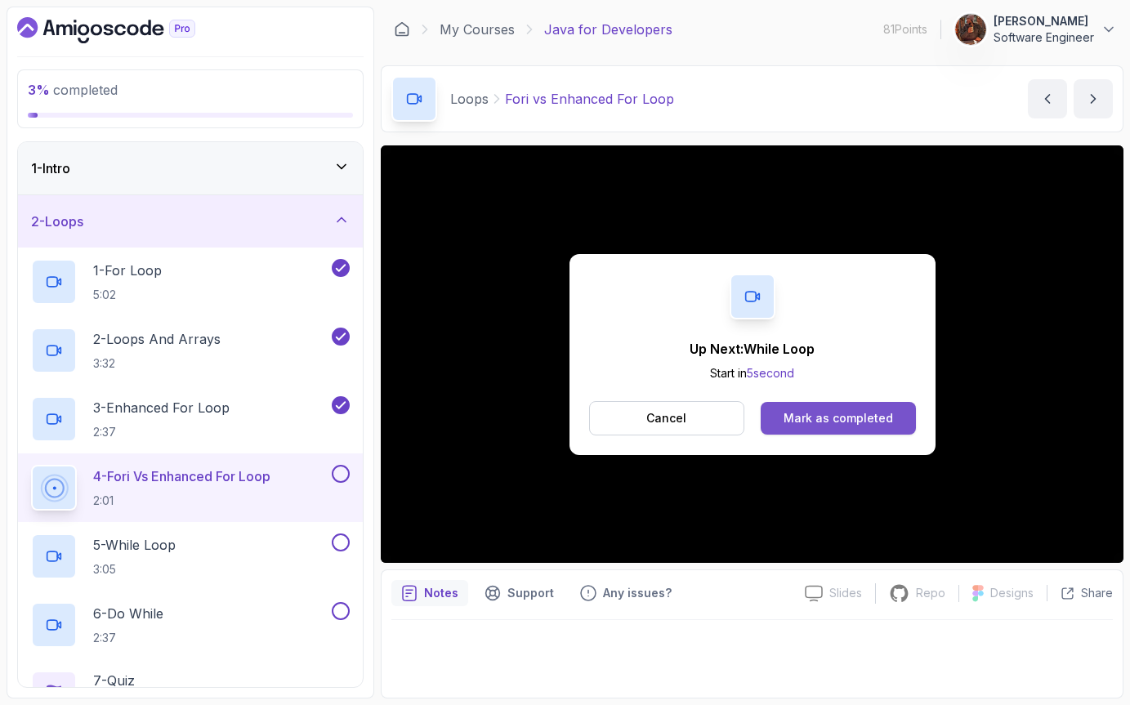
click at [794, 422] on div "Mark as completed" at bounding box center [837, 418] width 109 height 16
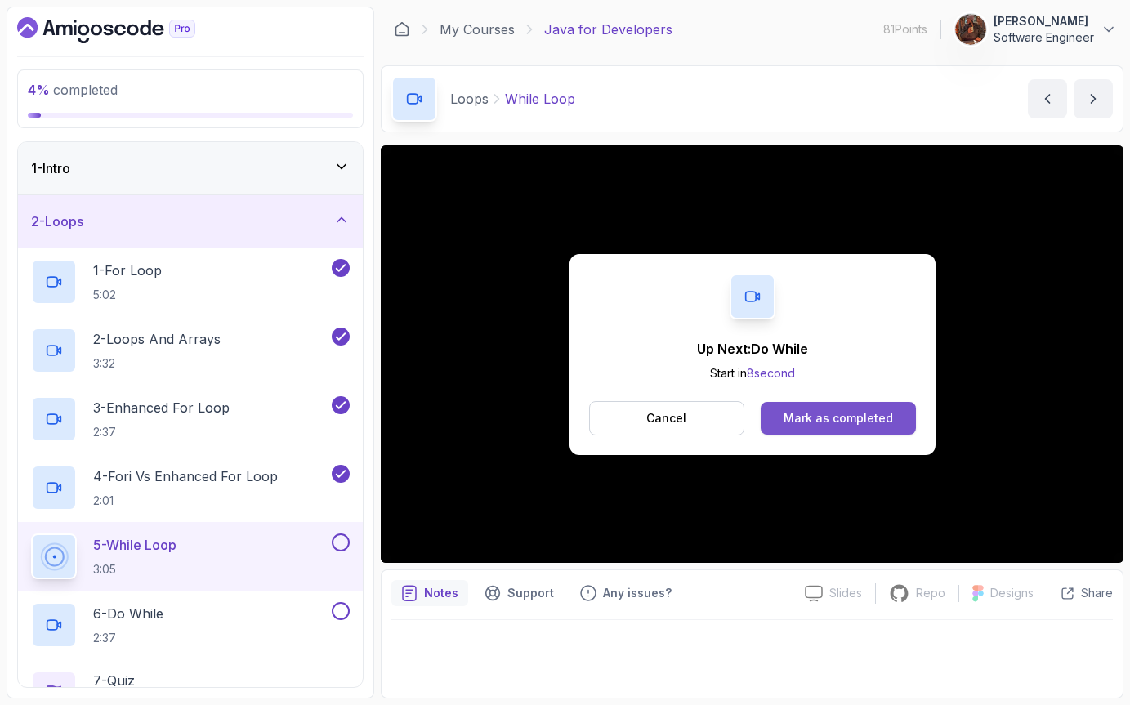
click at [824, 422] on div "Mark as completed" at bounding box center [837, 418] width 109 height 16
